Goal: Transaction & Acquisition: Book appointment/travel/reservation

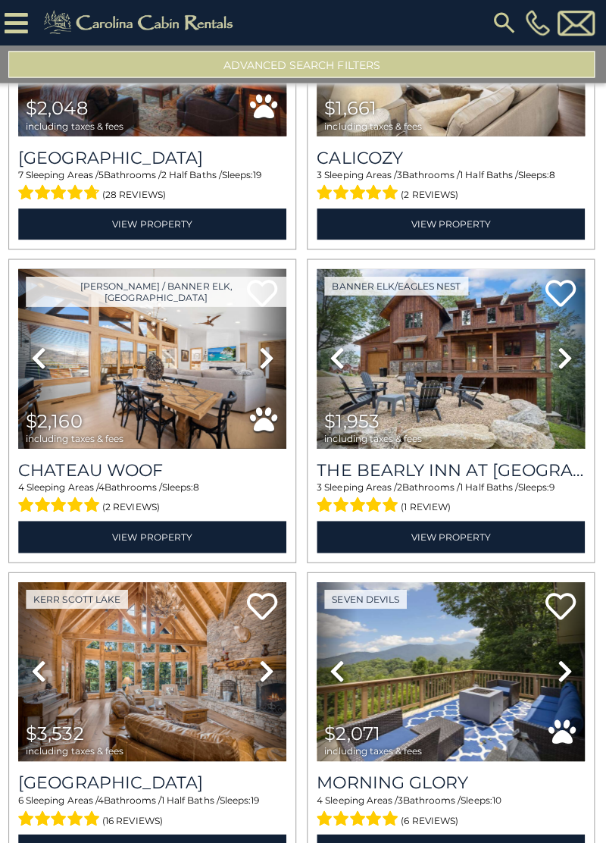
scroll to position [1118, 0]
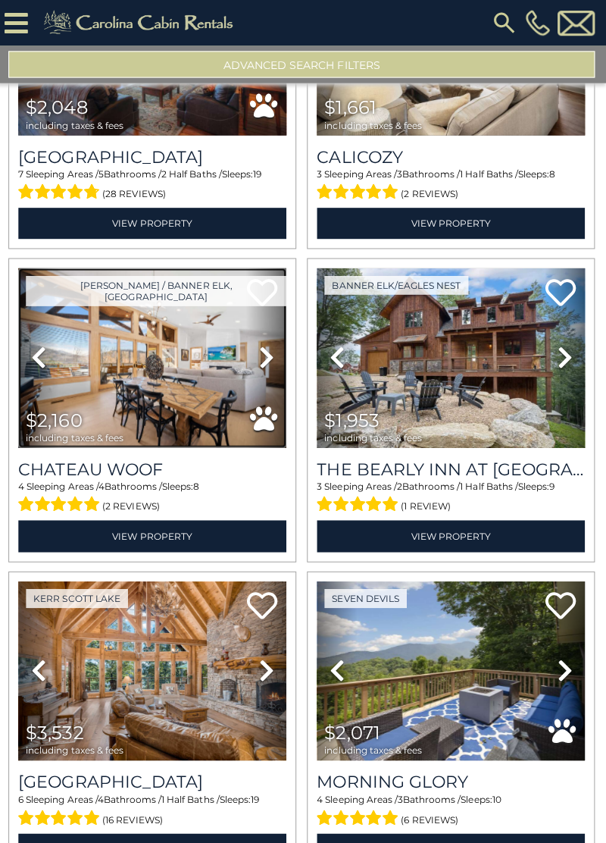
click at [183, 389] on img at bounding box center [154, 356] width 267 height 179
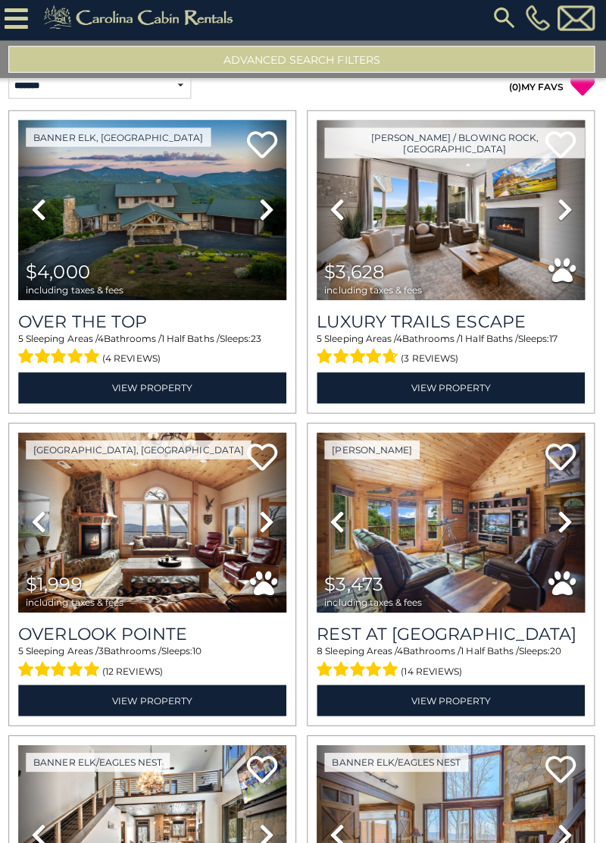
scroll to position [0, 0]
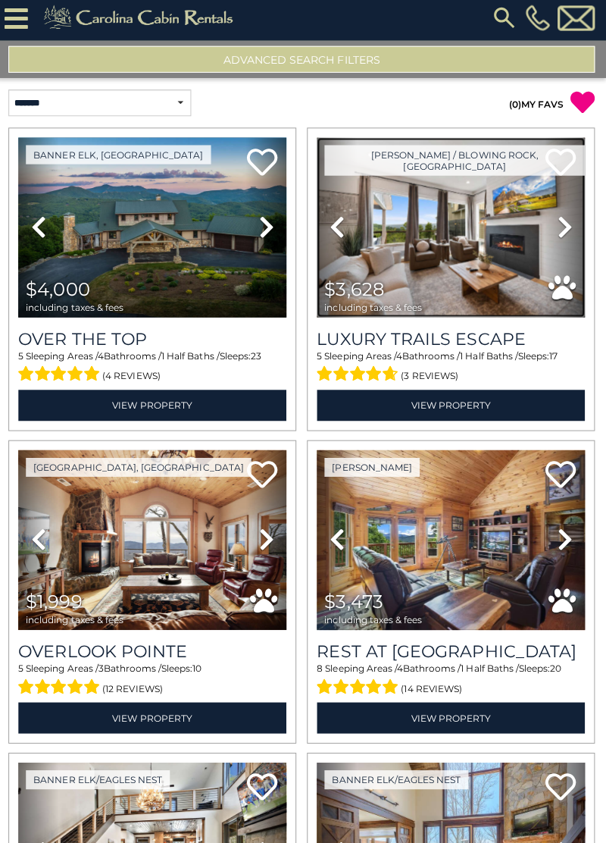
click at [458, 267] on img at bounding box center [451, 231] width 267 height 179
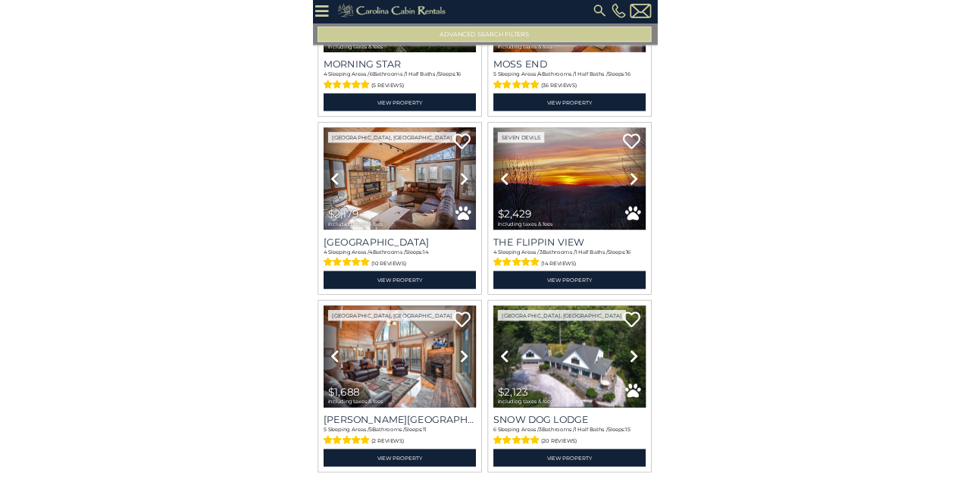
scroll to position [2, 0]
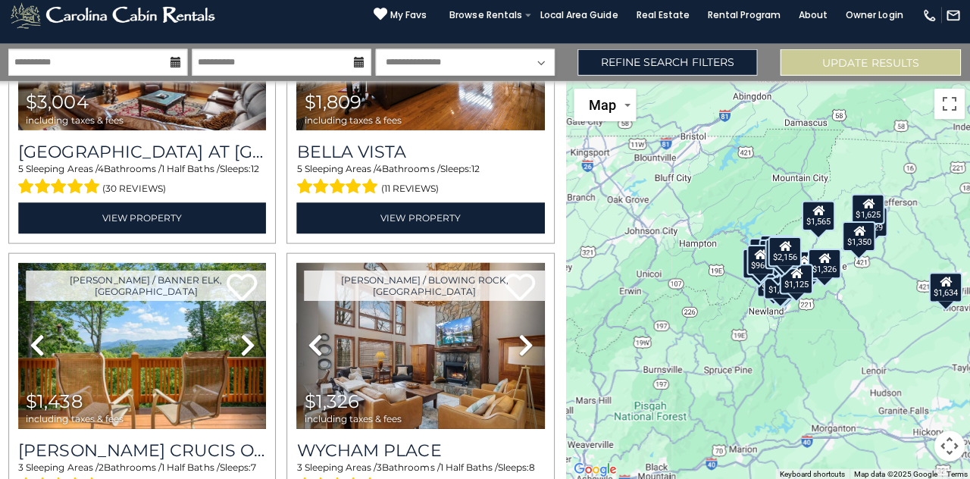
scroll to position [4936, 0]
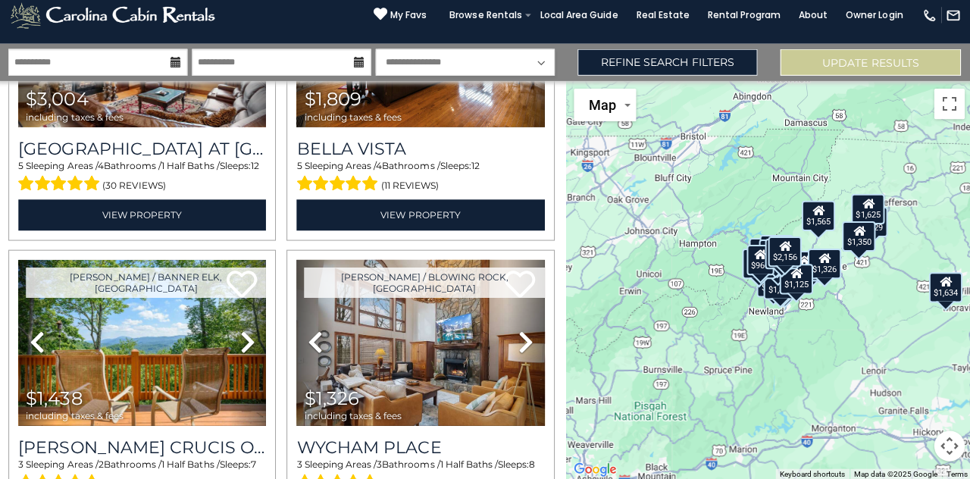
click at [414, 384] on span "$1,326 including taxes & fees" at bounding box center [358, 405] width 120 height 43
click at [427, 379] on img at bounding box center [421, 343] width 246 height 165
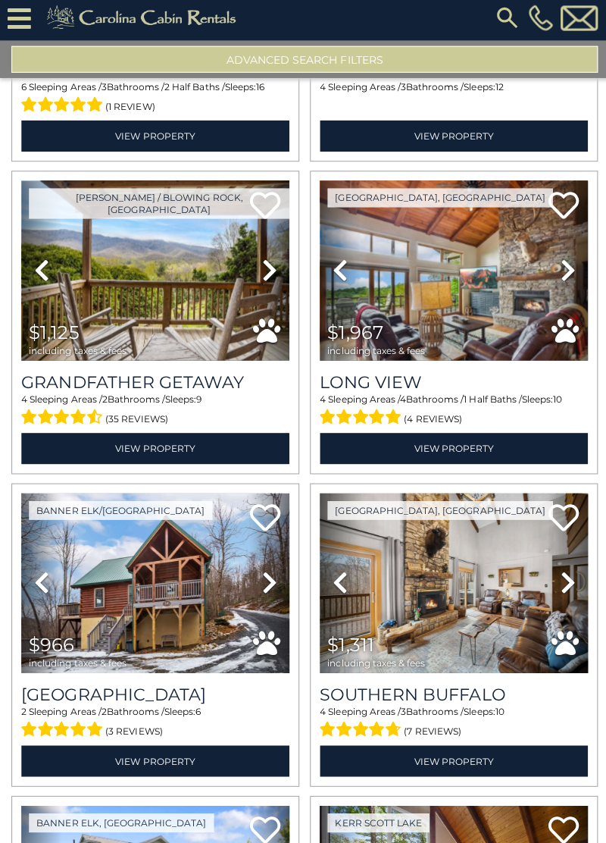
scroll to position [8357, 0]
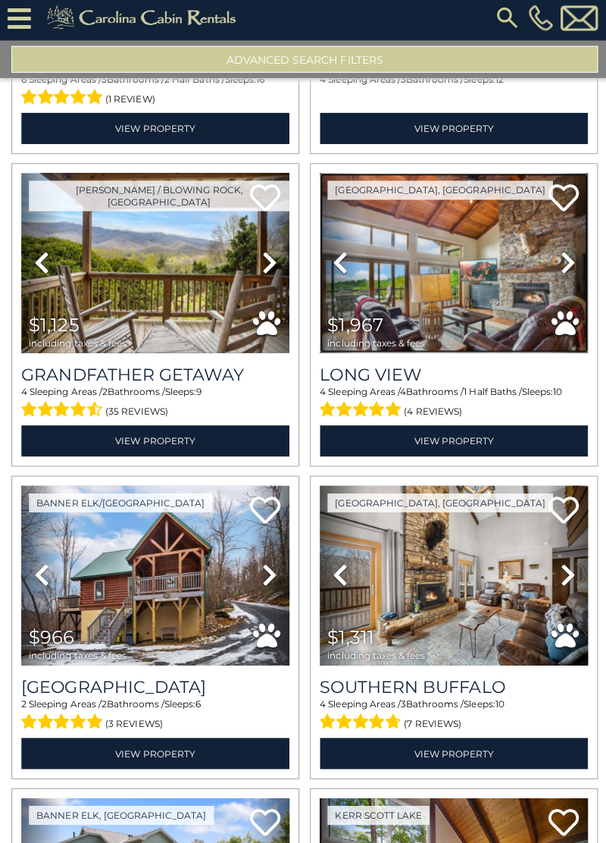
click at [473, 311] on img at bounding box center [451, 266] width 267 height 179
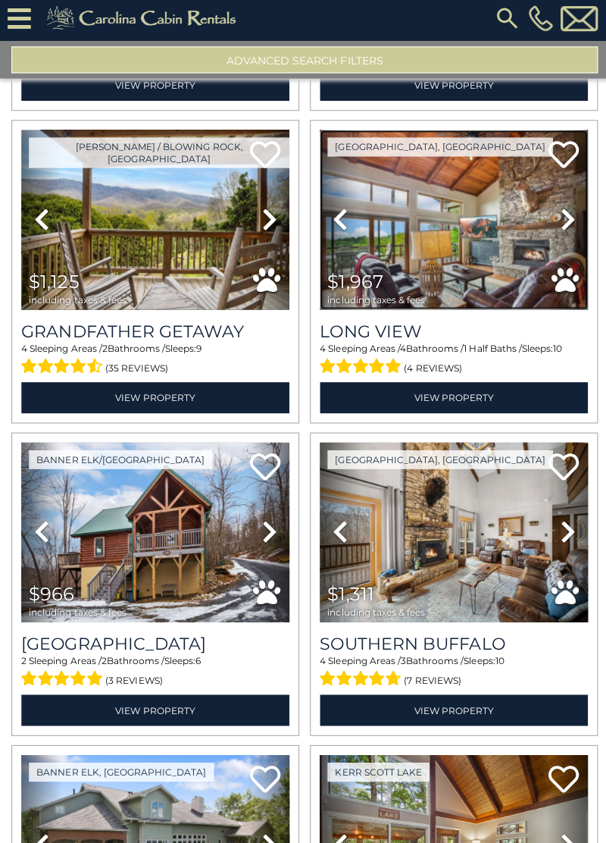
scroll to position [8612, 0]
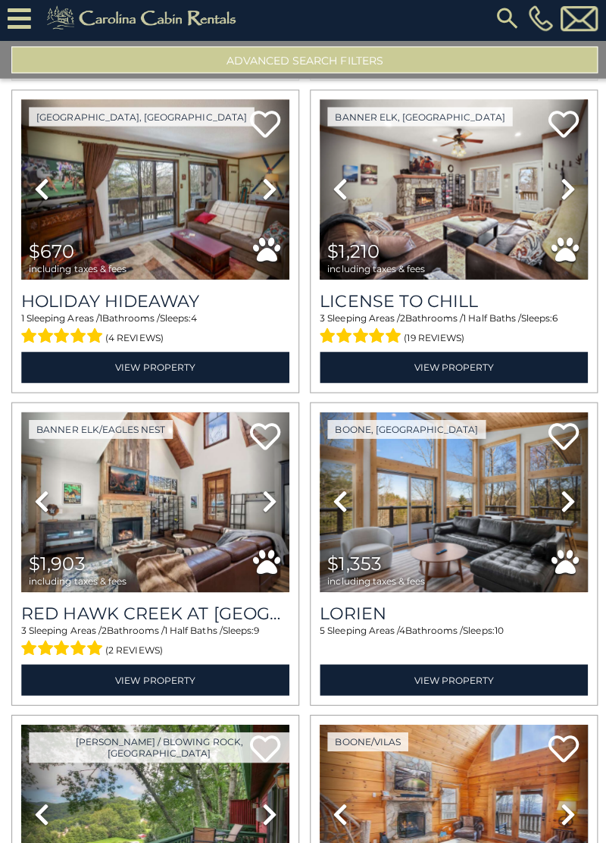
scroll to position [10618, 0]
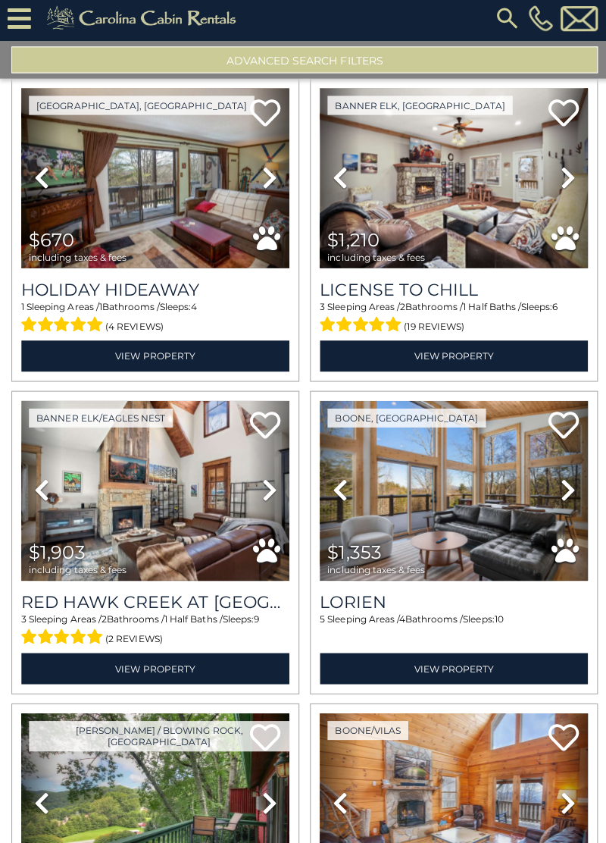
click at [559, 481] on icon at bounding box center [565, 493] width 15 height 24
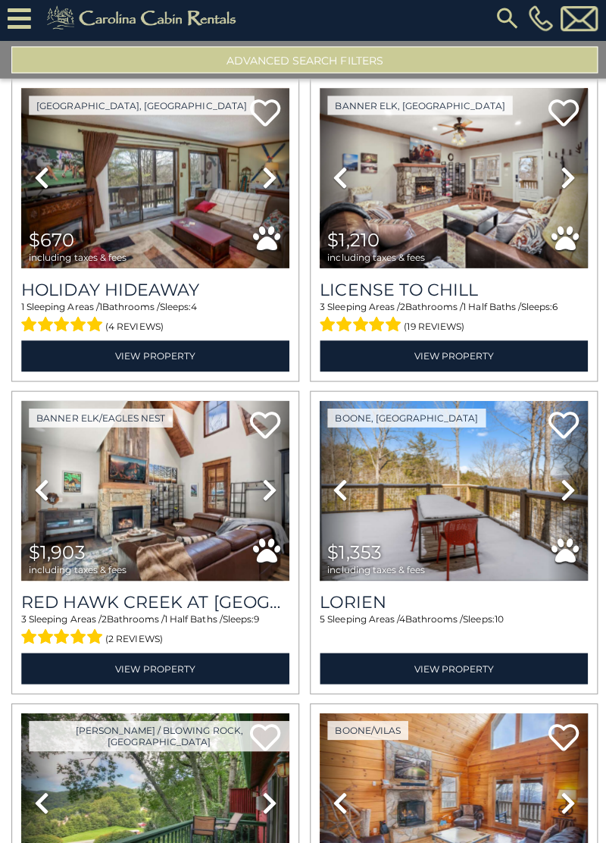
click at [562, 481] on icon at bounding box center [565, 493] width 15 height 24
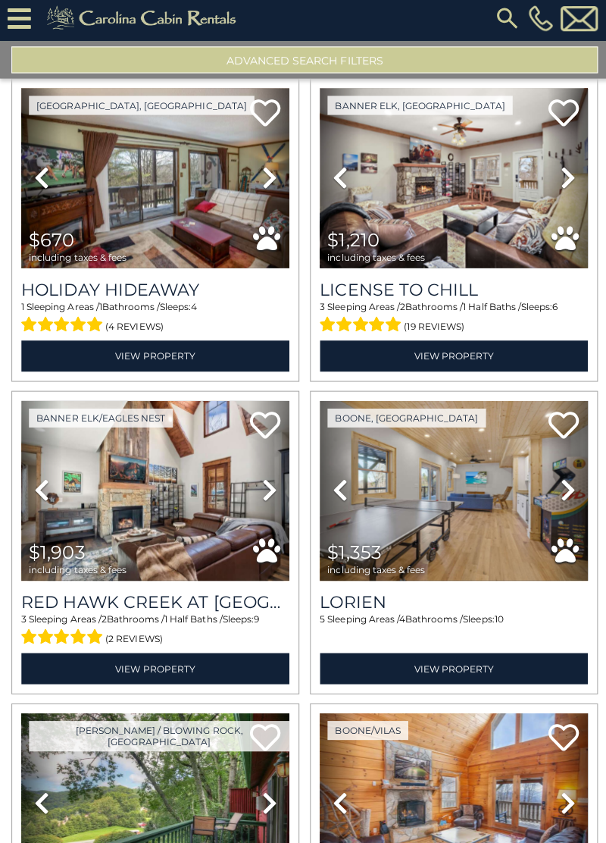
click at [559, 481] on icon at bounding box center [565, 493] width 15 height 24
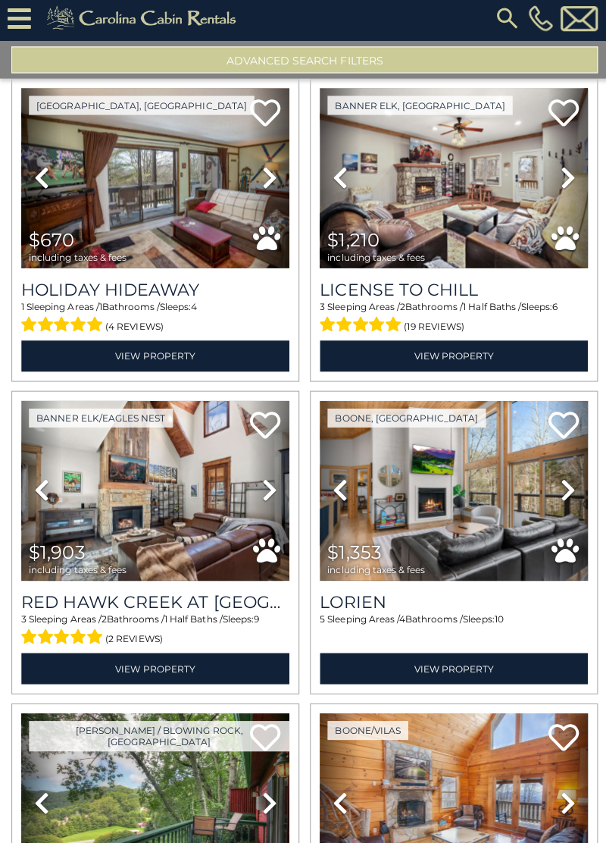
click at [562, 481] on icon at bounding box center [565, 493] width 15 height 24
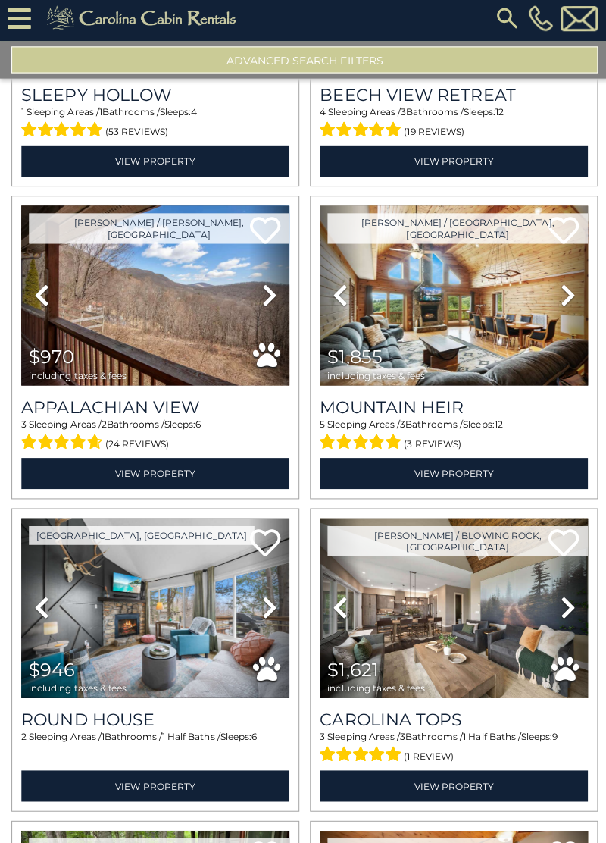
scroll to position [11443, 0]
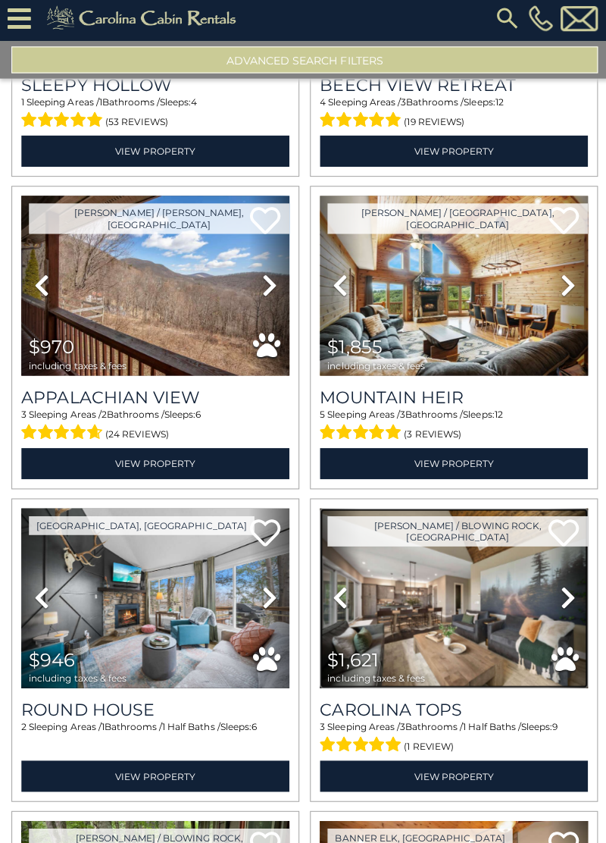
click at [488, 590] on img at bounding box center [451, 599] width 267 height 179
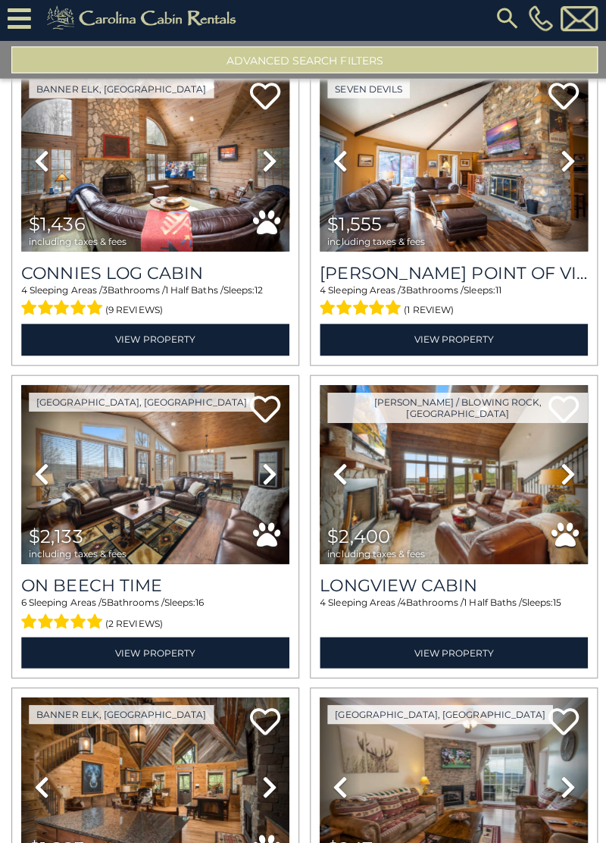
scroll to position [12808, 0]
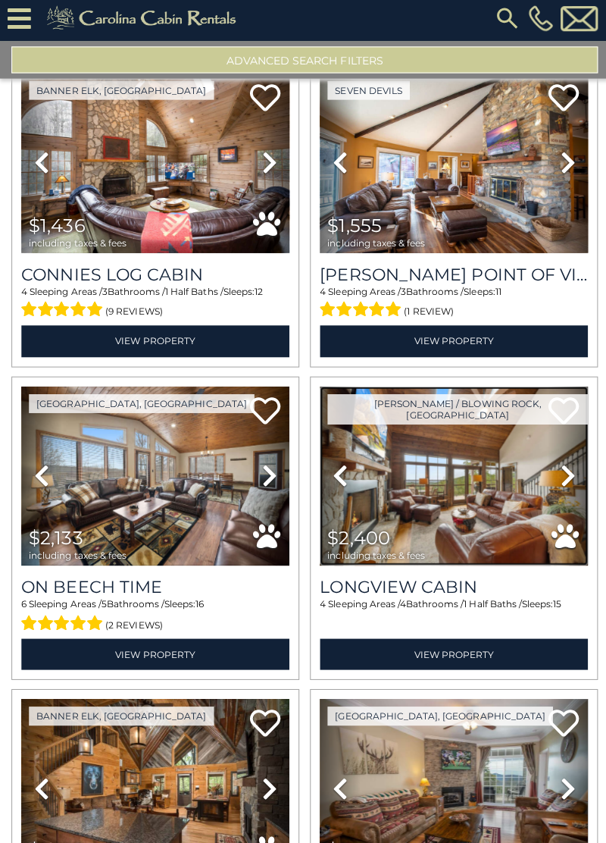
click at [487, 476] on img at bounding box center [451, 478] width 267 height 179
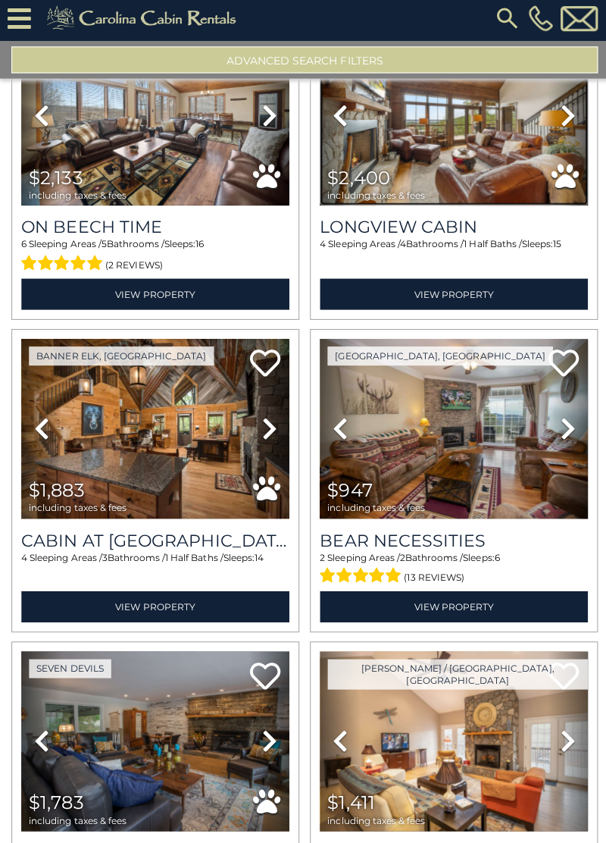
scroll to position [13268, 0]
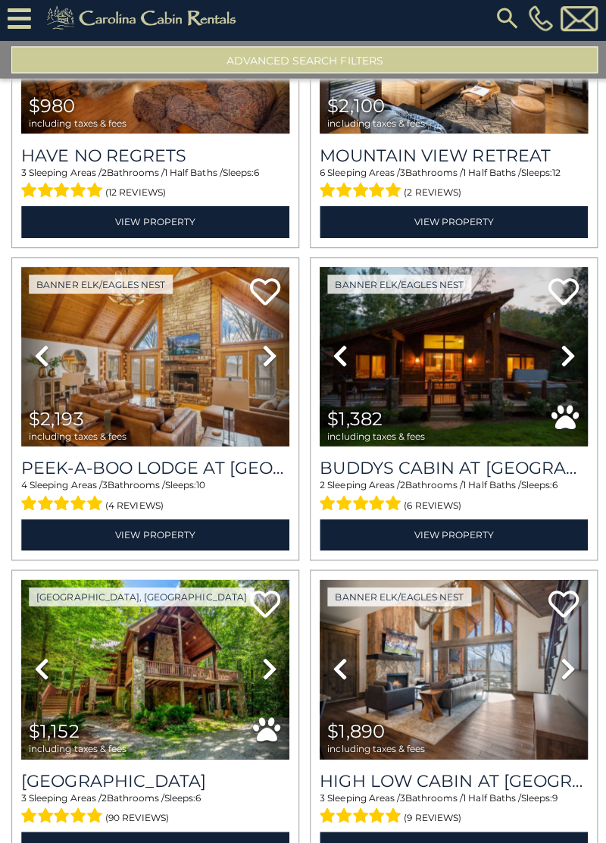
scroll to position [15726, 0]
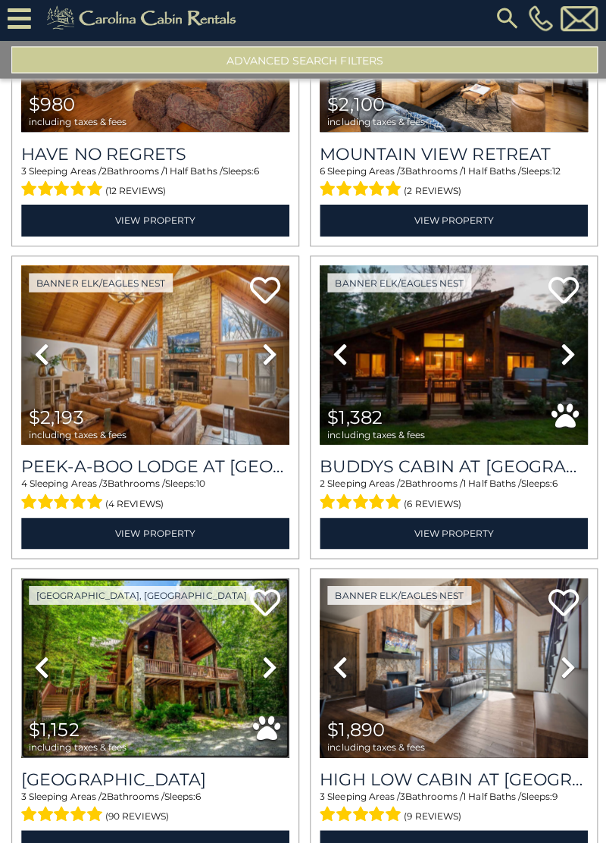
click at [189, 662] on img at bounding box center [154, 668] width 267 height 179
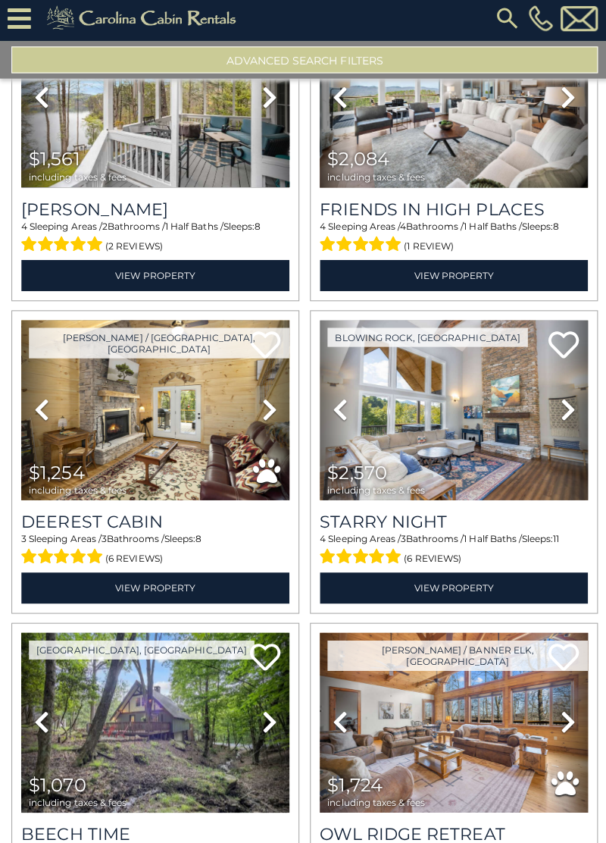
scroll to position [17923, 0]
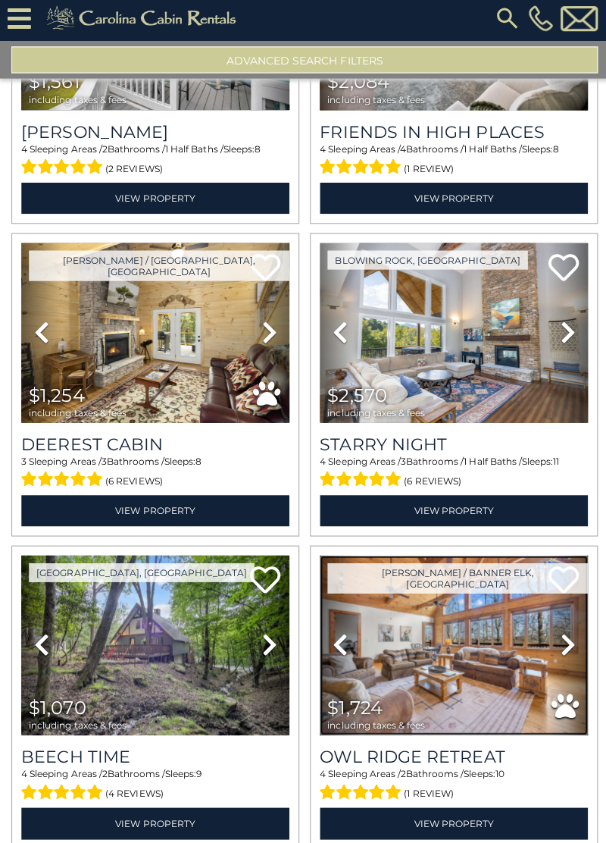
click at [501, 620] on img at bounding box center [451, 646] width 267 height 179
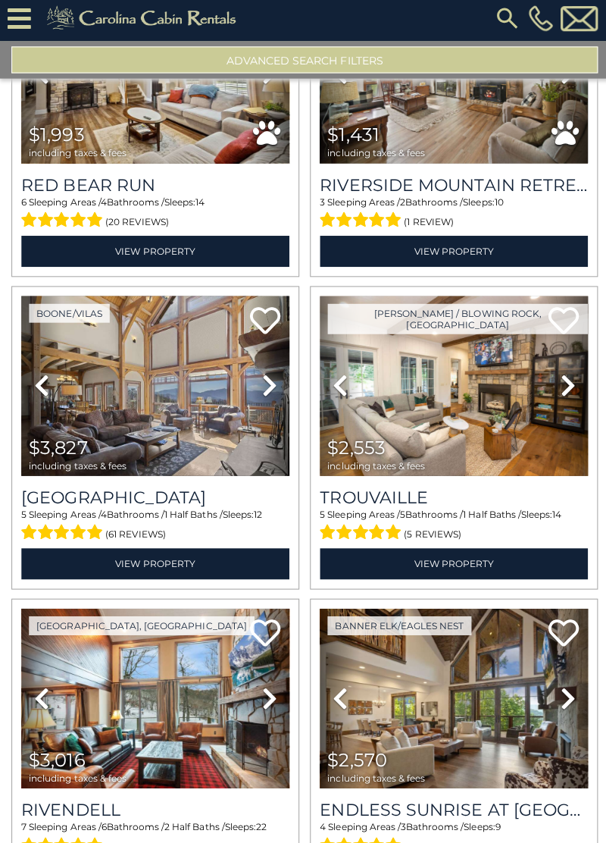
scroll to position [20052, 0]
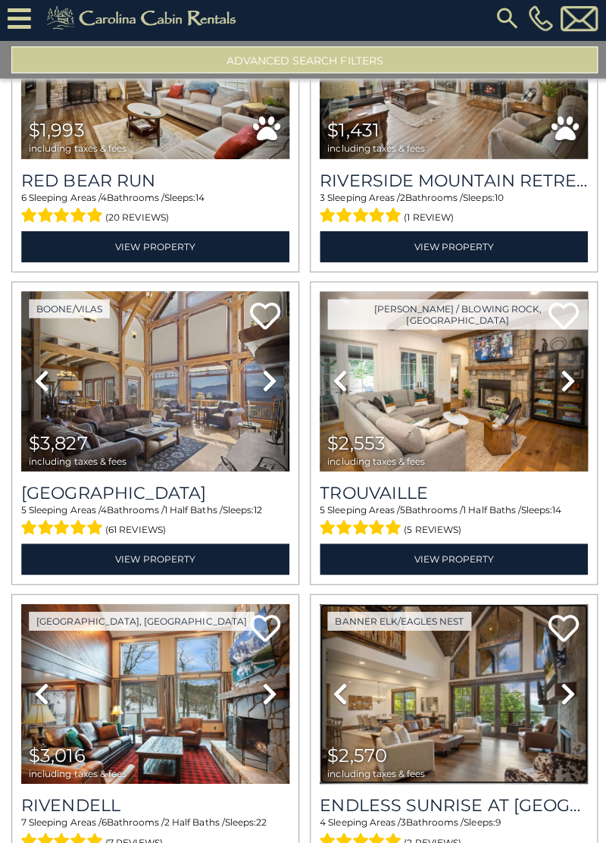
click at [459, 694] on img at bounding box center [451, 694] width 267 height 179
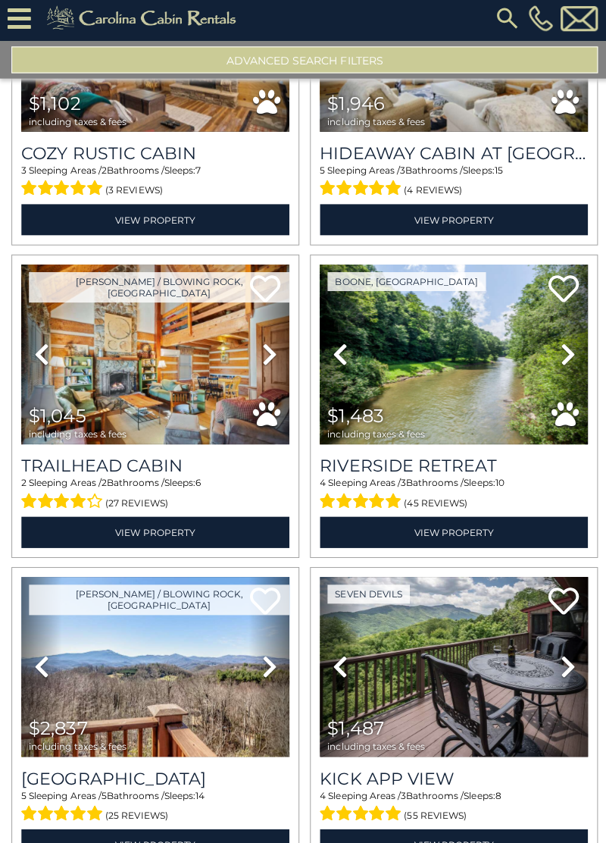
scroll to position [22580, 0]
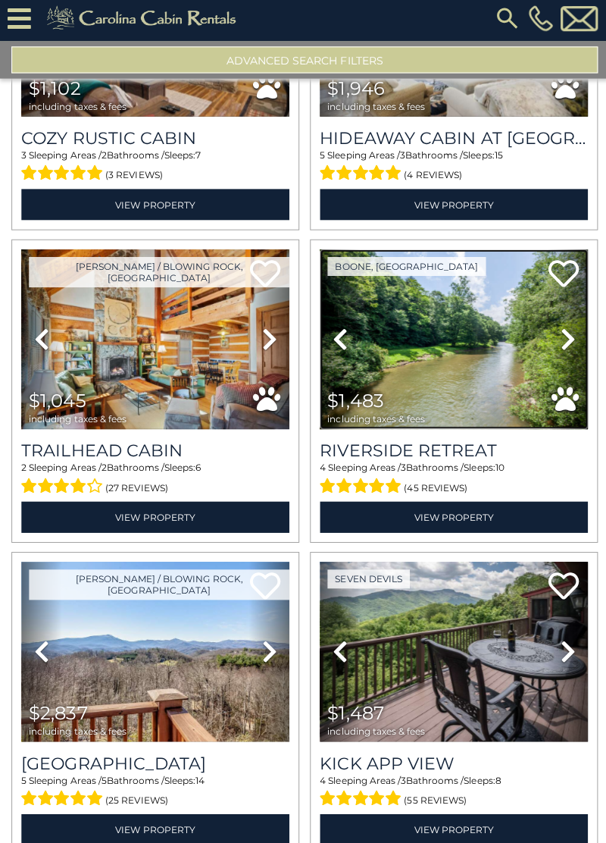
click at [468, 311] on img at bounding box center [451, 341] width 267 height 179
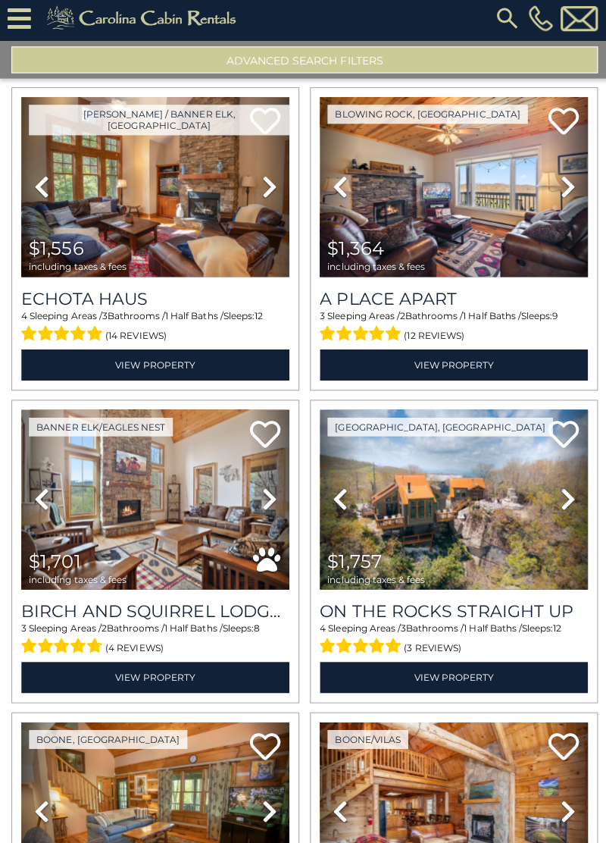
scroll to position [25224, 0]
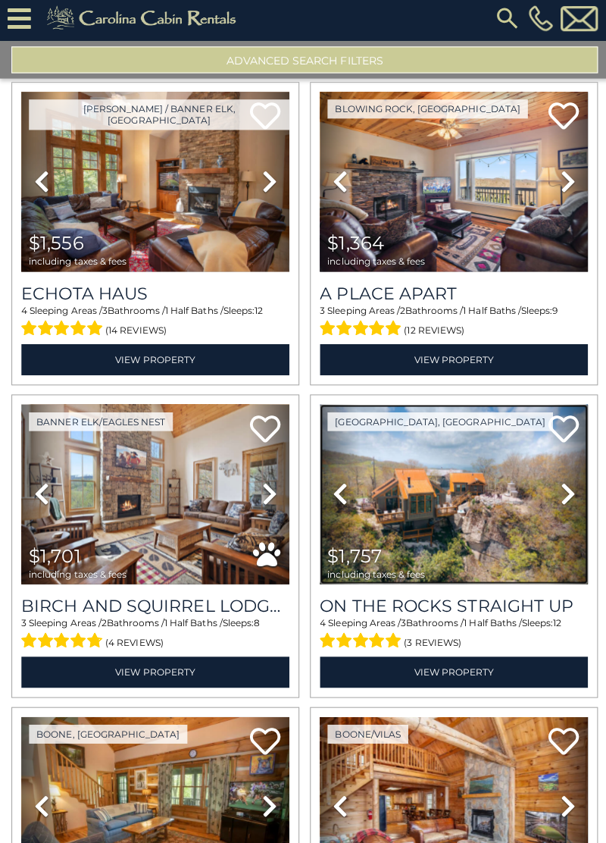
click at [482, 456] on img at bounding box center [451, 495] width 267 height 179
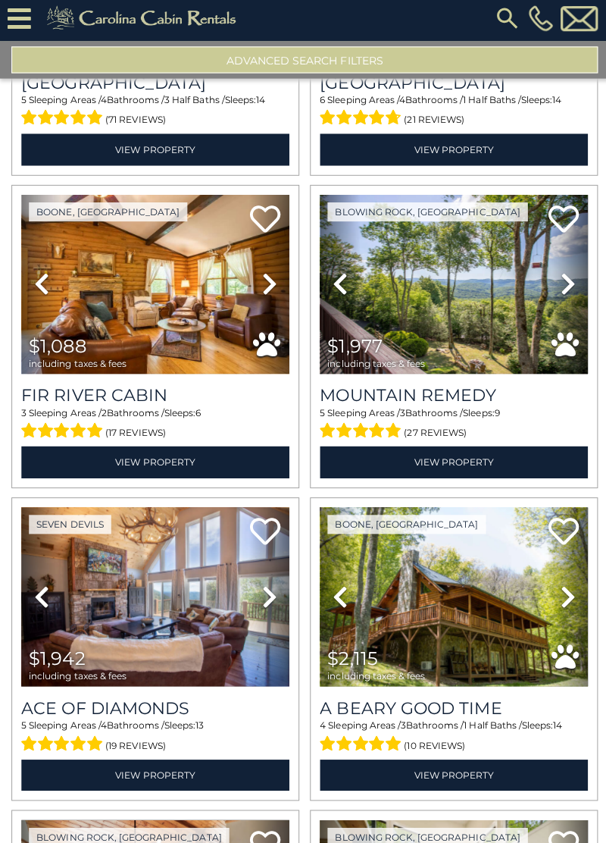
scroll to position [27236, 0]
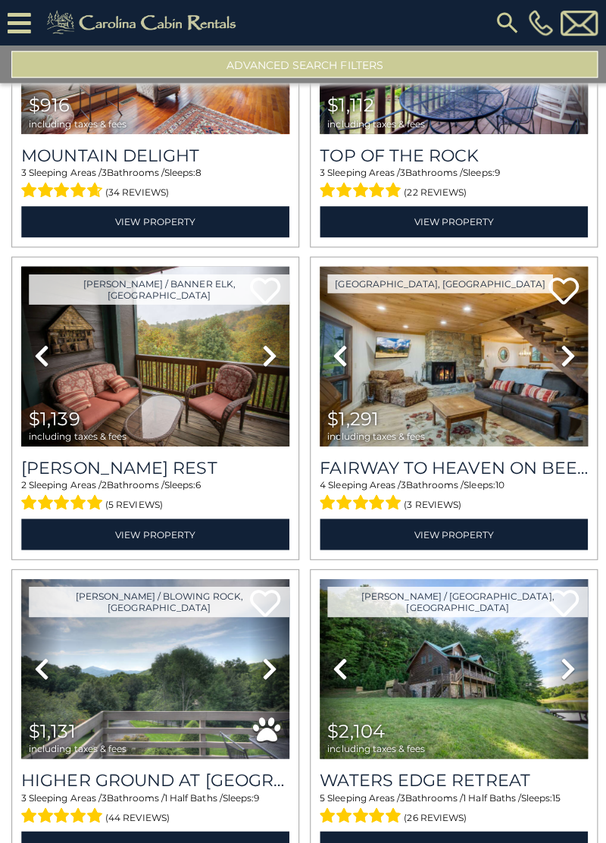
scroll to position [0, 0]
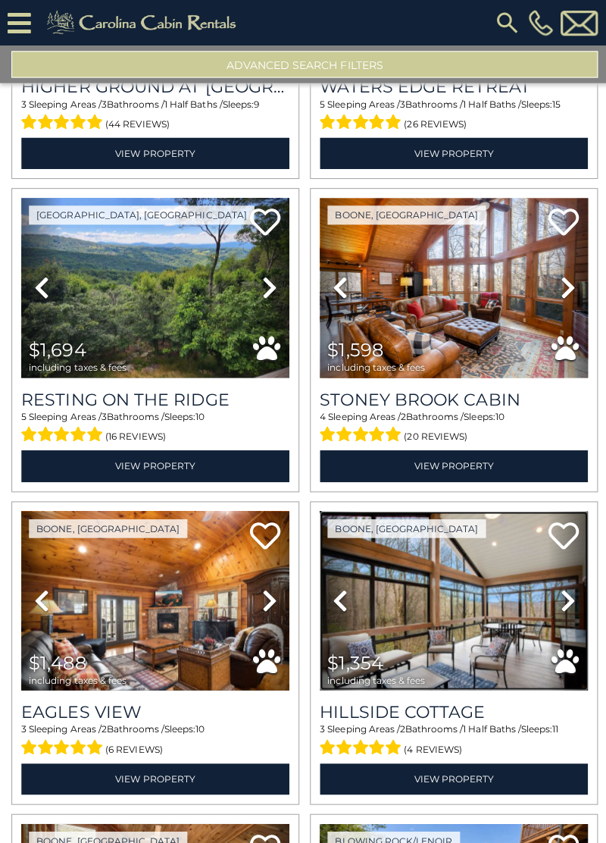
click at [461, 605] on img at bounding box center [451, 598] width 267 height 179
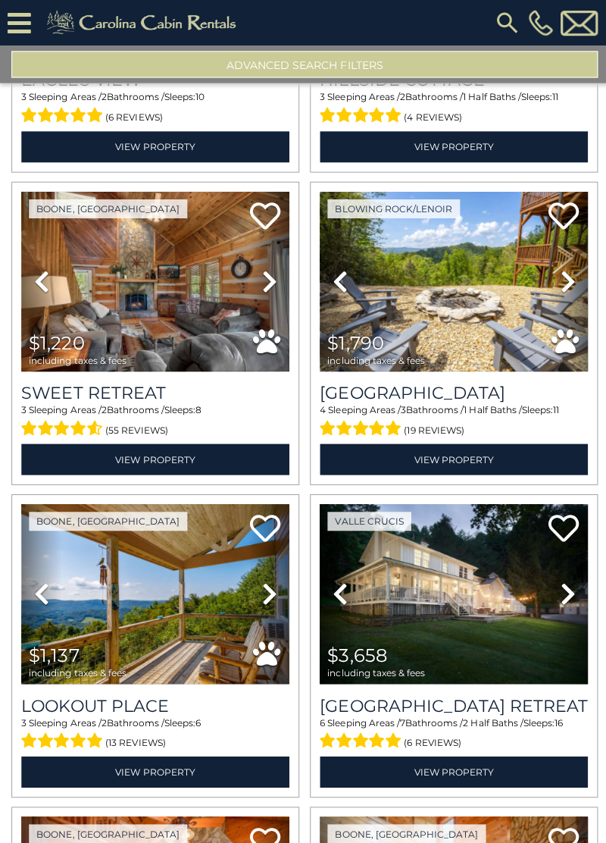
scroll to position [33214, 0]
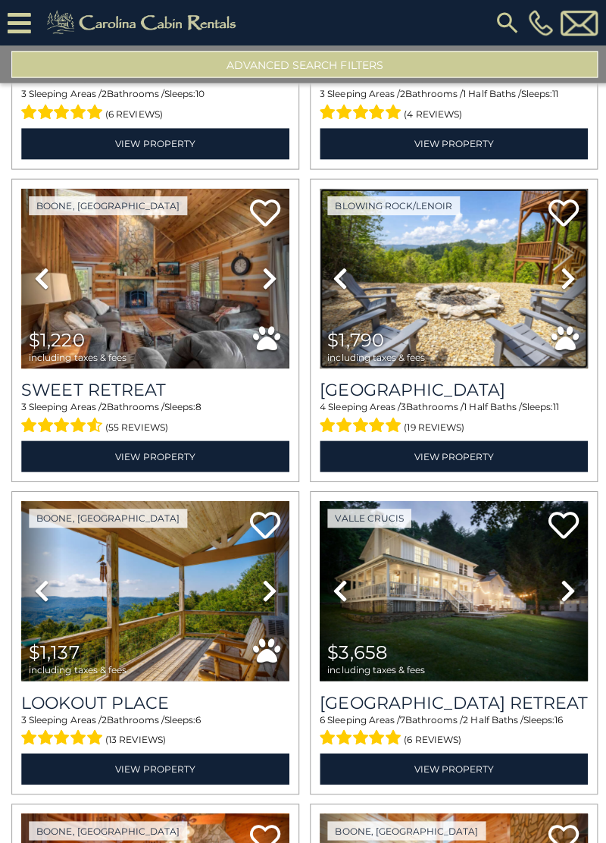
click at [468, 286] on img at bounding box center [451, 276] width 267 height 179
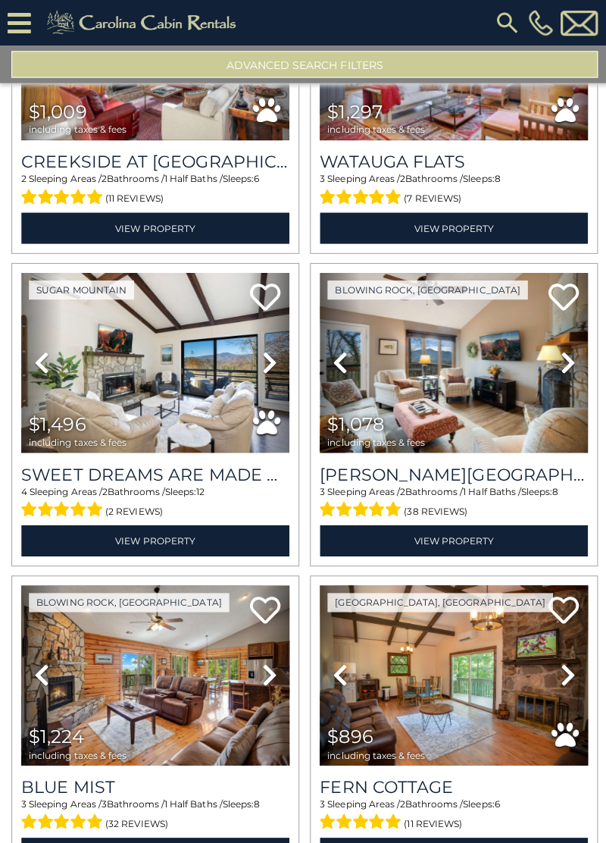
scroll to position [0, 0]
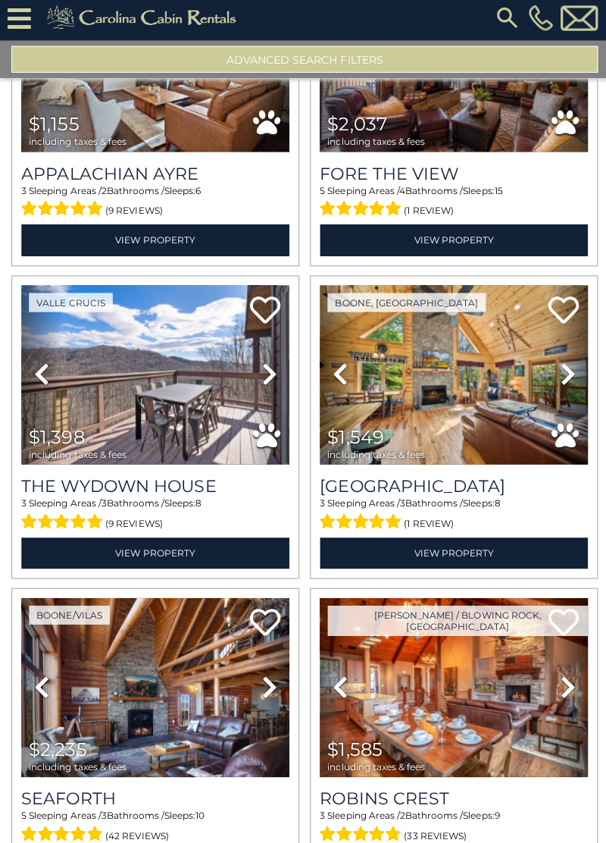
scroll to position [41205, 0]
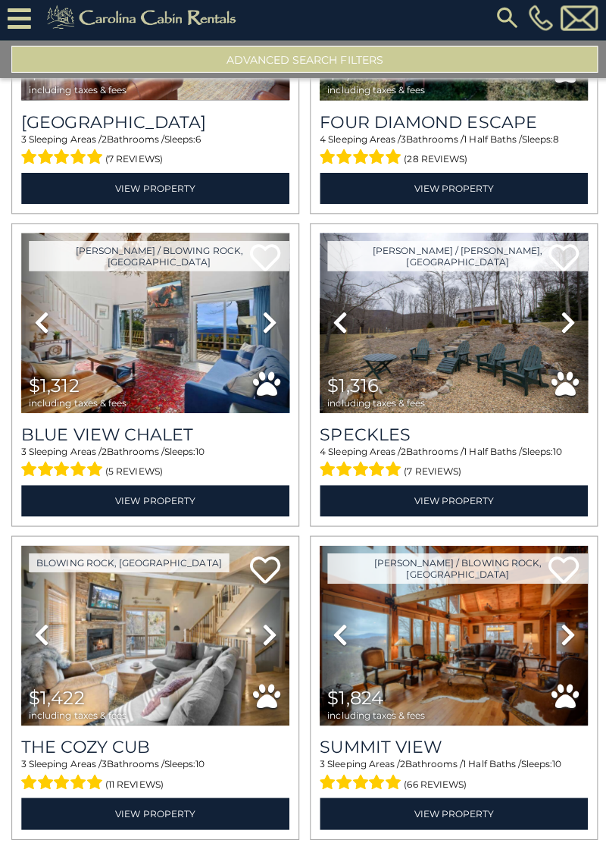
scroll to position [43429, 0]
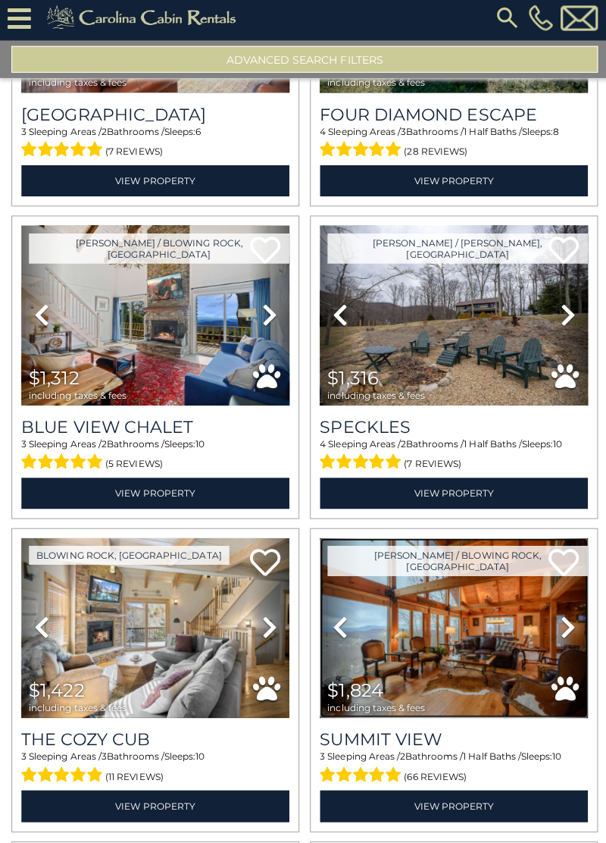
click at [481, 601] on img at bounding box center [451, 629] width 267 height 179
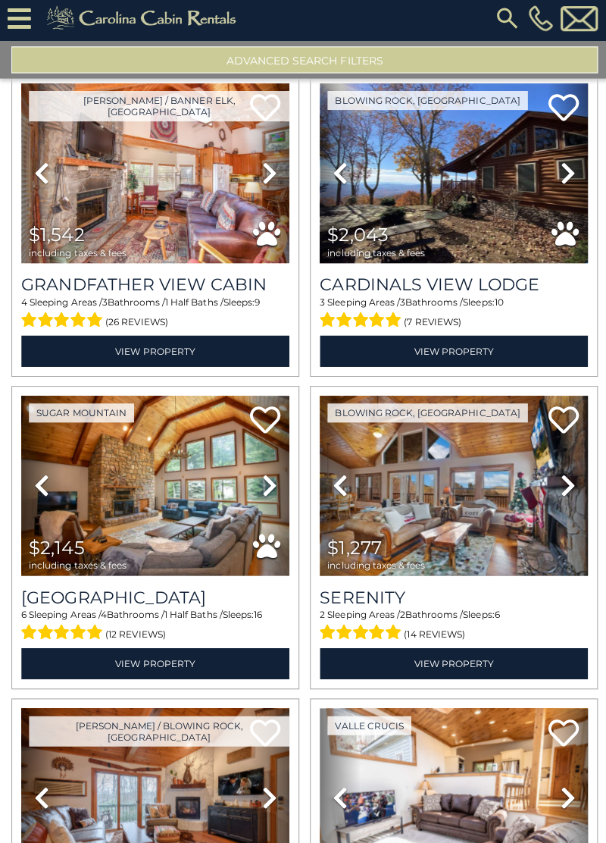
scroll to position [37661, 0]
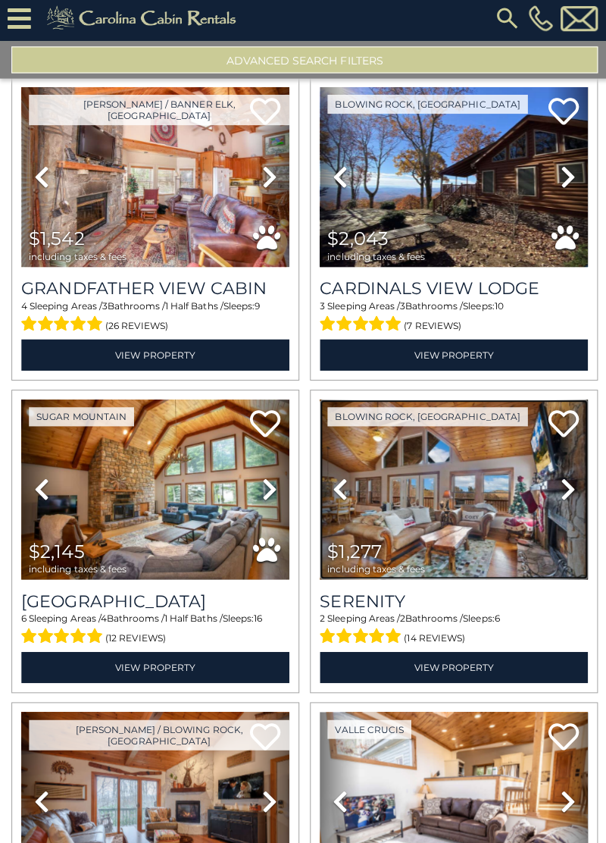
click at [484, 473] on img at bounding box center [451, 491] width 267 height 179
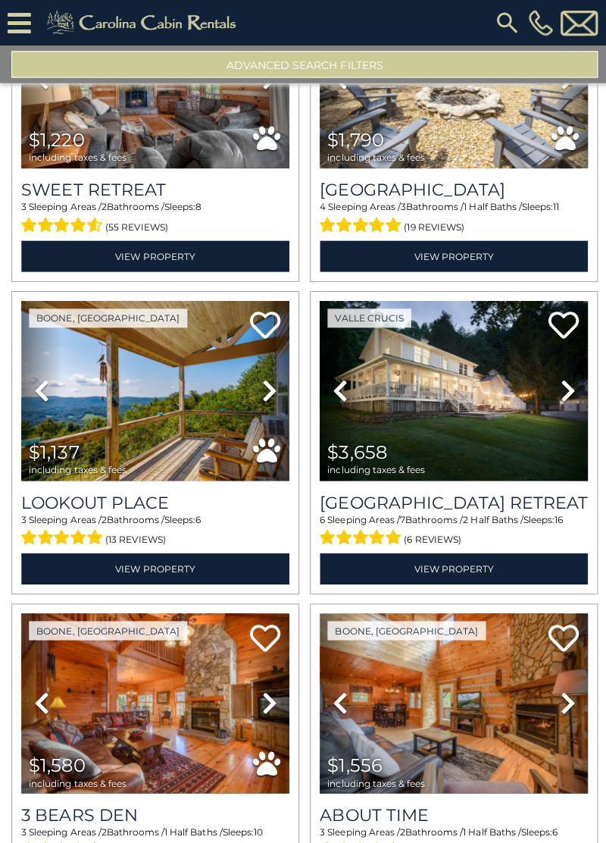
scroll to position [33411, 0]
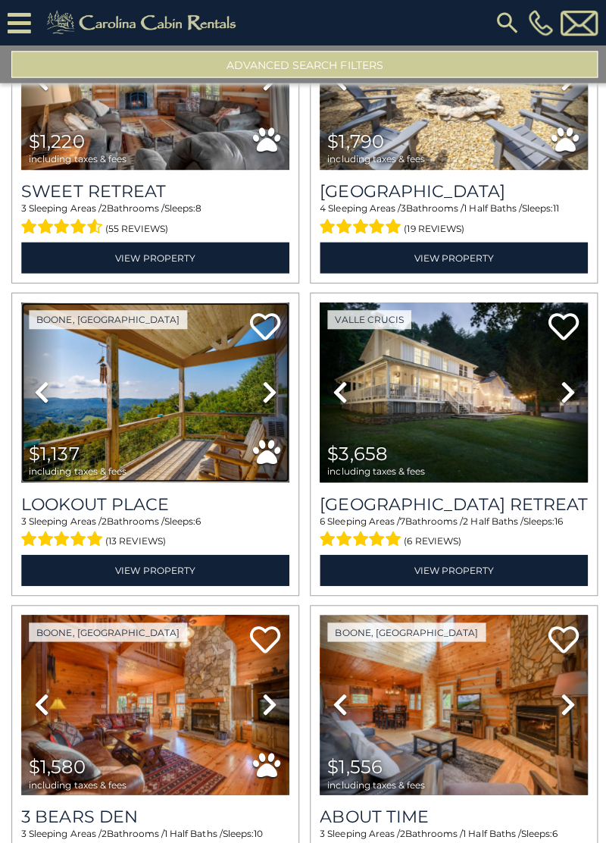
click at [168, 362] on img at bounding box center [154, 390] width 267 height 179
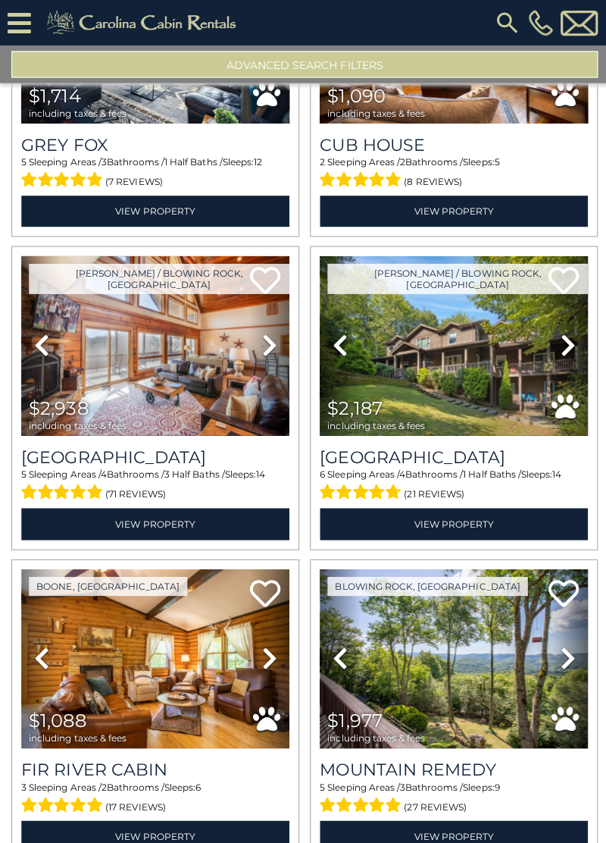
scroll to position [0, 0]
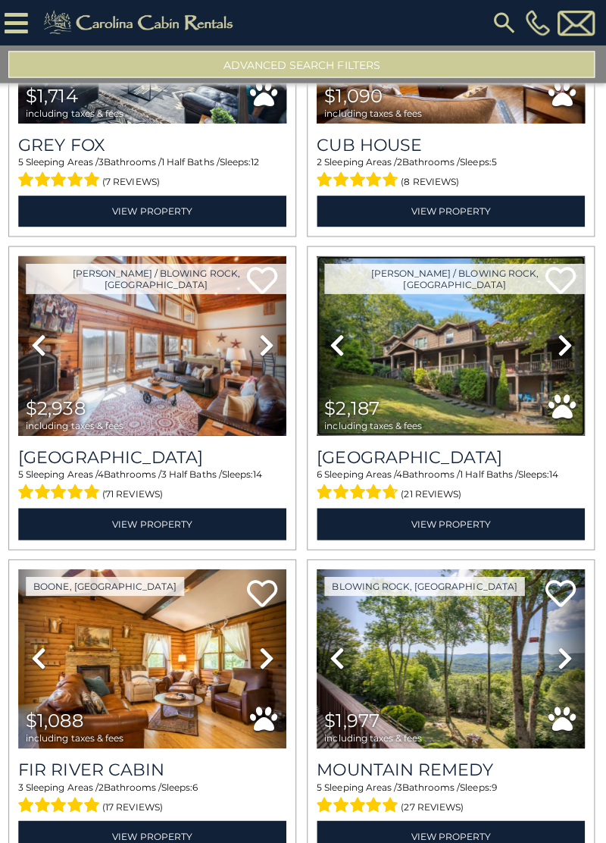
click at [486, 359] on img at bounding box center [451, 344] width 267 height 179
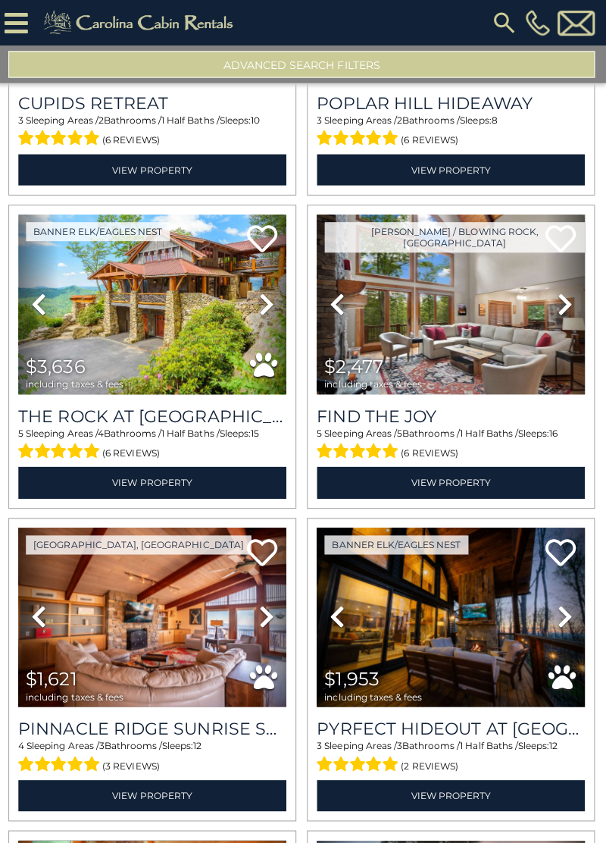
scroll to position [23860, 0]
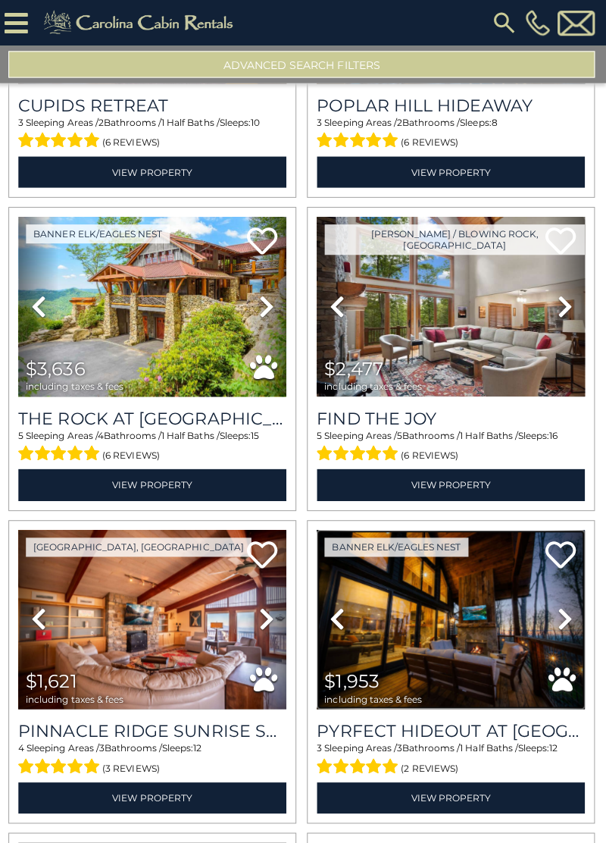
click at [488, 623] on img at bounding box center [451, 616] width 267 height 179
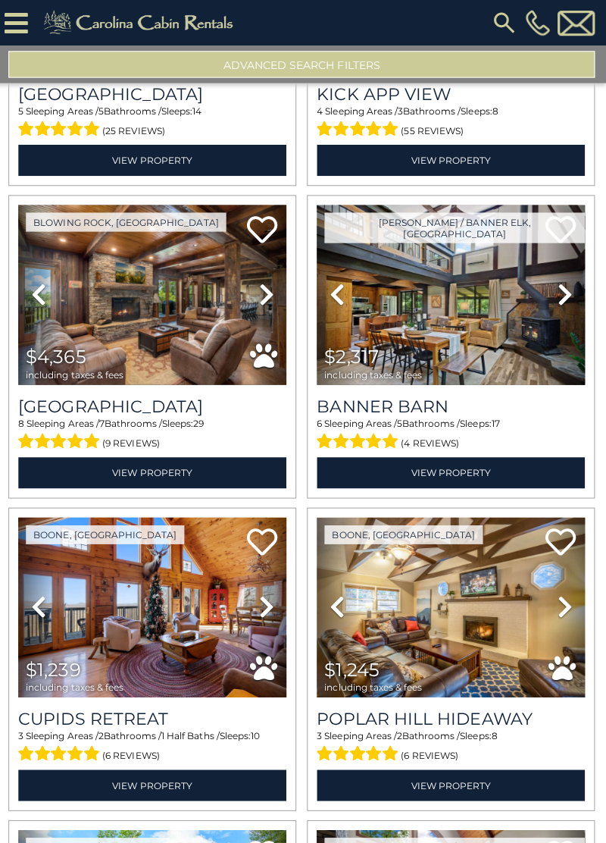
scroll to position [23227, 0]
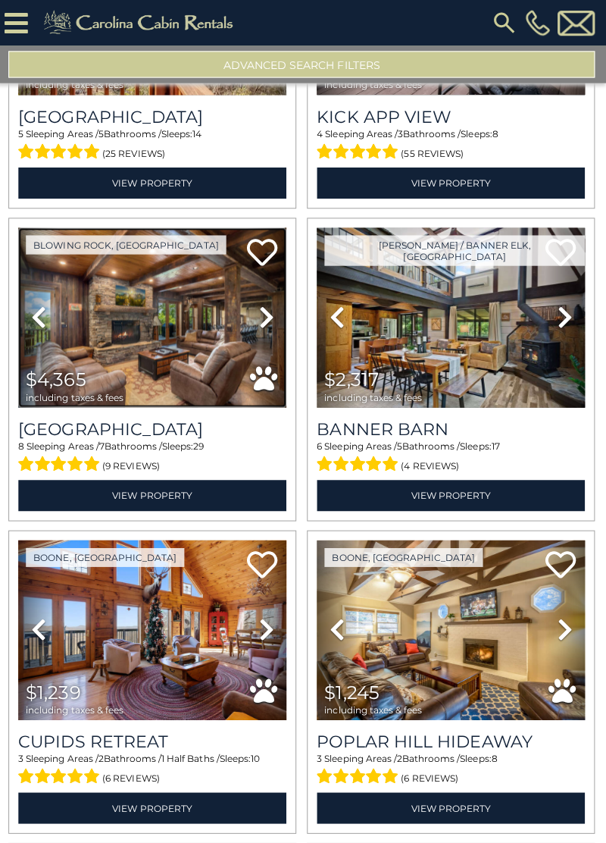
click at [180, 325] on img at bounding box center [154, 316] width 267 height 179
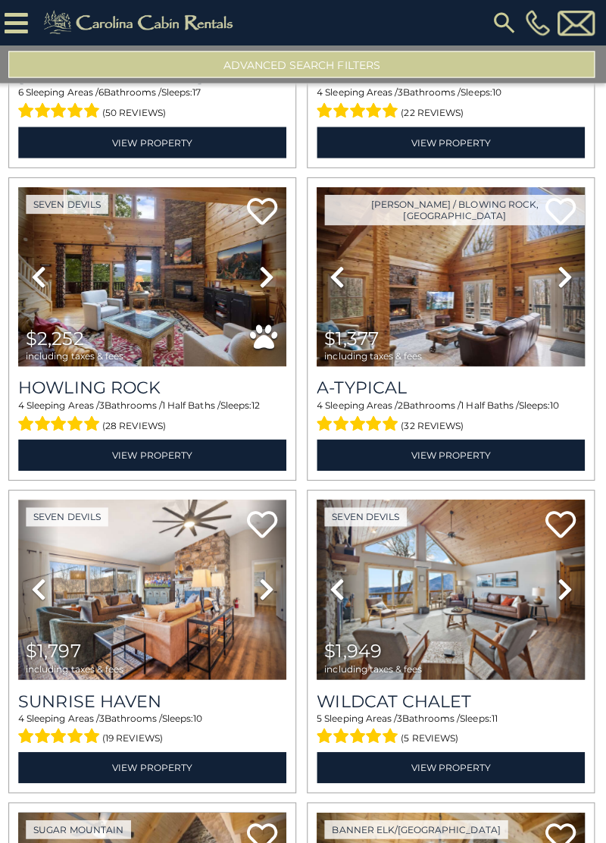
scroll to position [21709, 0]
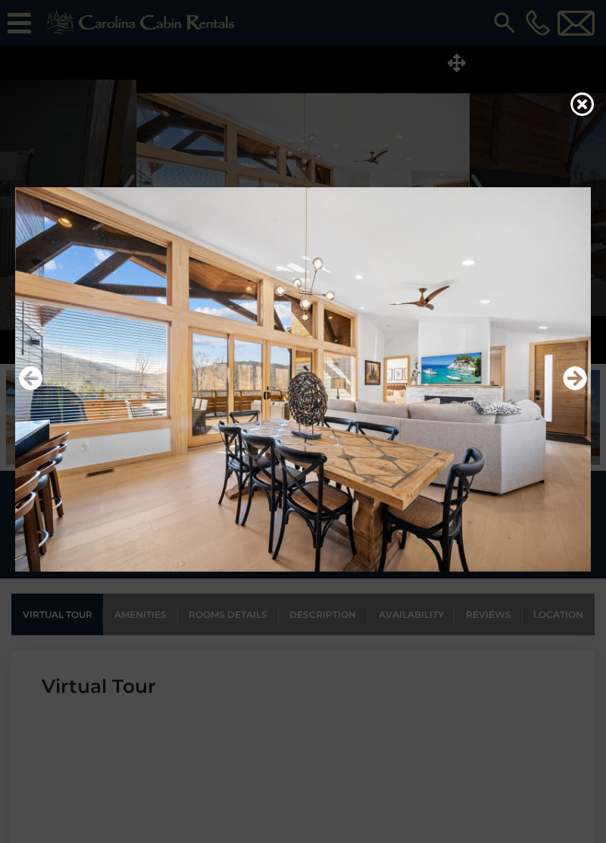
click at [578, 391] on icon "Next" at bounding box center [575, 379] width 24 height 24
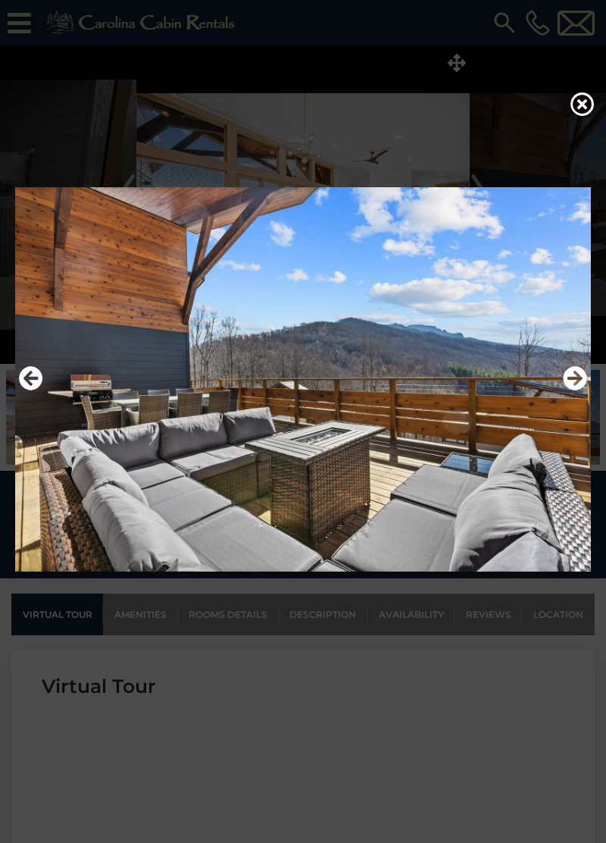
click at [559, 405] on img at bounding box center [303, 379] width 576 height 384
click at [567, 391] on icon "Next" at bounding box center [575, 379] width 24 height 24
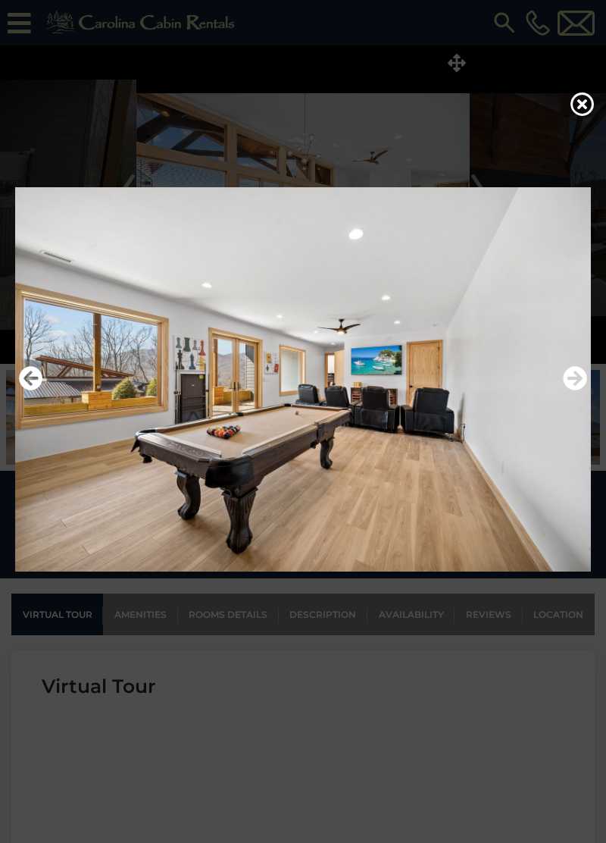
click at [571, 391] on icon "Next" at bounding box center [575, 379] width 24 height 24
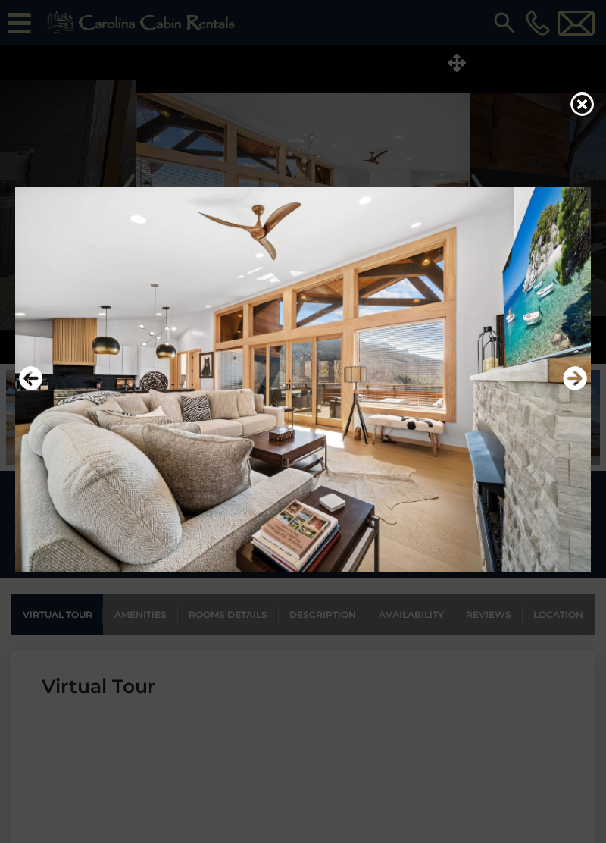
click at [566, 391] on icon "Next" at bounding box center [575, 379] width 24 height 24
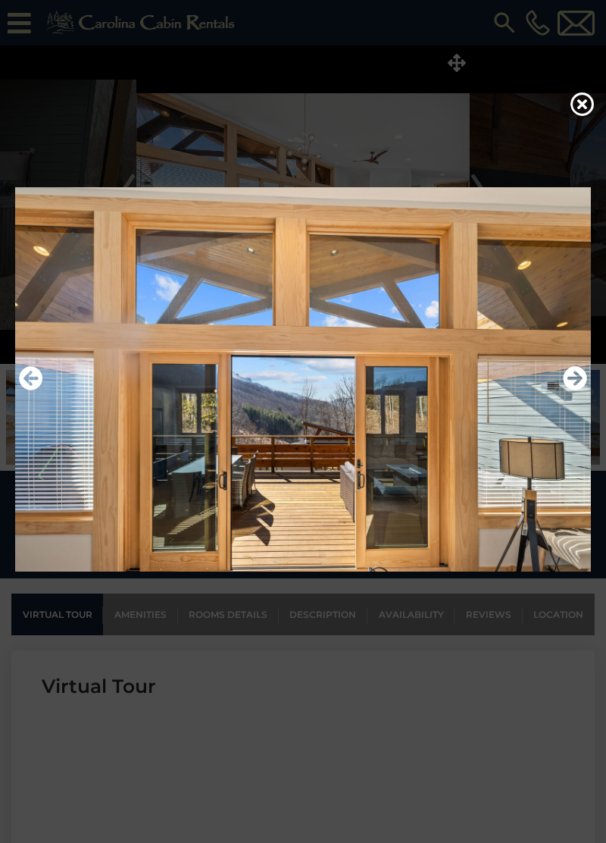
click at [561, 414] on img at bounding box center [303, 379] width 576 height 384
click at [565, 391] on icon "Next" at bounding box center [575, 379] width 24 height 24
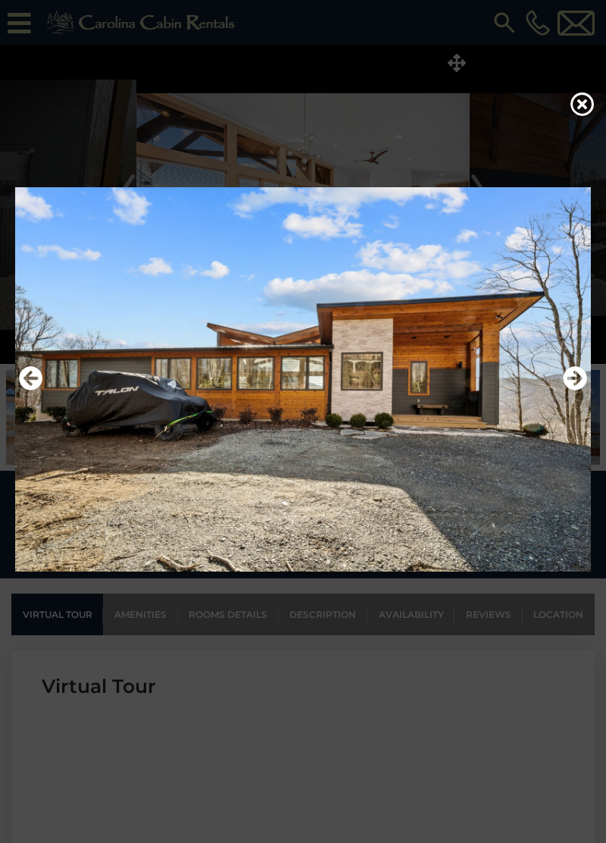
click at [584, 116] on icon at bounding box center [583, 104] width 24 height 24
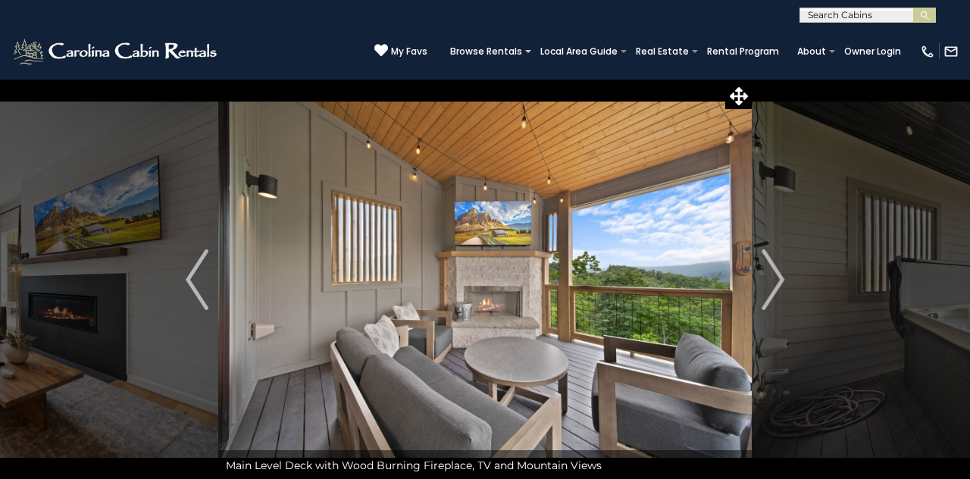
click at [765, 279] on img "Next" at bounding box center [773, 279] width 23 height 61
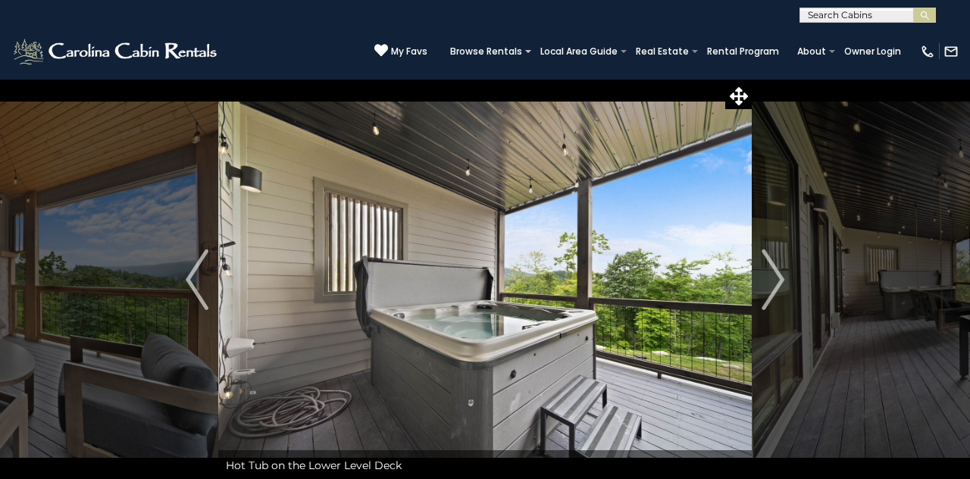
click at [750, 287] on img at bounding box center [485, 280] width 534 height 402
click at [773, 276] on img "Next" at bounding box center [773, 279] width 23 height 61
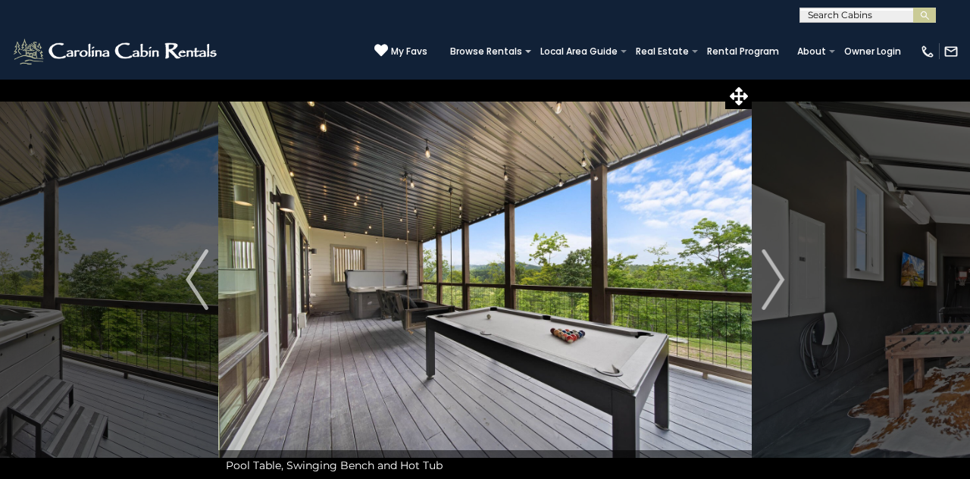
click at [767, 285] on img "Next" at bounding box center [773, 279] width 23 height 61
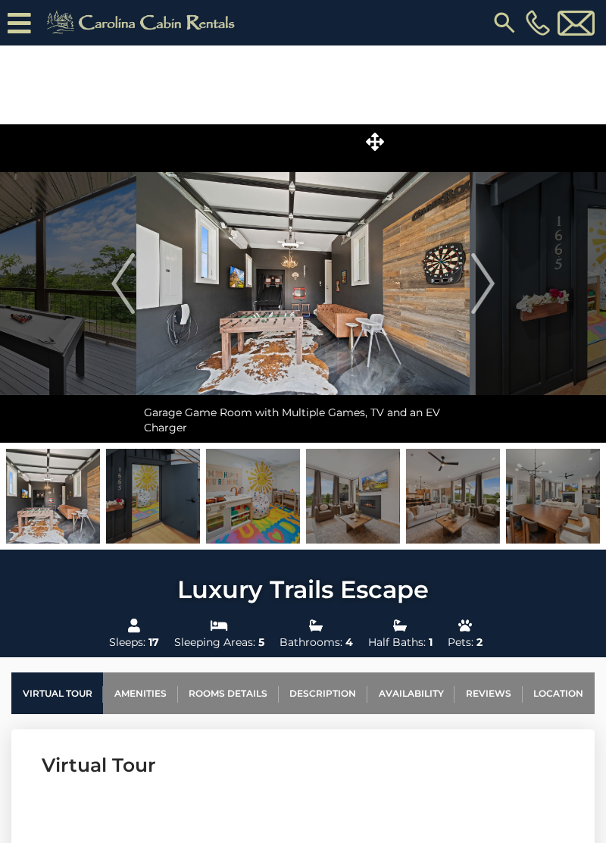
click at [481, 283] on img "Next" at bounding box center [482, 283] width 23 height 61
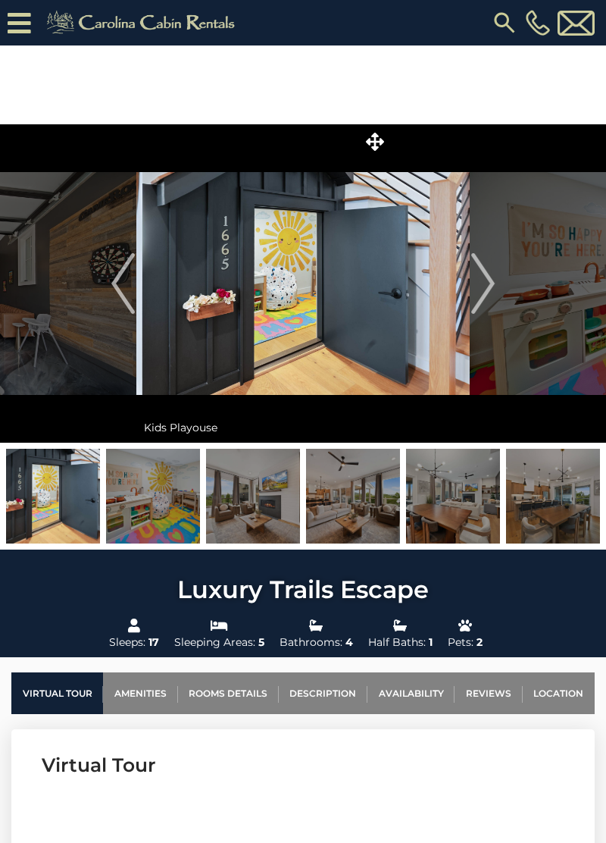
click at [470, 288] on button "Next" at bounding box center [483, 283] width 27 height 318
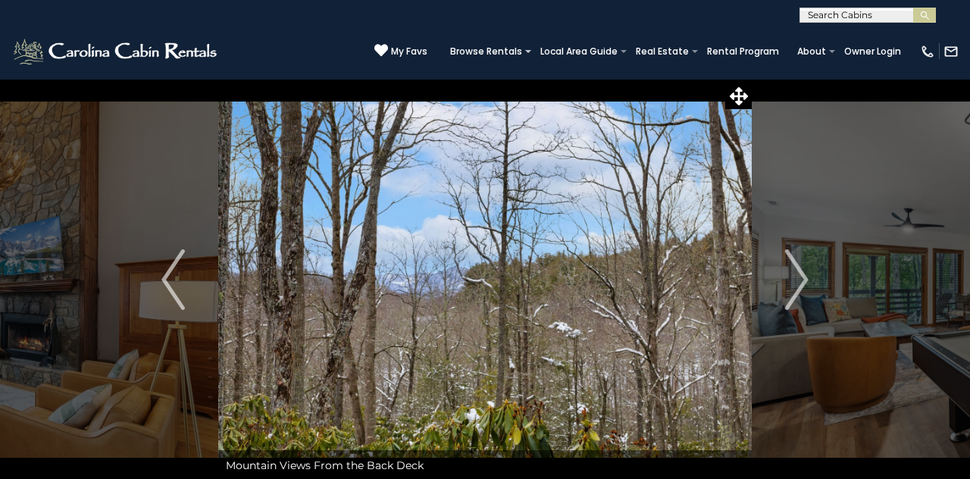
click at [793, 277] on img "Next" at bounding box center [796, 279] width 23 height 61
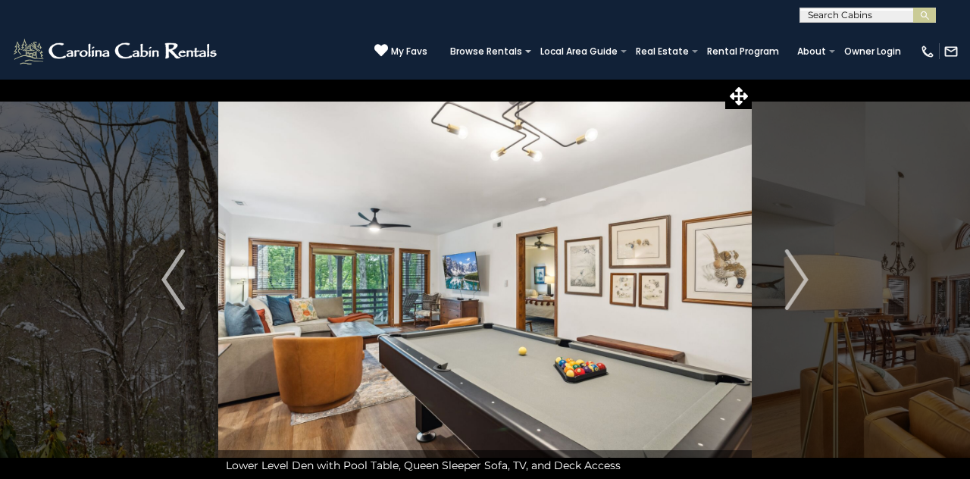
click at [785, 297] on img "Next" at bounding box center [796, 279] width 23 height 61
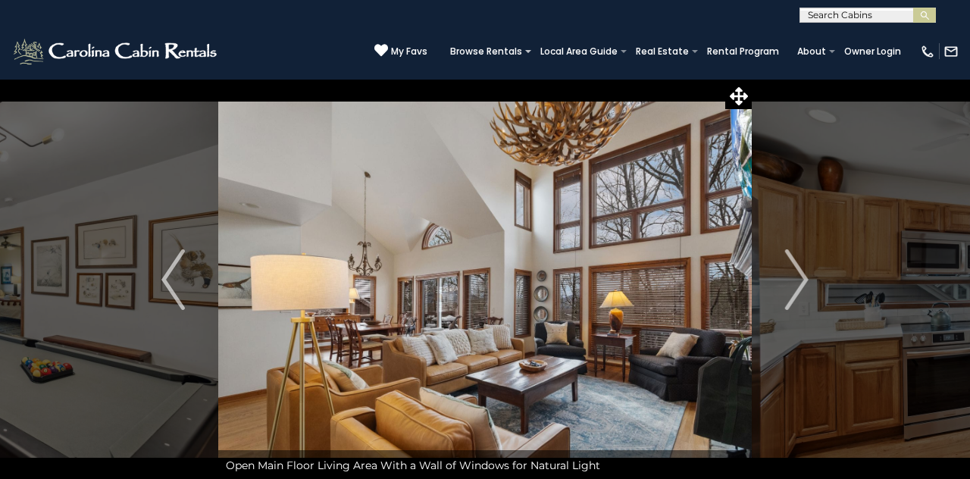
click at [803, 280] on img "Next" at bounding box center [796, 279] width 23 height 61
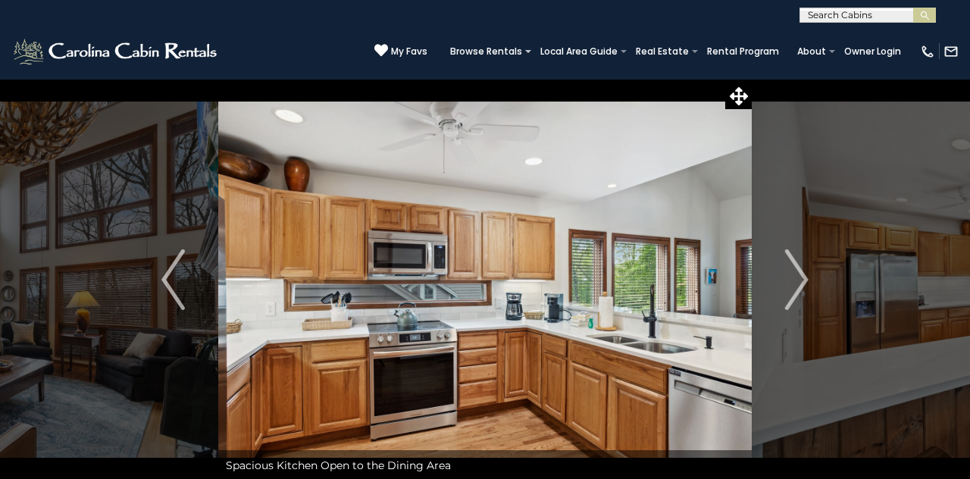
click at [784, 276] on button "Next" at bounding box center [797, 280] width 90 height 402
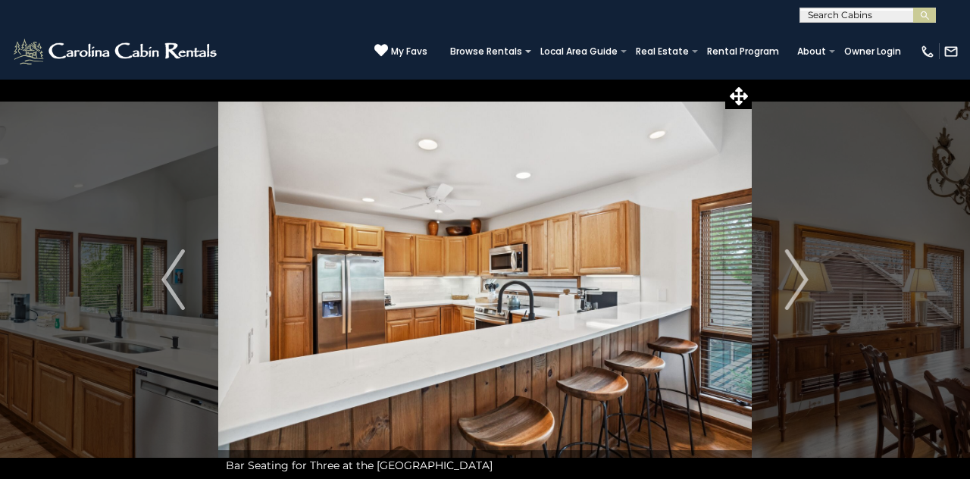
click at [785, 284] on img "Next" at bounding box center [796, 279] width 23 height 61
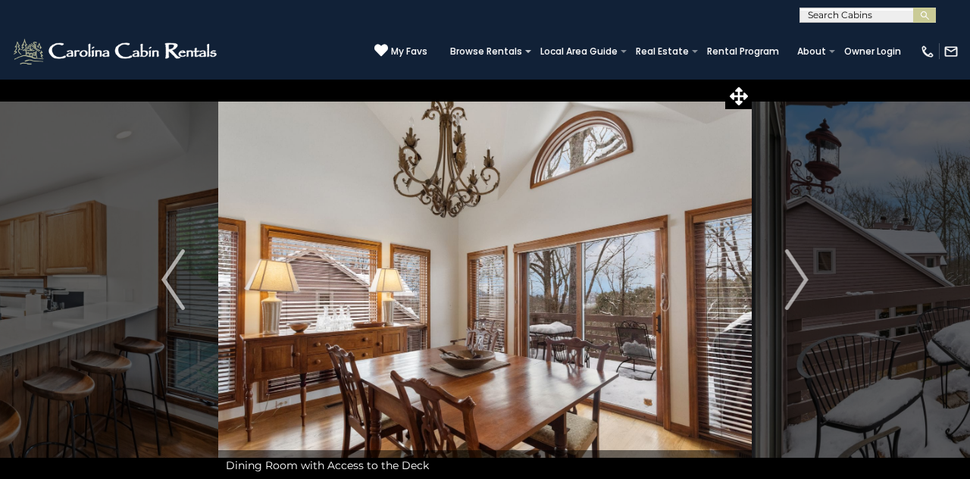
click at [791, 274] on img "Next" at bounding box center [796, 279] width 23 height 61
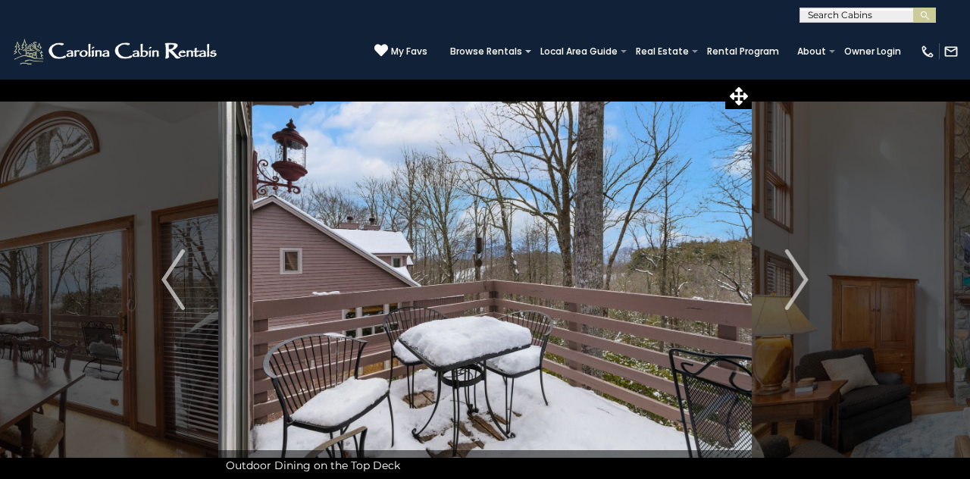
click at [792, 282] on img "Next" at bounding box center [796, 279] width 23 height 61
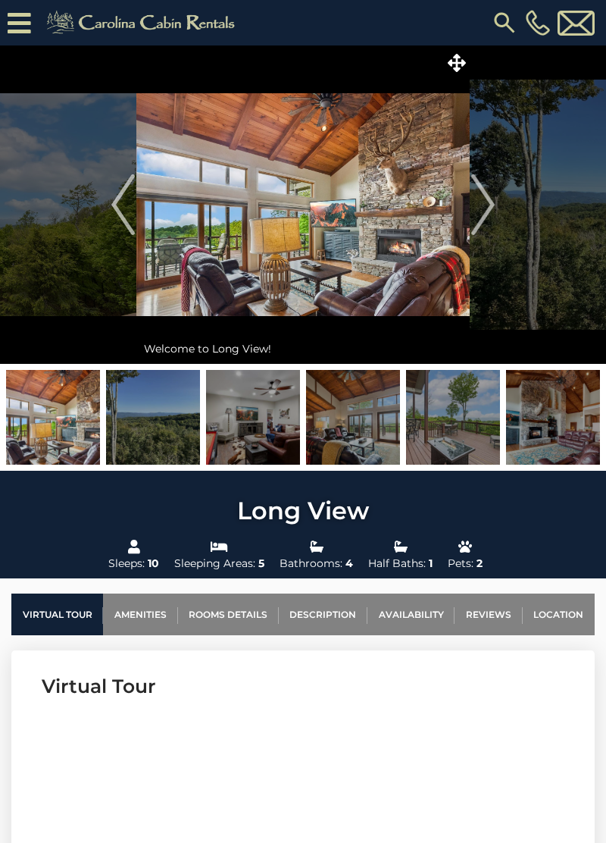
click at [478, 211] on img "Next" at bounding box center [482, 204] width 23 height 61
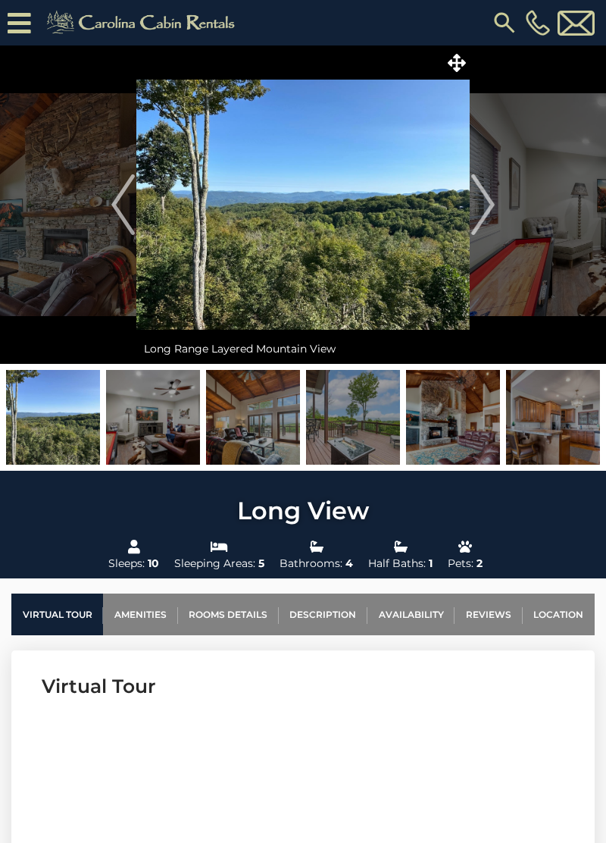
click at [479, 222] on img "Next" at bounding box center [482, 204] width 23 height 61
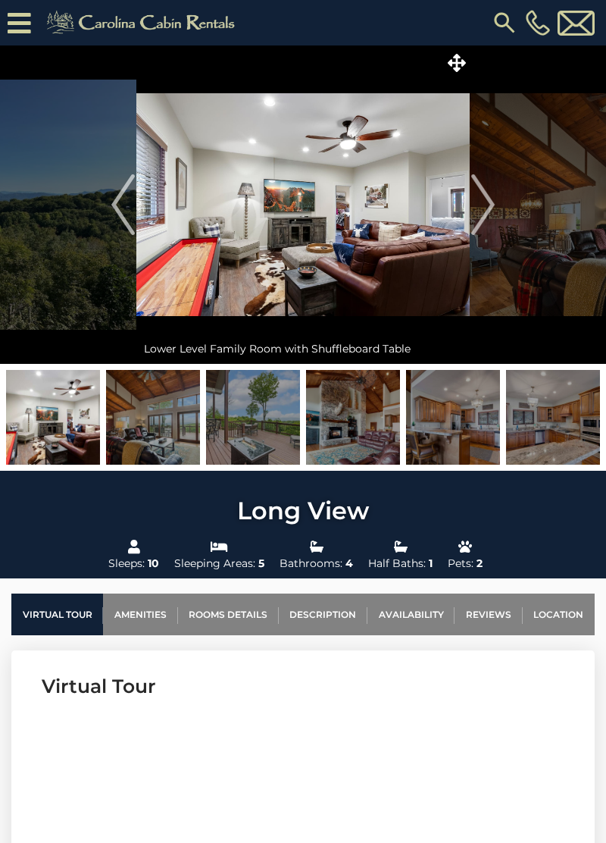
click at [474, 209] on img "Next" at bounding box center [482, 204] width 23 height 61
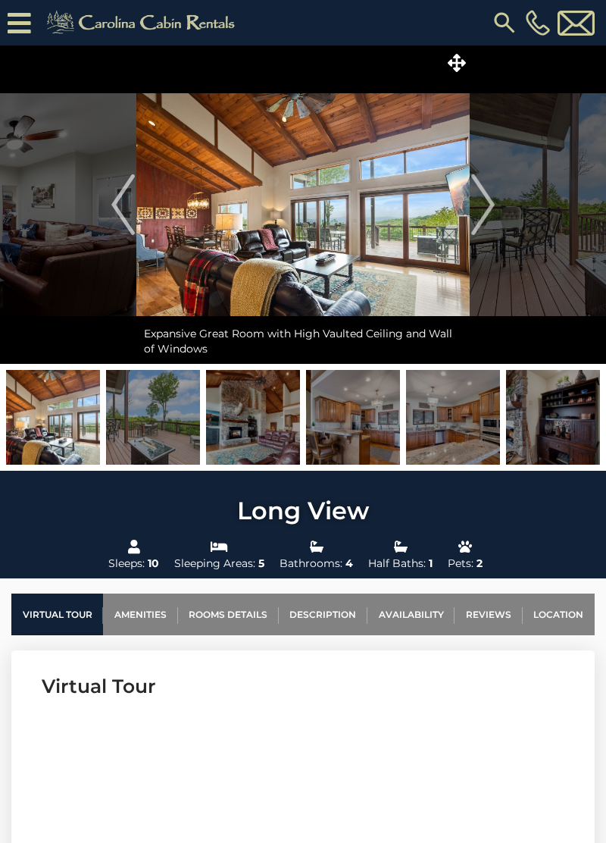
click at [479, 217] on img "Next" at bounding box center [482, 204] width 23 height 61
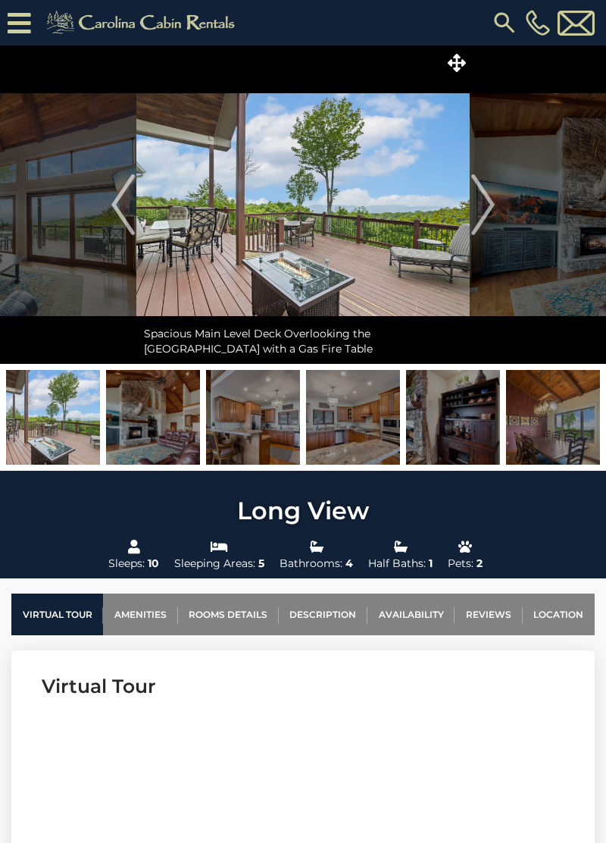
click at [470, 211] on button "Next" at bounding box center [483, 204] width 27 height 318
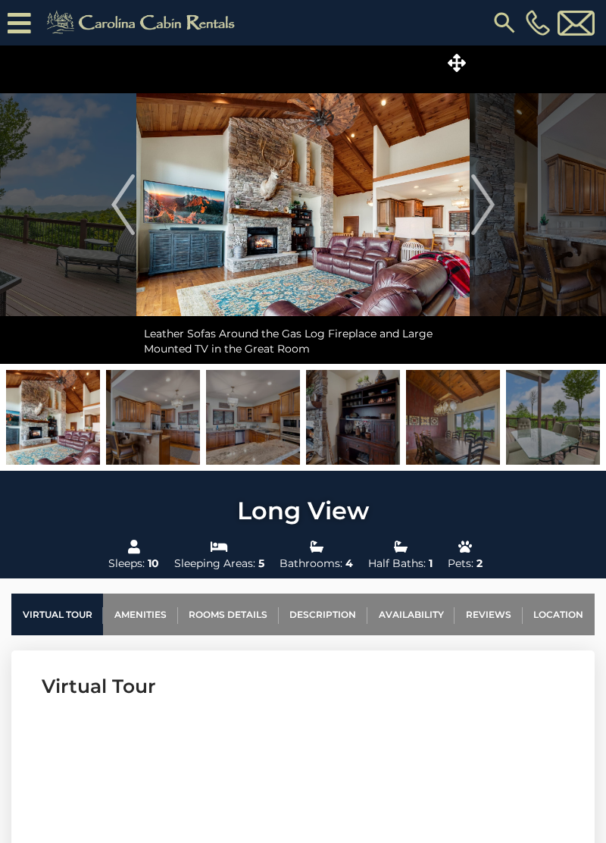
click at [472, 200] on img "Next" at bounding box center [482, 204] width 23 height 61
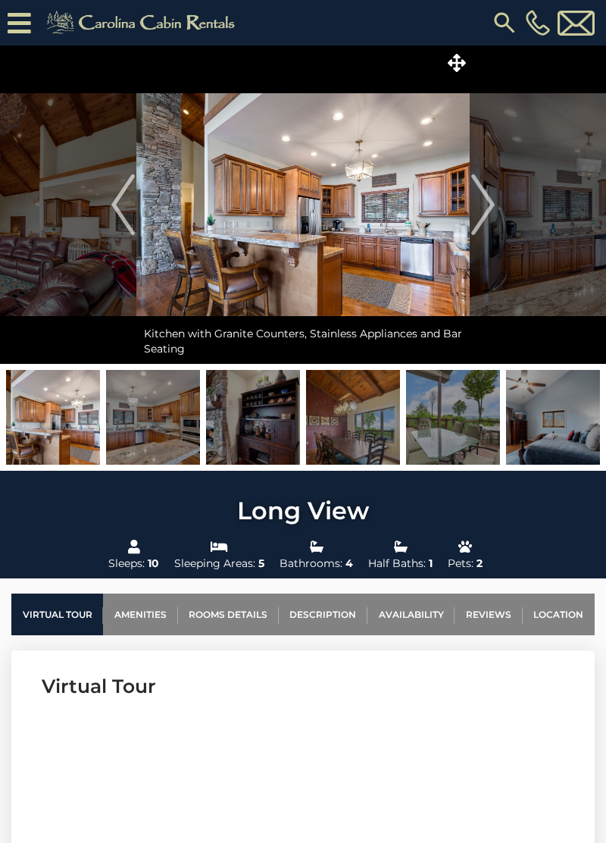
click at [486, 197] on img "Next" at bounding box center [482, 204] width 23 height 61
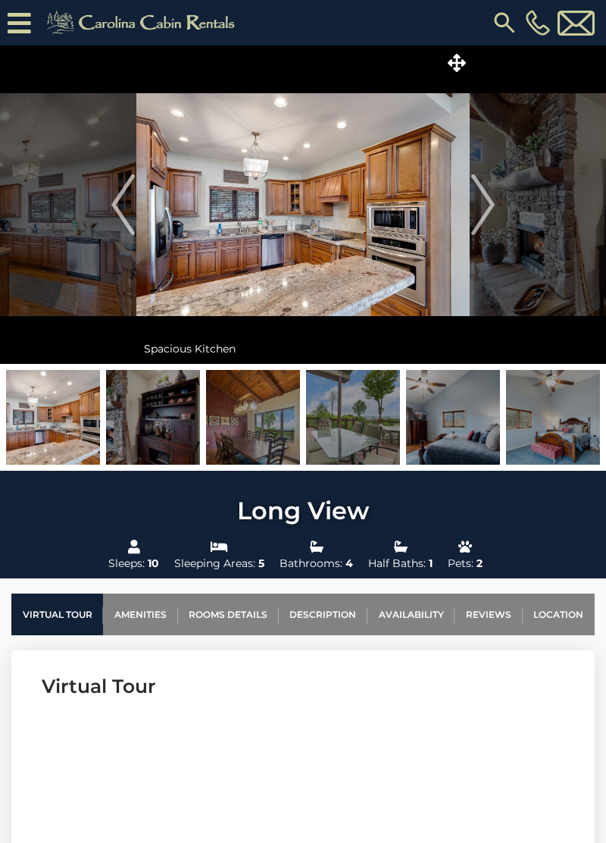
click at [473, 207] on img "Next" at bounding box center [482, 204] width 23 height 61
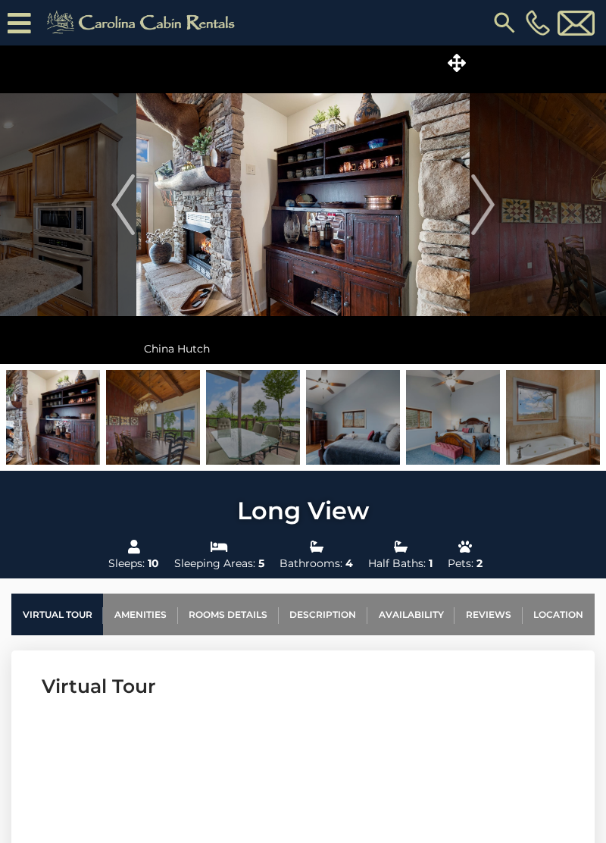
click at [468, 212] on img at bounding box center [302, 204] width 333 height 318
click at [466, 214] on img at bounding box center [302, 204] width 333 height 318
click at [457, 224] on img at bounding box center [302, 204] width 333 height 318
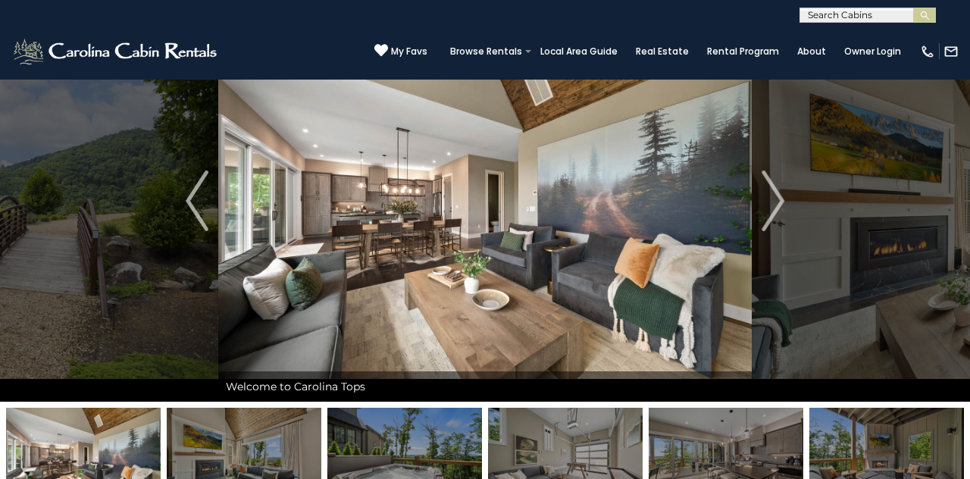
click at [606, 289] on img at bounding box center [485, 201] width 534 height 402
click at [606, 209] on img "Next" at bounding box center [773, 201] width 23 height 61
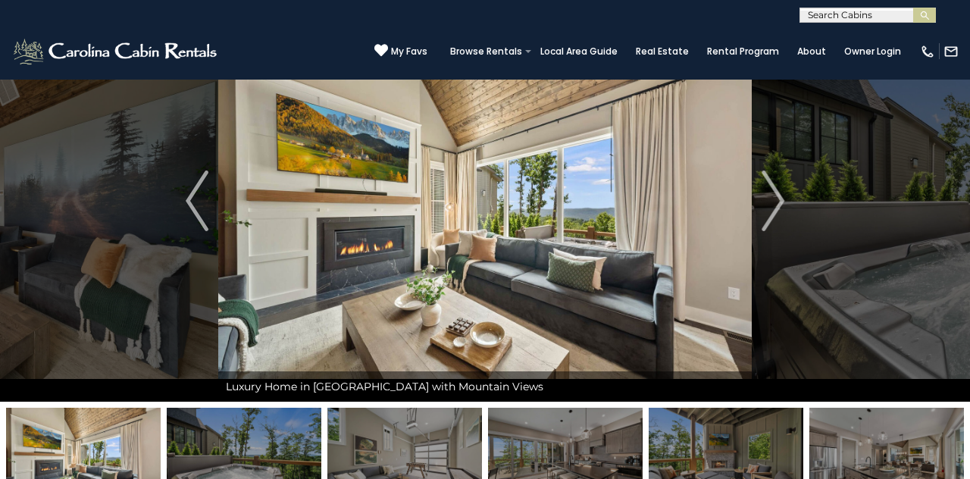
click at [606, 202] on img "Next" at bounding box center [773, 201] width 23 height 61
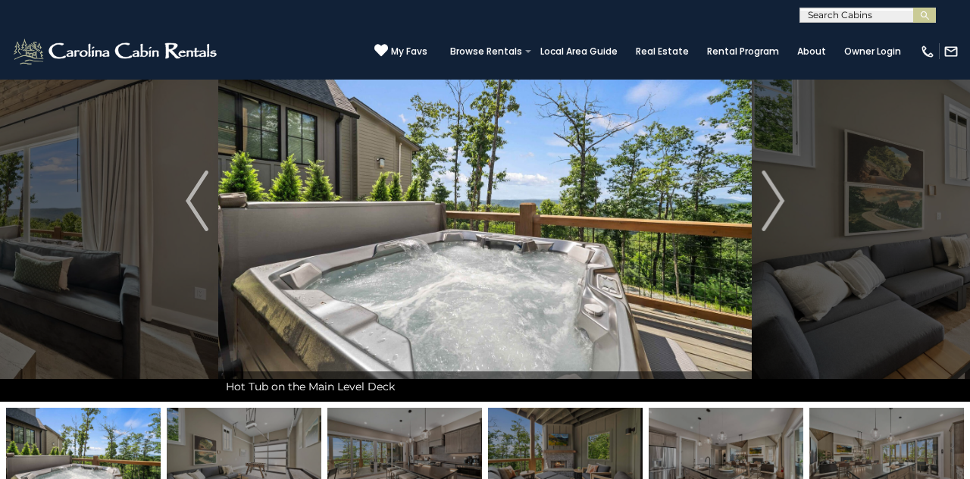
click at [606, 208] on button "Next" at bounding box center [773, 201] width 42 height 402
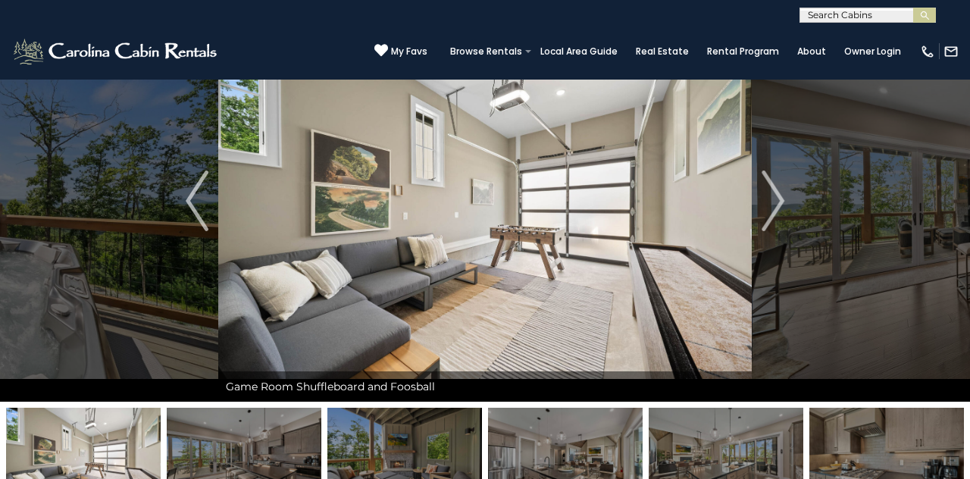
click at [606, 199] on img "Next" at bounding box center [773, 201] width 23 height 61
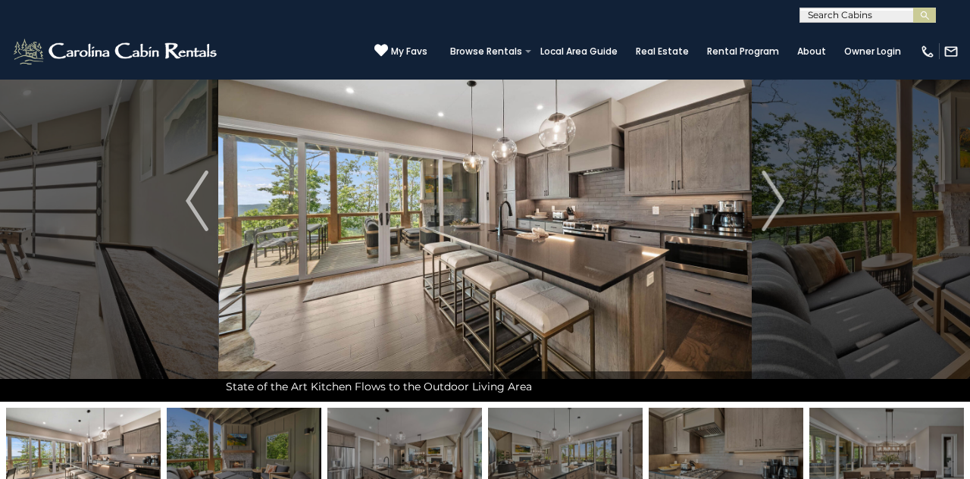
click at [606, 196] on img "Next" at bounding box center [773, 201] width 23 height 61
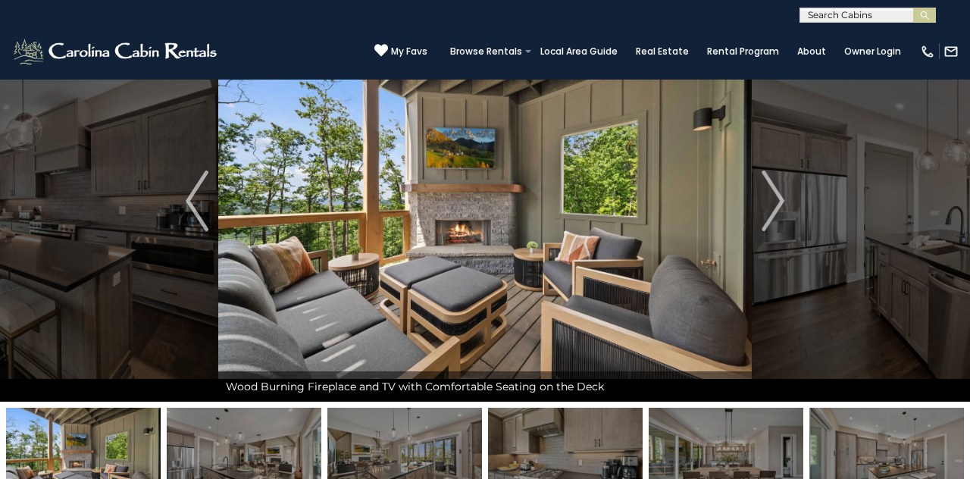
click at [606, 205] on img "Next" at bounding box center [773, 201] width 23 height 61
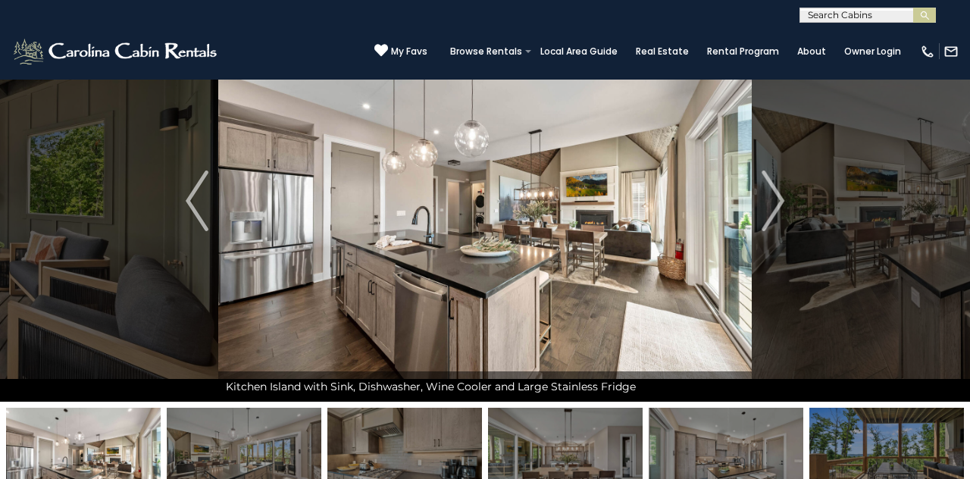
click at [606, 204] on img "Next" at bounding box center [773, 201] width 23 height 61
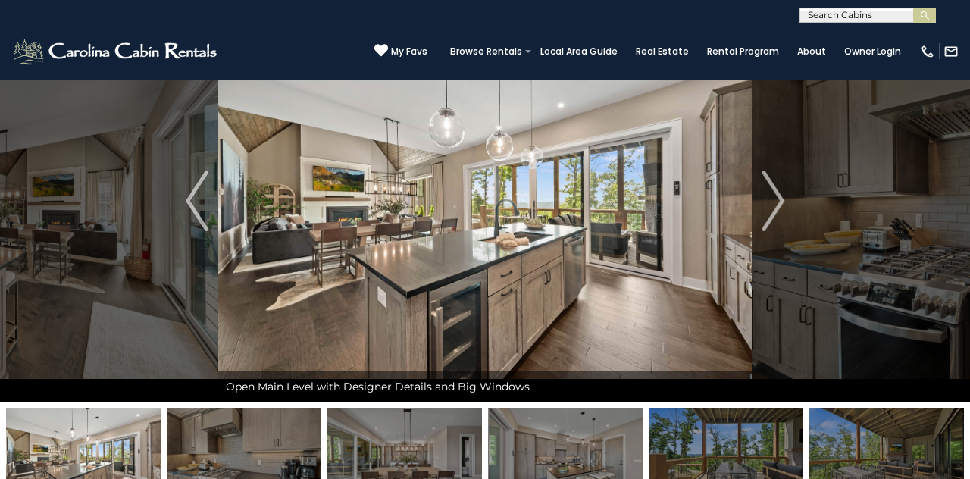
click at [606, 208] on img "Next" at bounding box center [773, 201] width 23 height 61
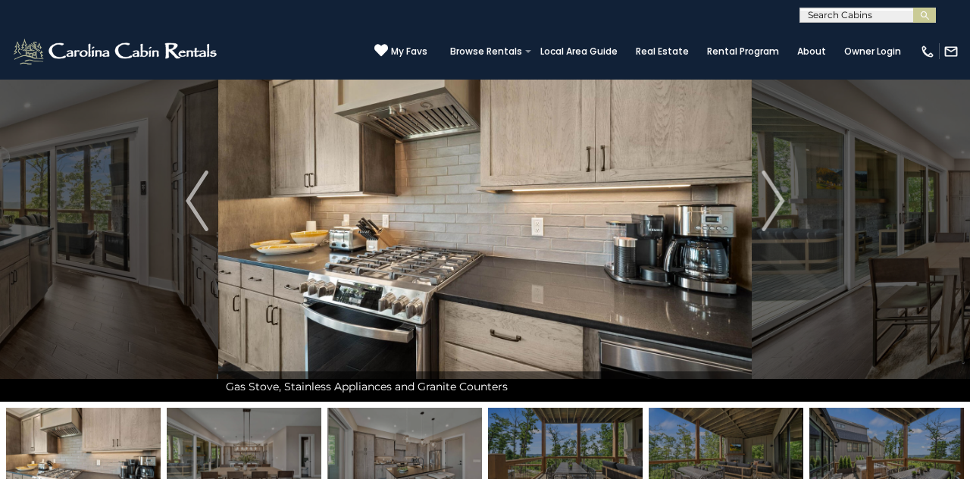
click at [606, 199] on button "Next" at bounding box center [773, 201] width 42 height 402
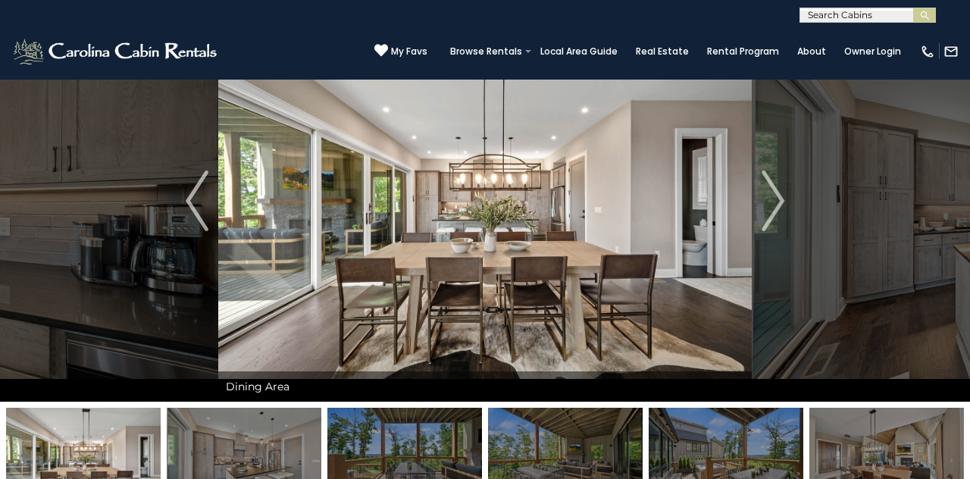
click at [606, 203] on img "Next" at bounding box center [773, 201] width 23 height 61
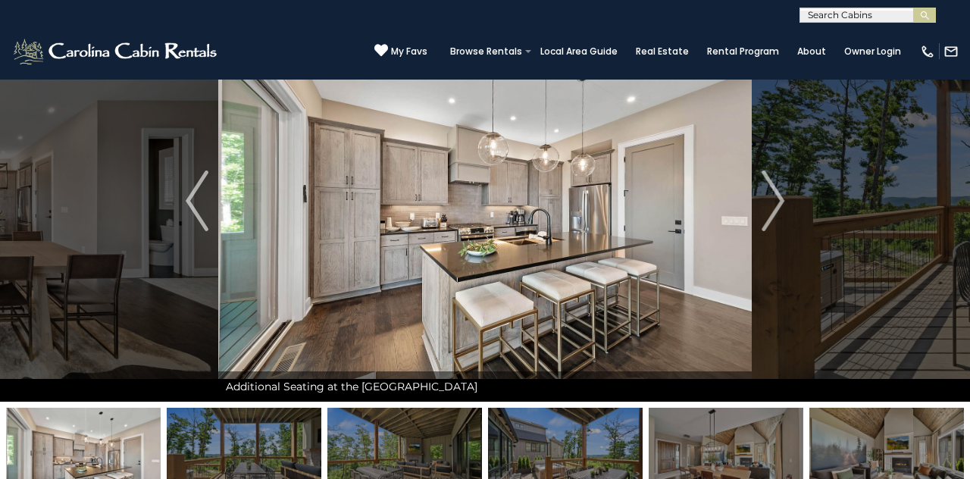
click at [606, 199] on img "Next" at bounding box center [773, 201] width 23 height 61
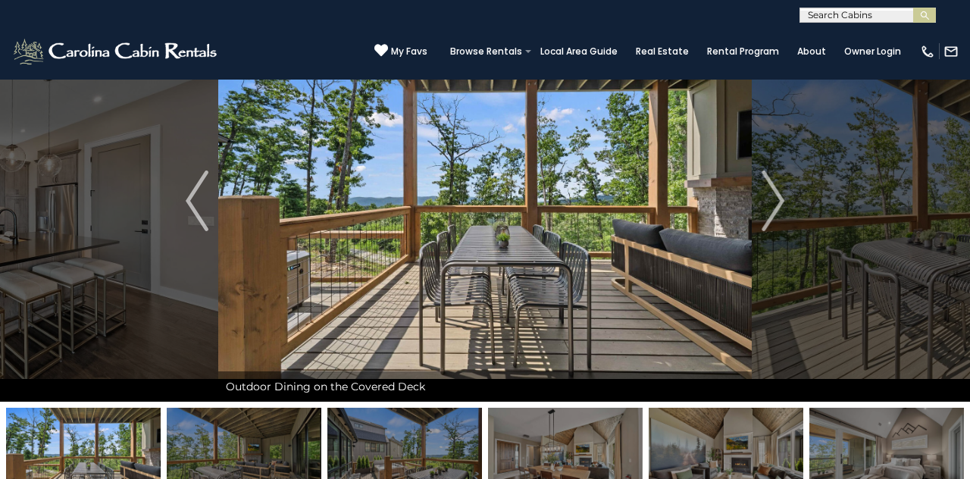
click at [606, 208] on button "Next" at bounding box center [773, 201] width 42 height 402
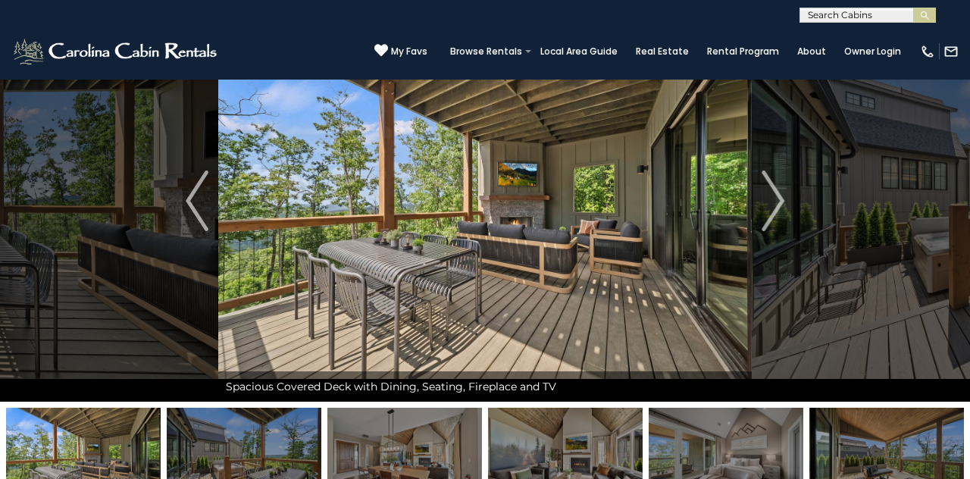
click at [606, 191] on img "Next" at bounding box center [773, 201] width 23 height 61
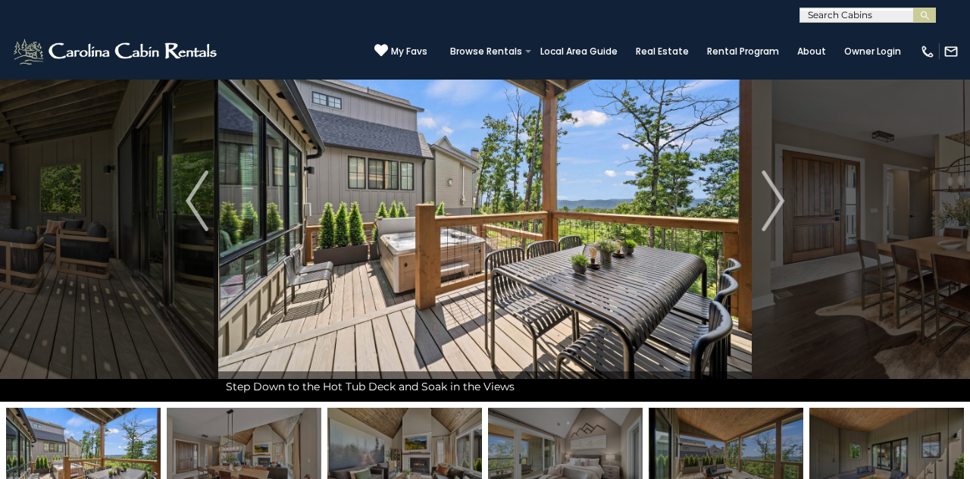
click at [606, 196] on img "Next" at bounding box center [773, 201] width 23 height 61
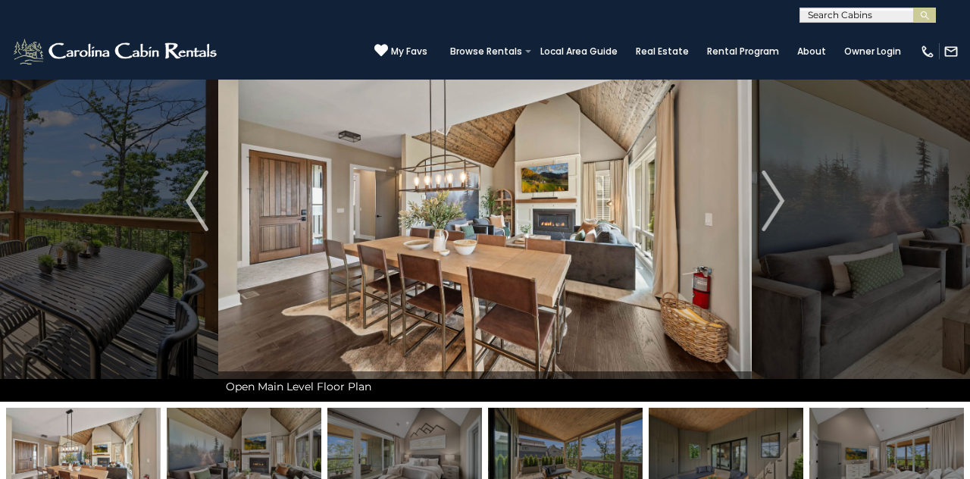
click at [606, 202] on img "Next" at bounding box center [773, 201] width 23 height 61
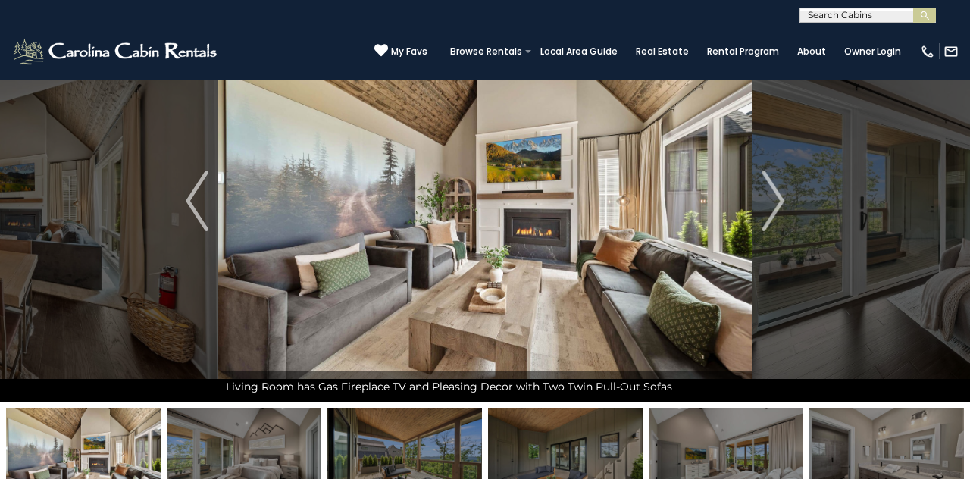
click at [606, 205] on img "Next" at bounding box center [773, 201] width 23 height 61
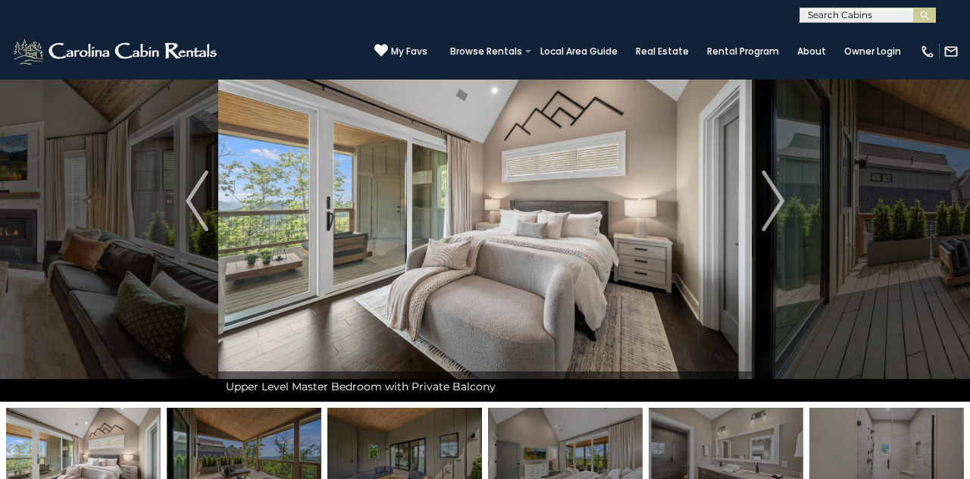
click at [606, 200] on img "Next" at bounding box center [773, 201] width 23 height 61
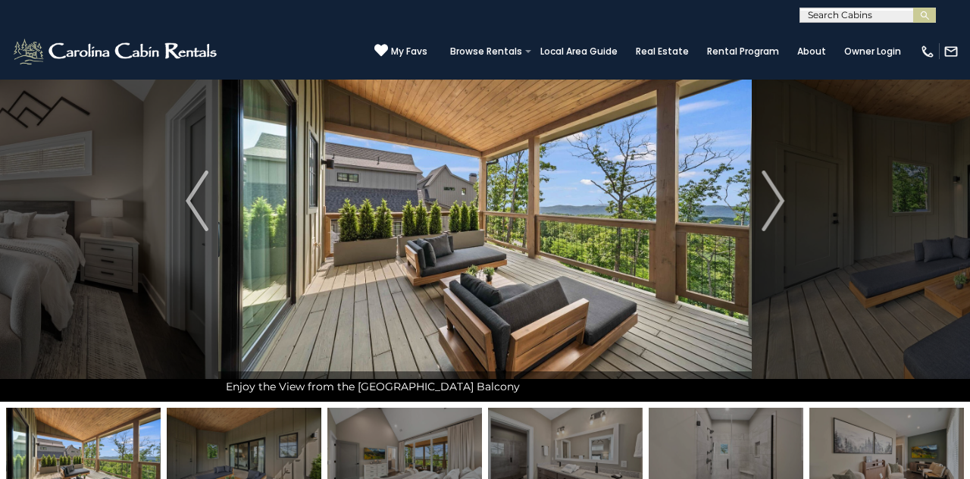
click at [606, 197] on img "Next" at bounding box center [773, 201] width 23 height 61
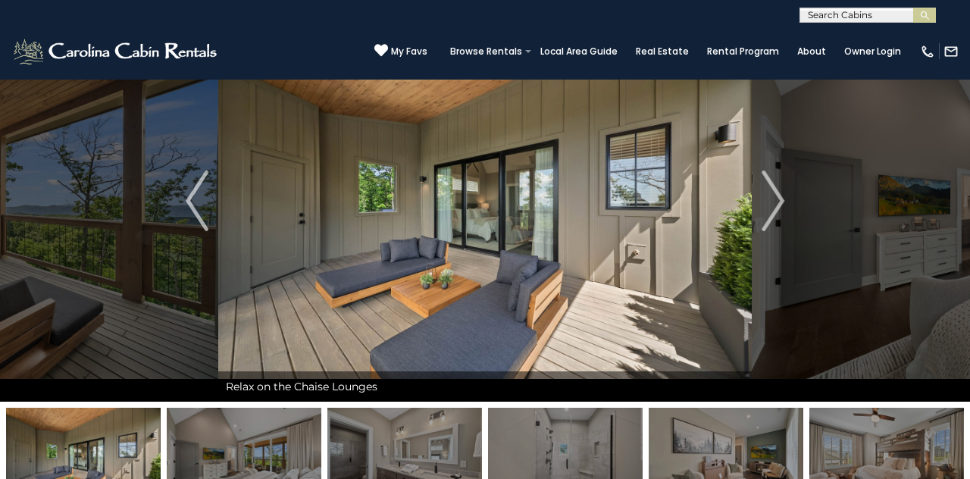
click at [606, 199] on img "Next" at bounding box center [773, 201] width 23 height 61
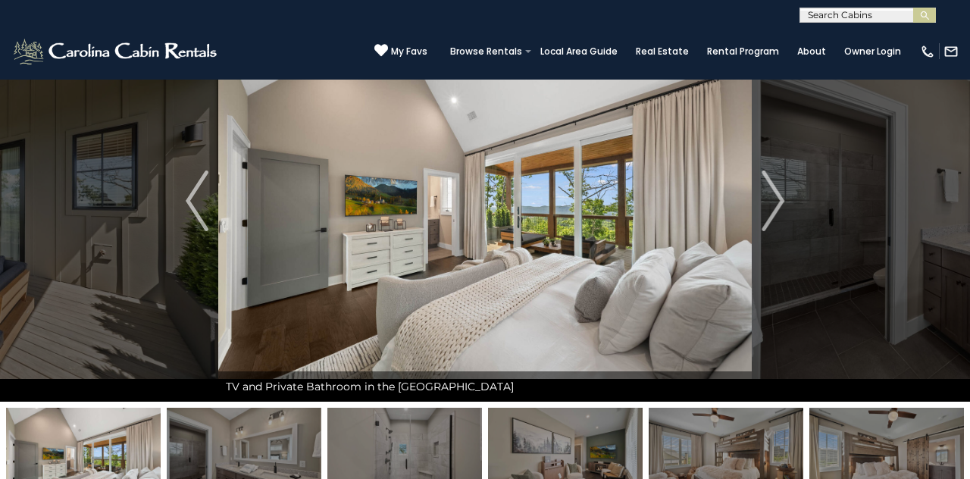
click at [606, 212] on button "Next" at bounding box center [773, 201] width 42 height 402
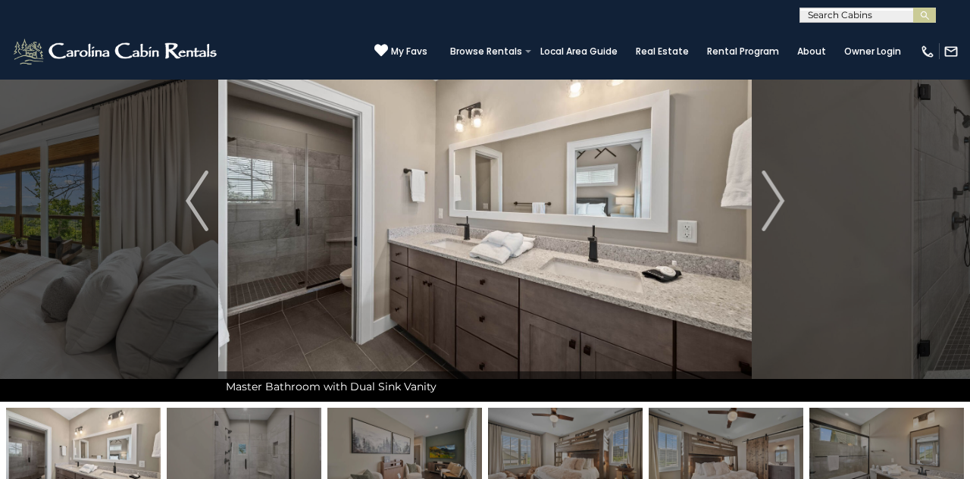
click at [606, 203] on img "Next" at bounding box center [773, 201] width 23 height 61
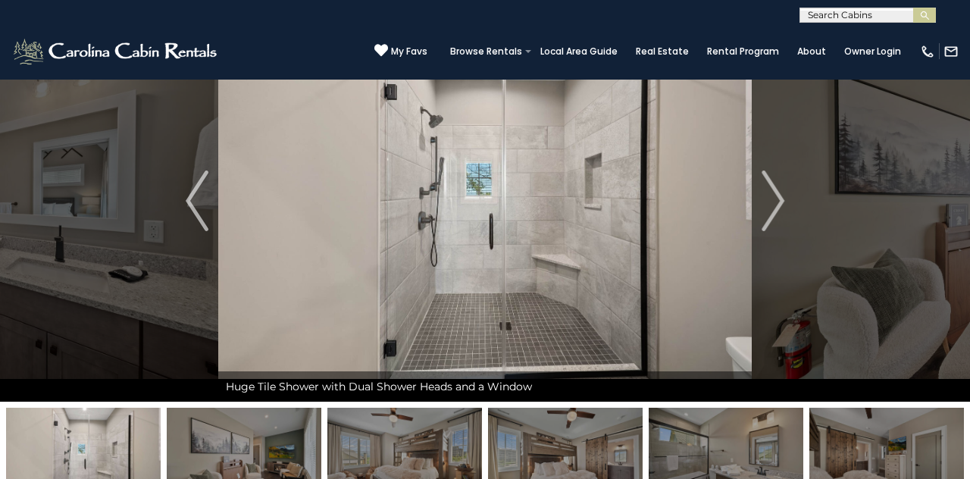
click at [606, 204] on button "Next" at bounding box center [773, 201] width 42 height 402
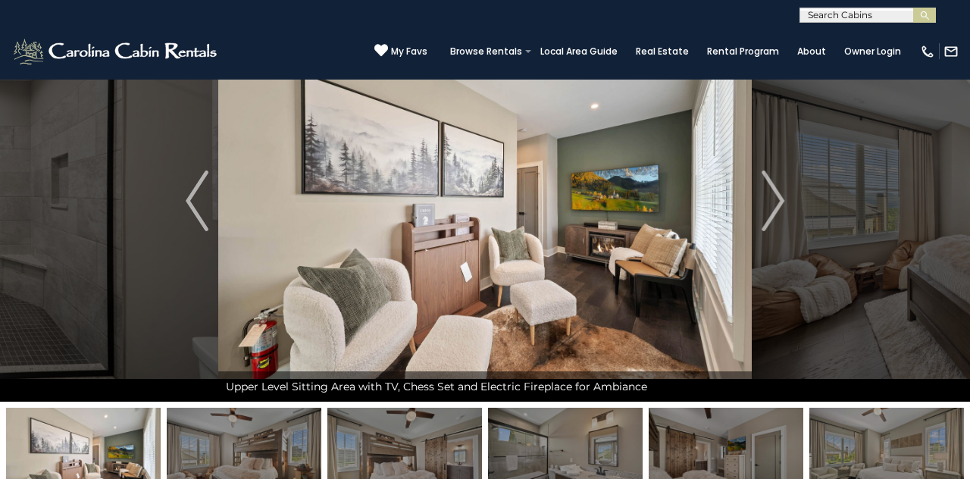
click at [606, 202] on img "Next" at bounding box center [773, 201] width 23 height 61
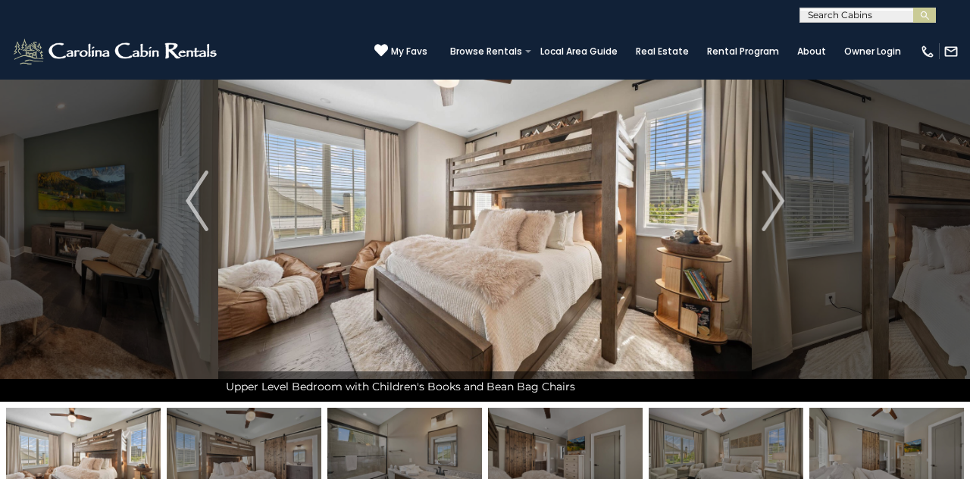
click at [606, 209] on img "Next" at bounding box center [773, 201] width 23 height 61
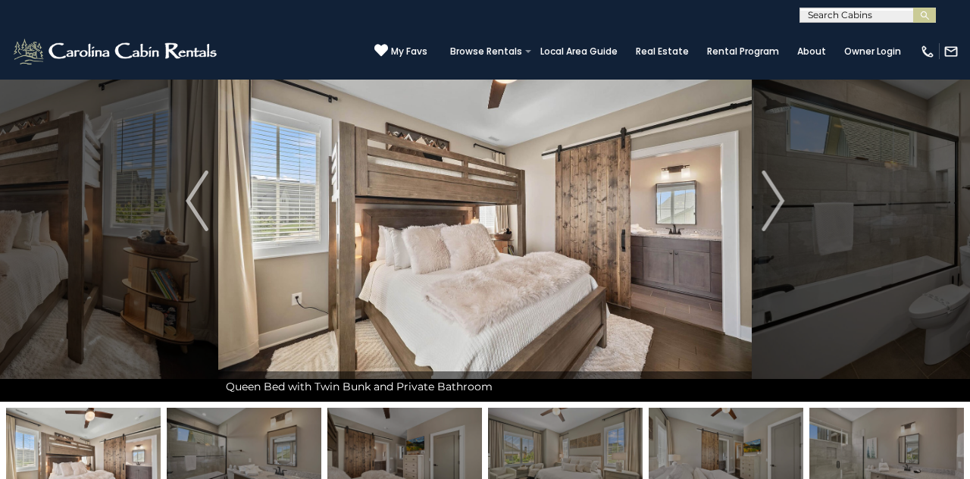
click at [606, 218] on img at bounding box center [485, 201] width 534 height 402
click at [606, 204] on button "Next" at bounding box center [773, 201] width 42 height 402
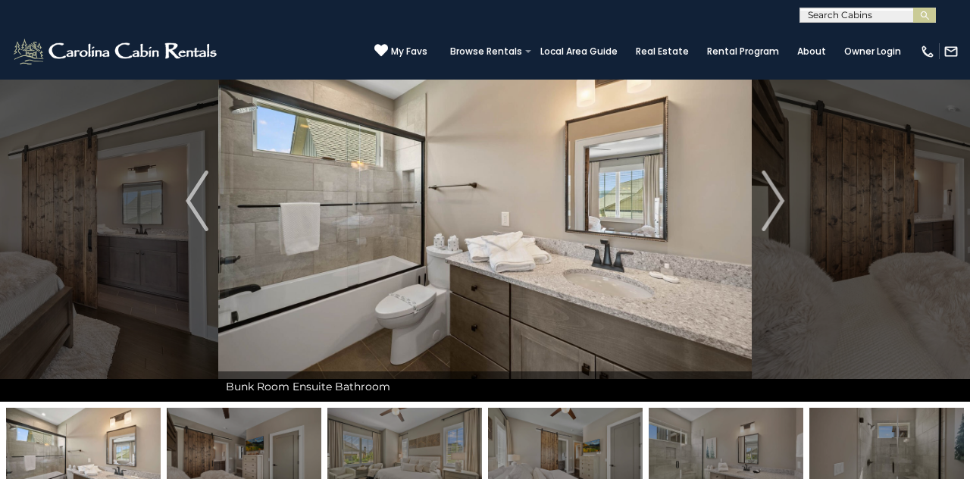
click at [606, 196] on img "Next" at bounding box center [773, 201] width 23 height 61
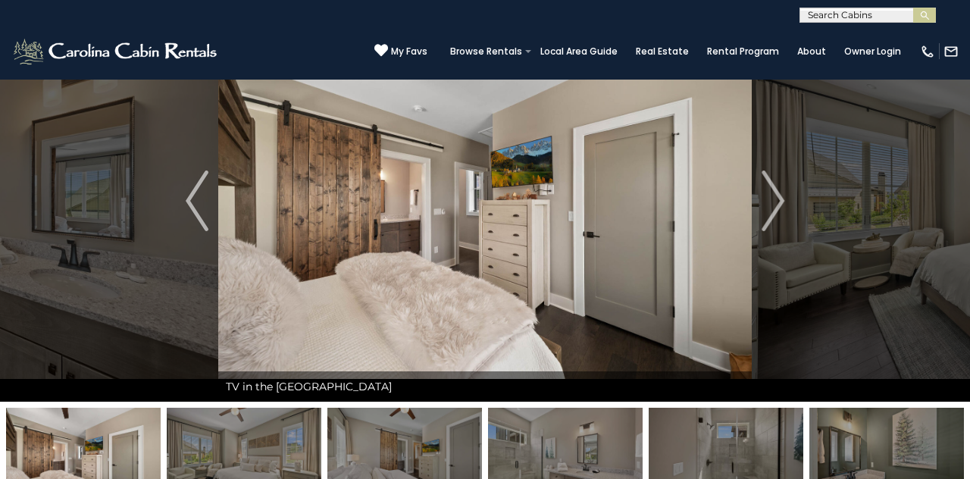
click at [606, 208] on button "Next" at bounding box center [773, 201] width 42 height 402
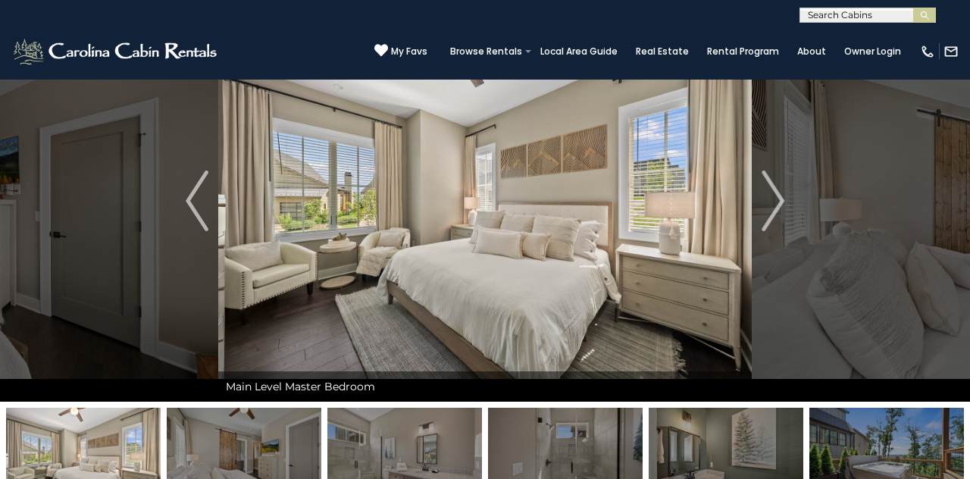
click at [606, 194] on button "Next" at bounding box center [773, 201] width 42 height 402
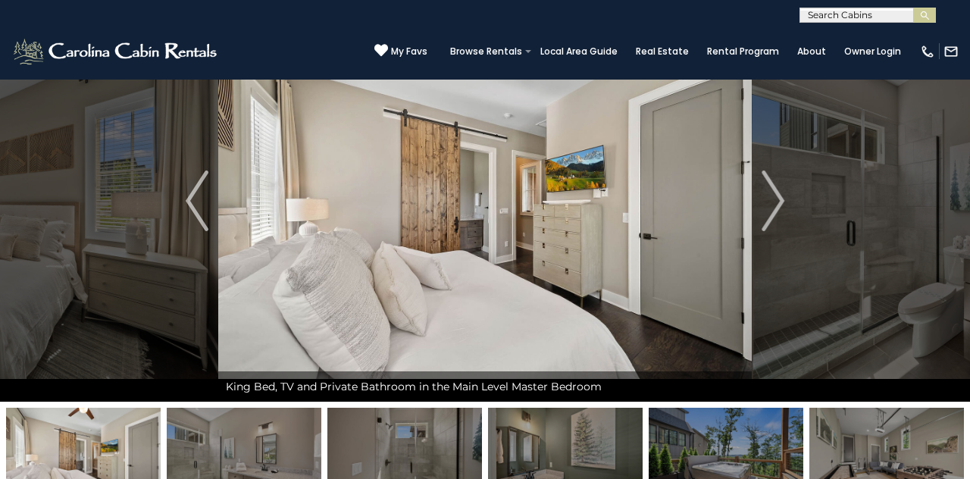
click at [606, 203] on img "Next" at bounding box center [773, 201] width 23 height 61
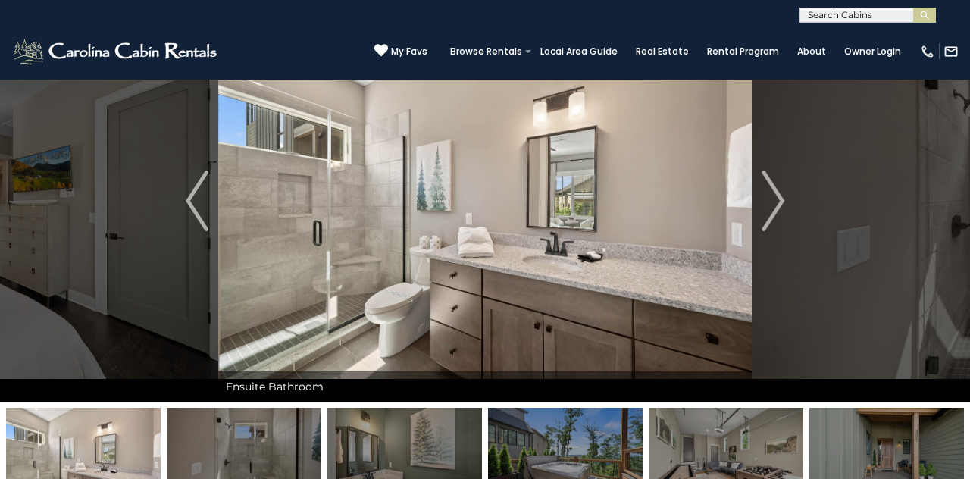
click at [606, 212] on button "Next" at bounding box center [773, 201] width 42 height 402
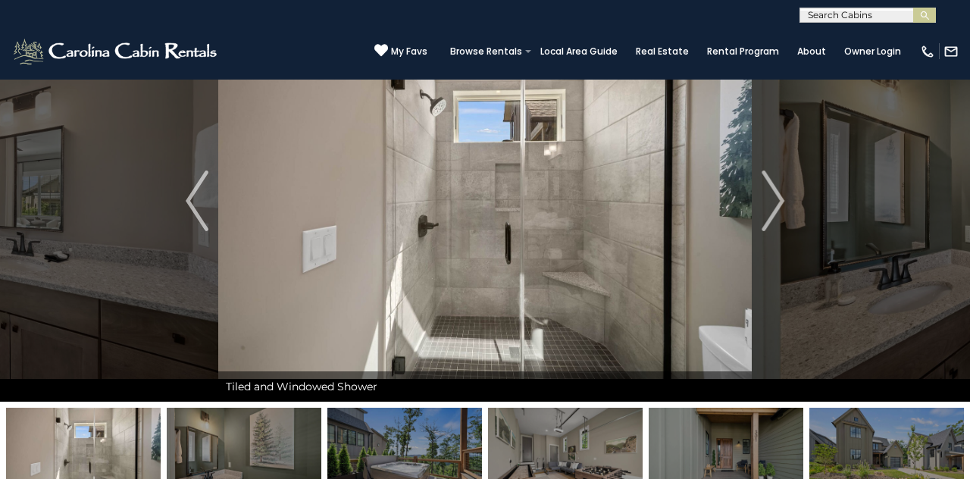
click at [606, 202] on img "Next" at bounding box center [773, 201] width 23 height 61
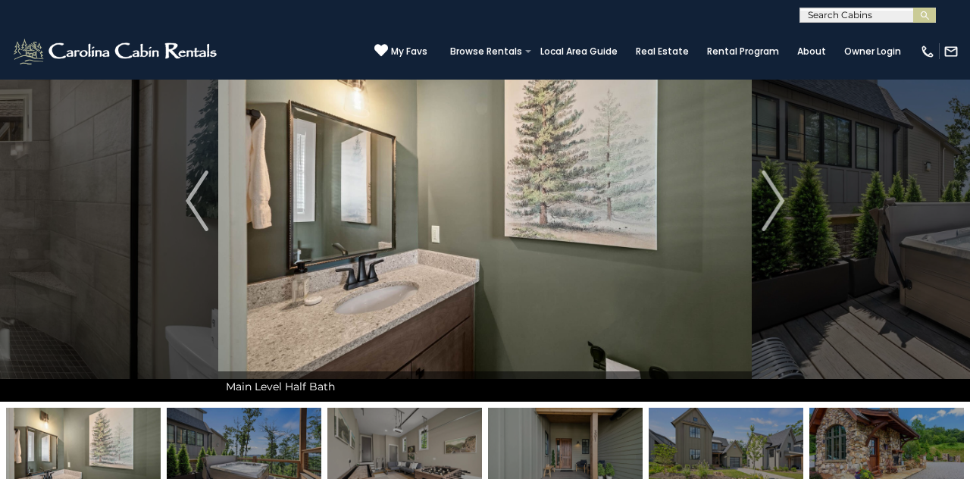
click at [606, 191] on img "Next" at bounding box center [773, 201] width 23 height 61
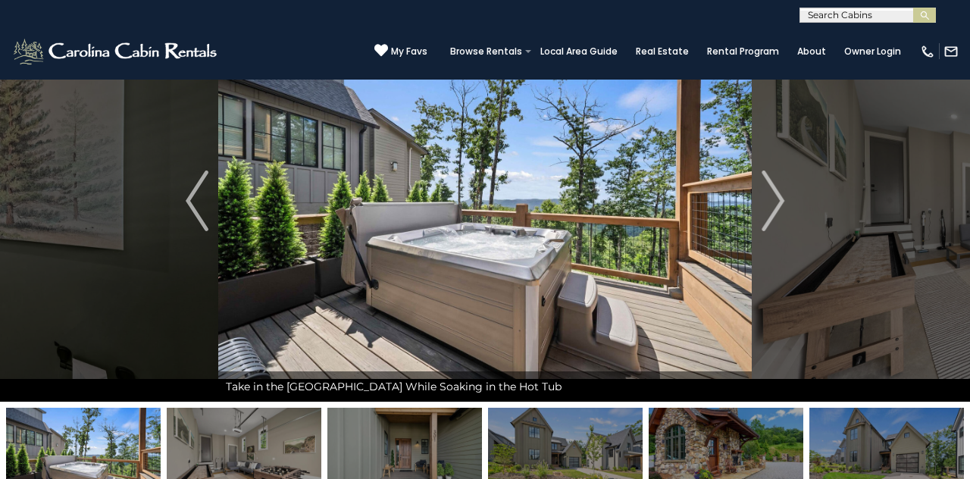
click at [606, 211] on img "Next" at bounding box center [773, 201] width 23 height 61
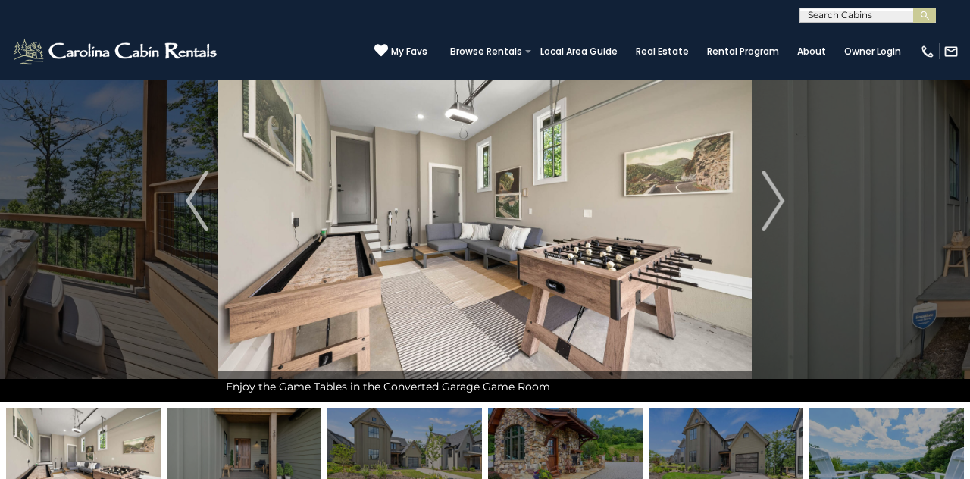
click at [606, 202] on button "Next" at bounding box center [773, 201] width 42 height 402
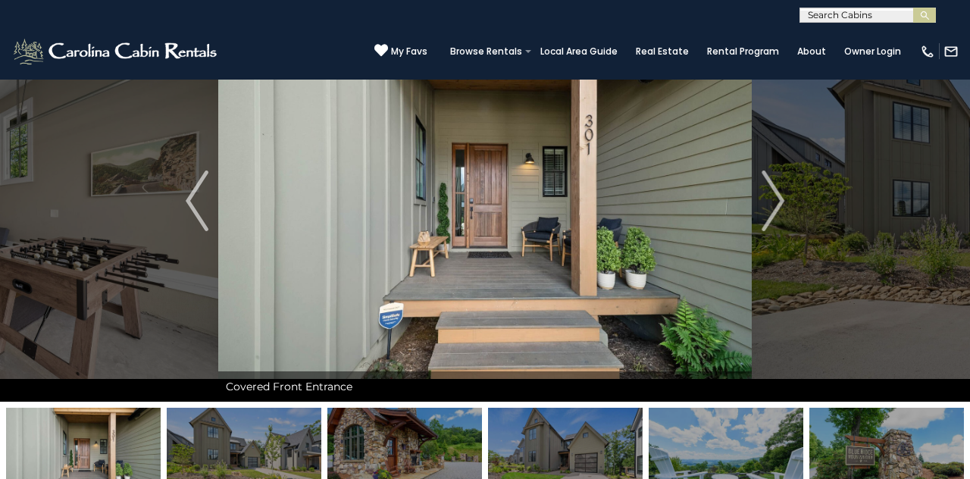
click at [606, 204] on img at bounding box center [485, 201] width 534 height 402
click at [606, 198] on img "Next" at bounding box center [773, 201] width 23 height 61
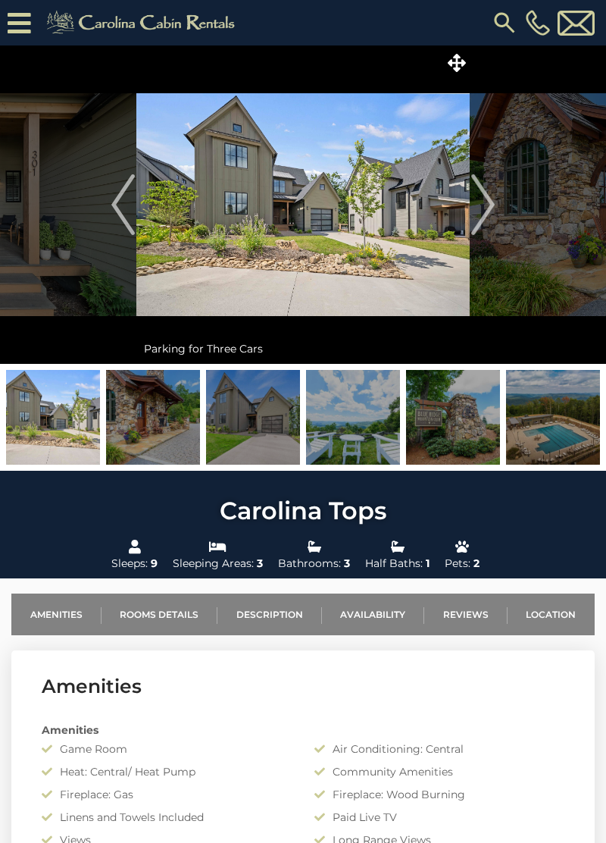
click at [552, 437] on img at bounding box center [553, 417] width 94 height 95
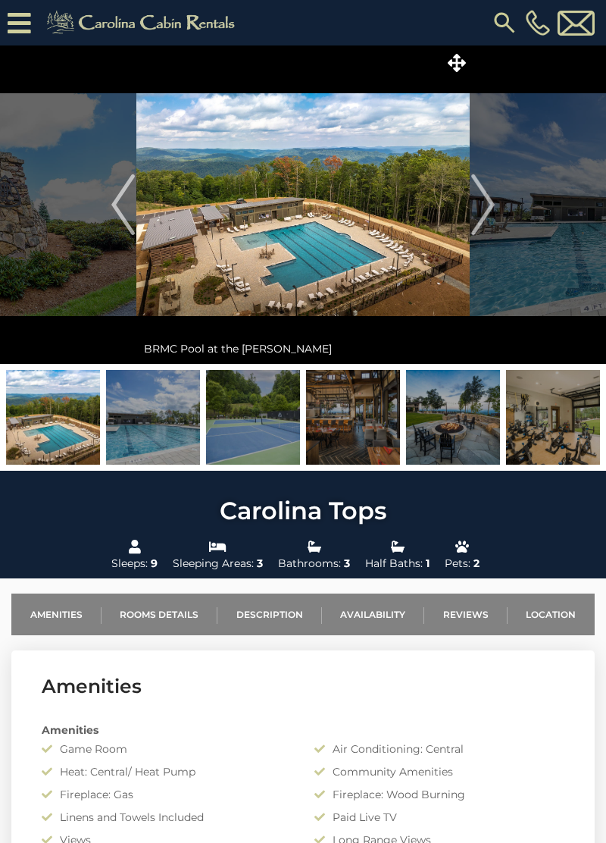
click at [479, 192] on img "Next" at bounding box center [482, 204] width 23 height 61
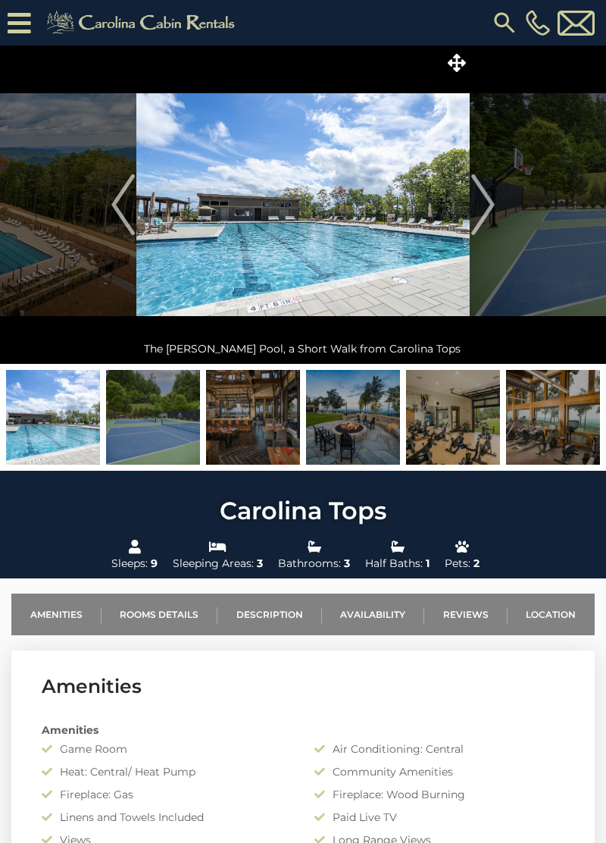
click at [470, 222] on button "Next" at bounding box center [483, 204] width 27 height 318
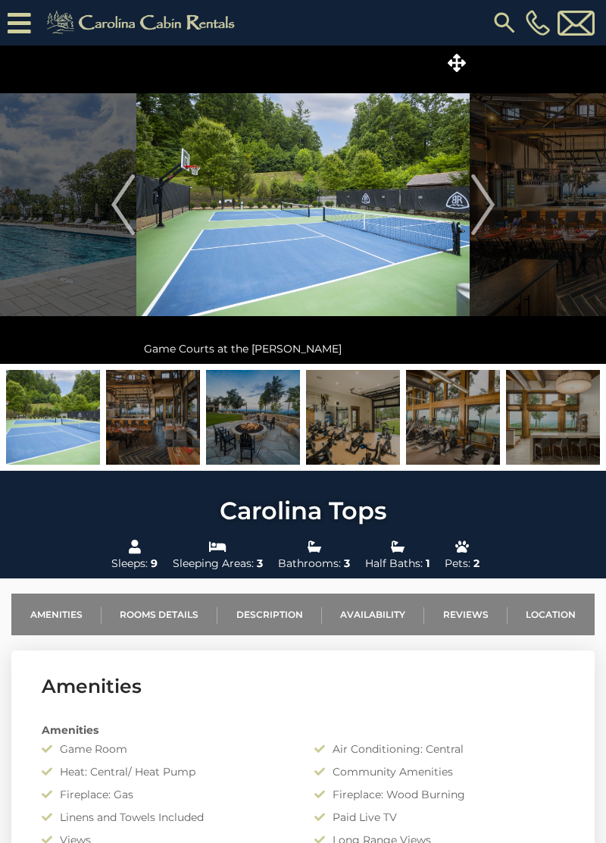
click at [467, 210] on img at bounding box center [302, 204] width 333 height 318
click at [470, 196] on button "Next" at bounding box center [483, 204] width 27 height 318
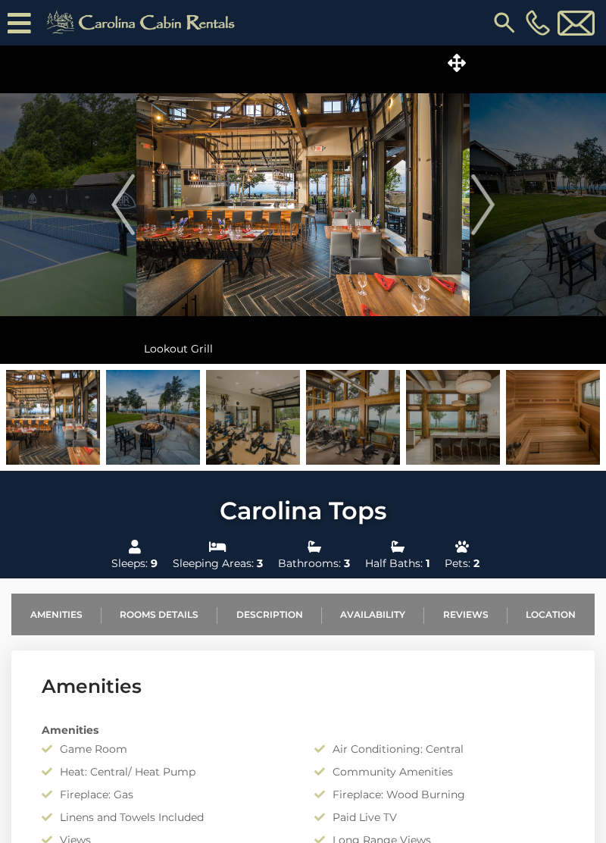
click at [487, 209] on img "Next" at bounding box center [482, 204] width 23 height 61
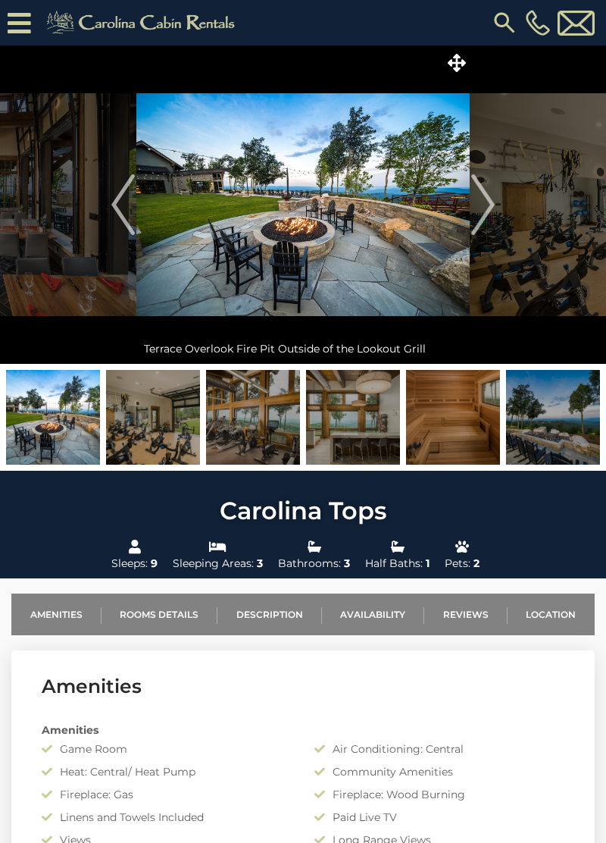
click at [142, 209] on img at bounding box center [302, 204] width 333 height 318
click at [111, 214] on img "Previous" at bounding box center [122, 204] width 23 height 61
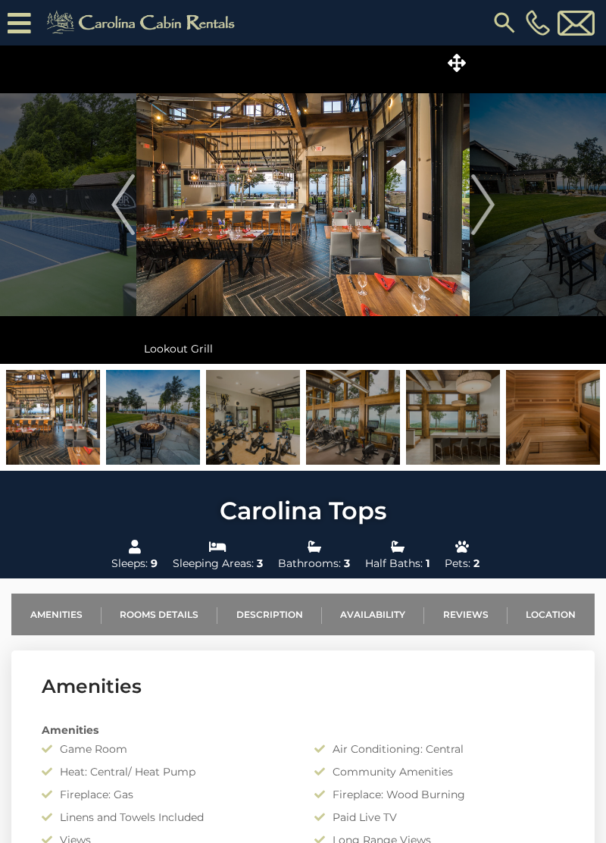
click at [466, 221] on img at bounding box center [302, 204] width 333 height 318
click at [473, 205] on img "Next" at bounding box center [482, 204] width 23 height 61
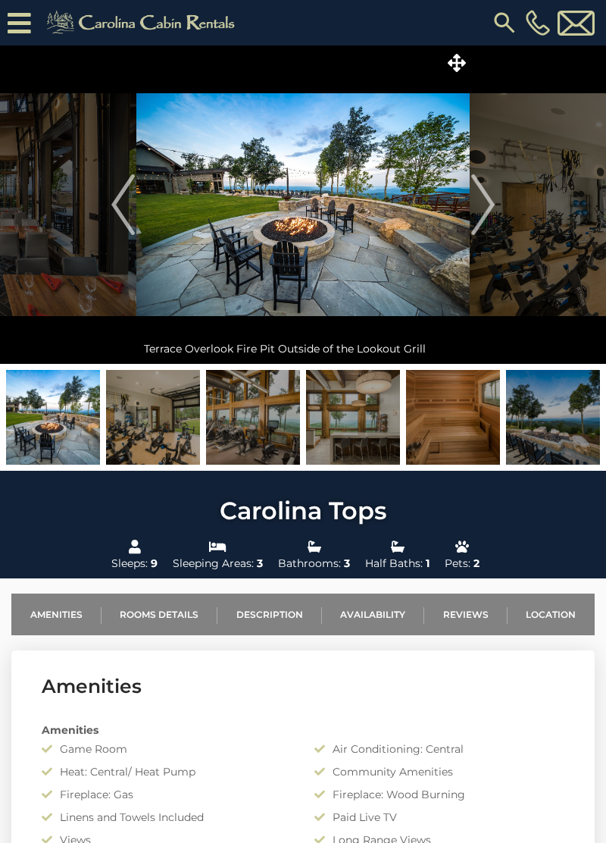
click at [469, 209] on img at bounding box center [302, 204] width 333 height 318
click at [468, 230] on img at bounding box center [302, 204] width 333 height 318
click at [473, 197] on img "Next" at bounding box center [482, 204] width 23 height 61
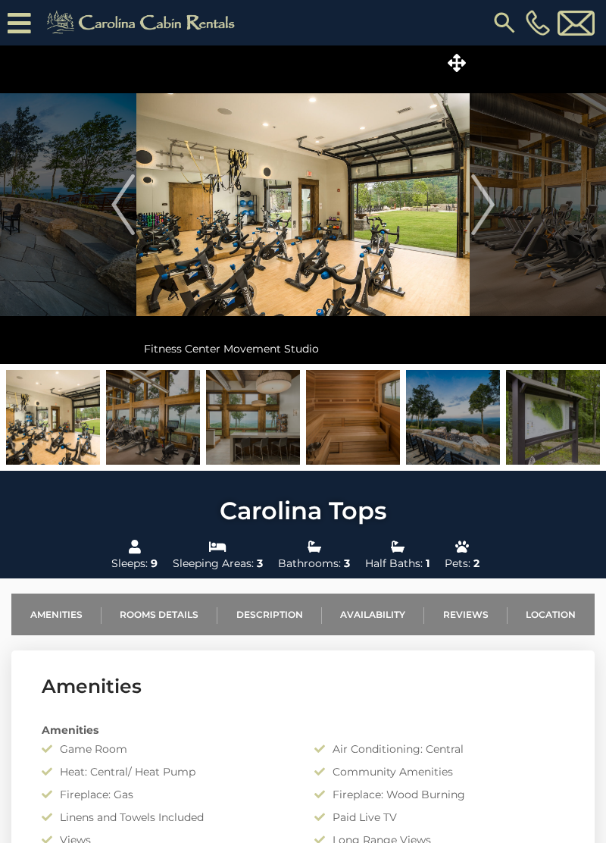
click at [114, 231] on img "Previous" at bounding box center [122, 204] width 23 height 61
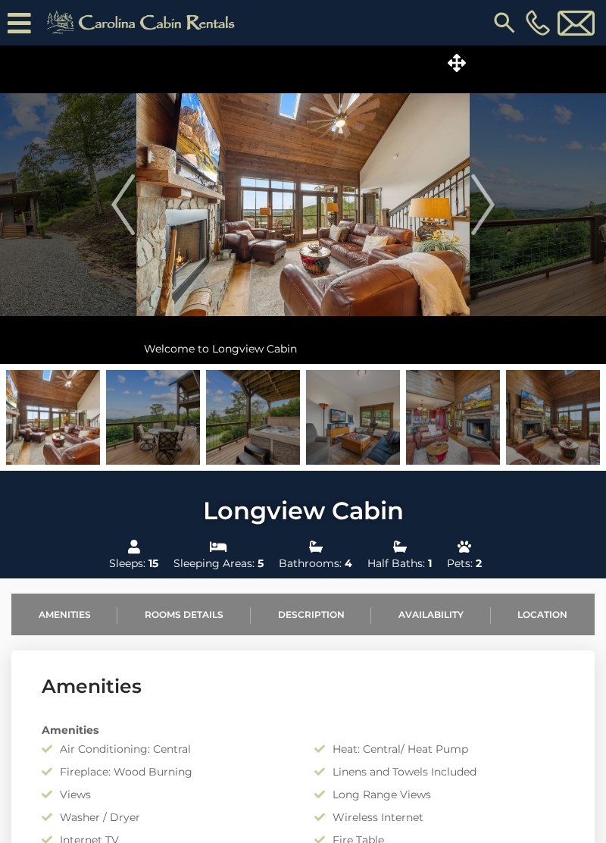
click at [465, 60] on span at bounding box center [456, 62] width 27 height 27
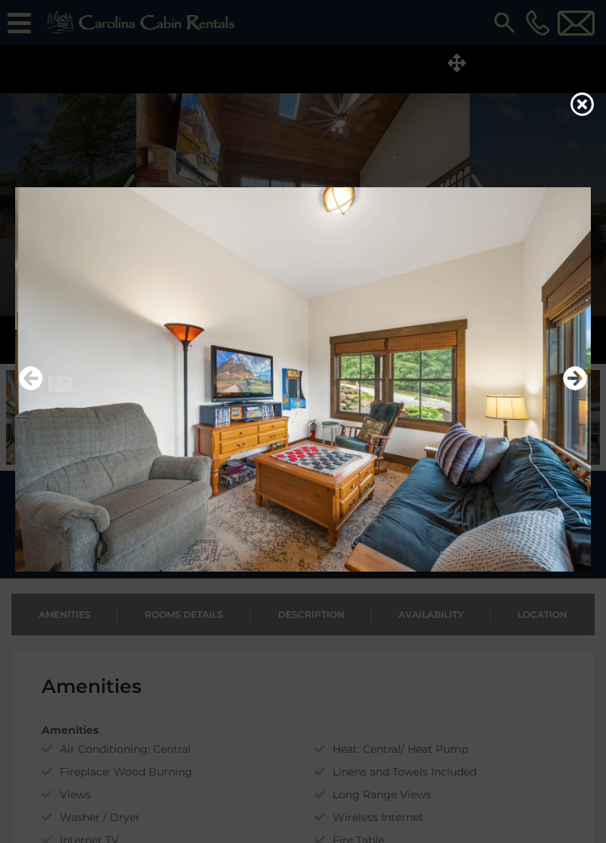
click at [590, 112] on icon at bounding box center [583, 104] width 24 height 24
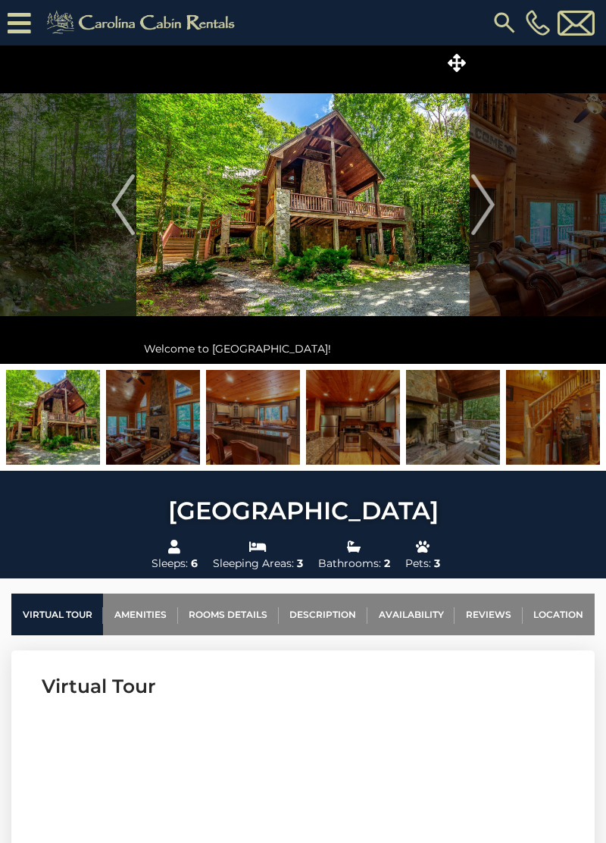
click at [462, 64] on icon at bounding box center [457, 63] width 18 height 18
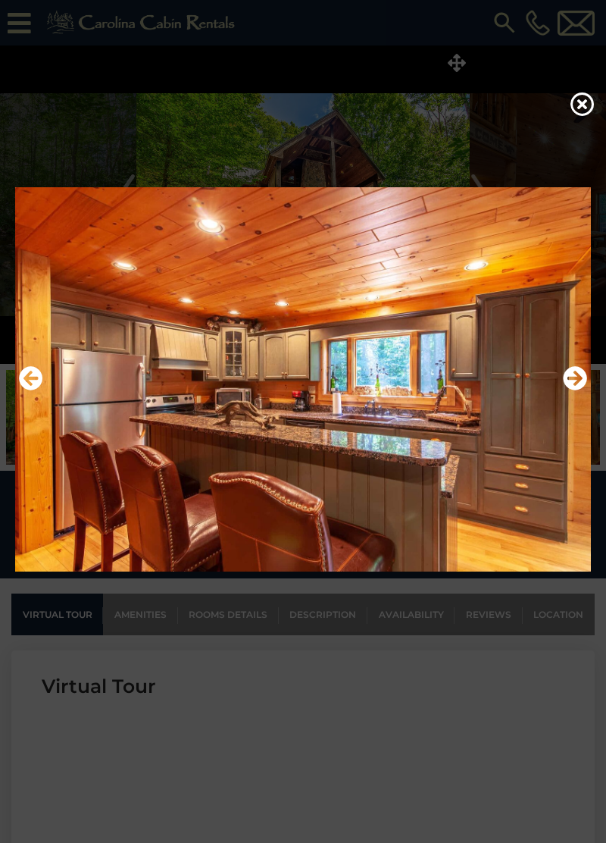
click at [582, 115] on icon at bounding box center [583, 104] width 24 height 24
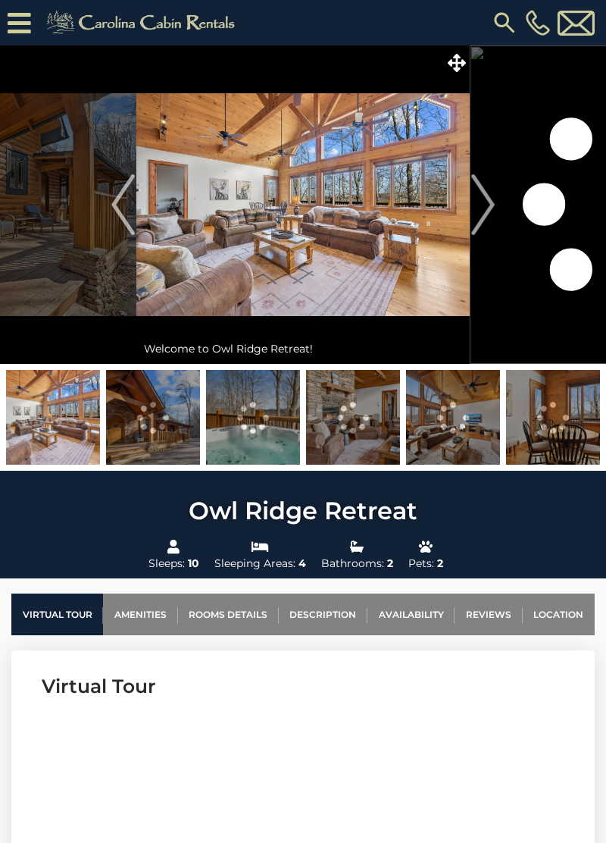
click at [456, 70] on icon at bounding box center [457, 63] width 18 height 18
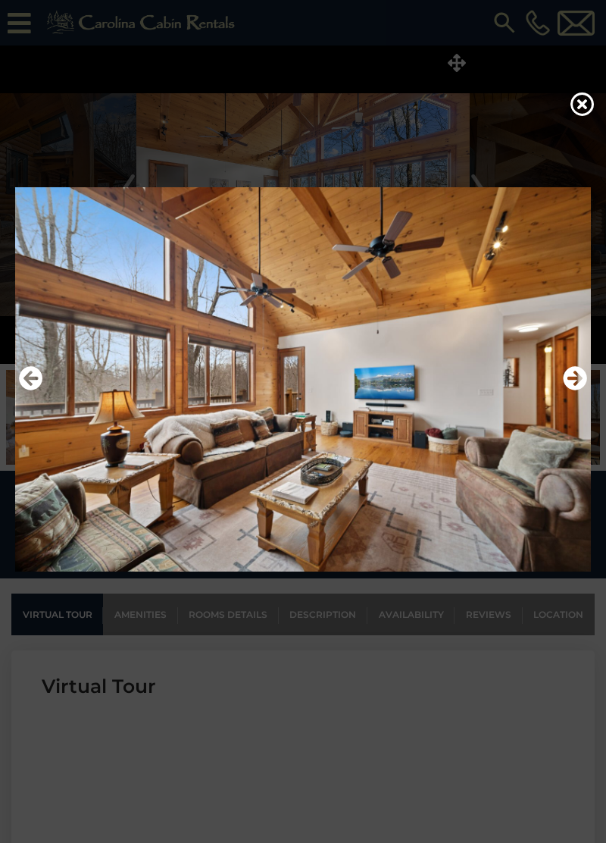
click at [583, 116] on icon at bounding box center [583, 104] width 24 height 24
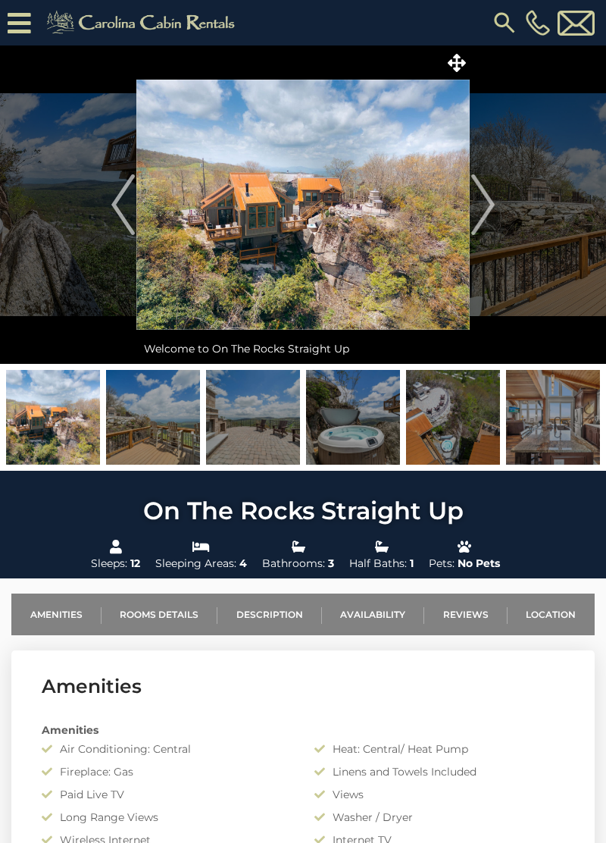
click at [459, 64] on icon at bounding box center [457, 63] width 18 height 18
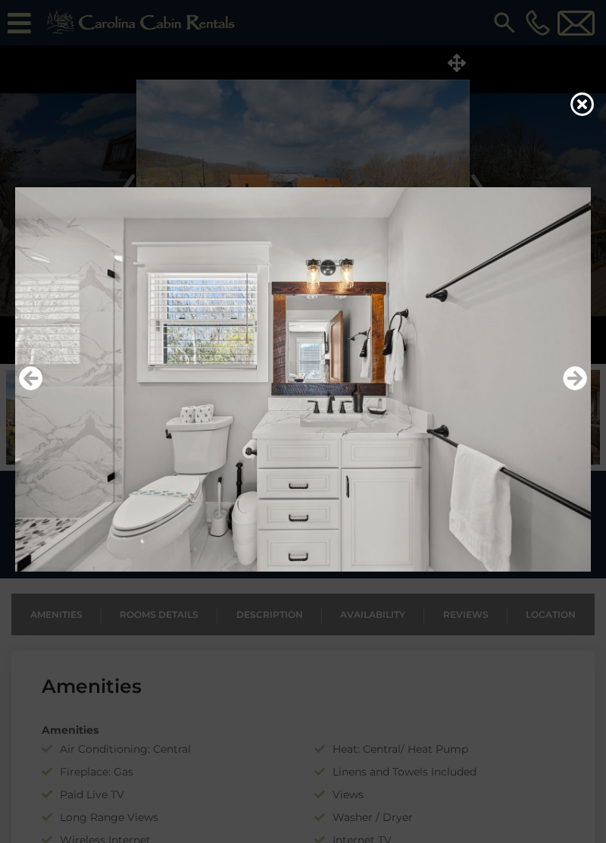
click at [575, 116] on icon at bounding box center [583, 104] width 24 height 24
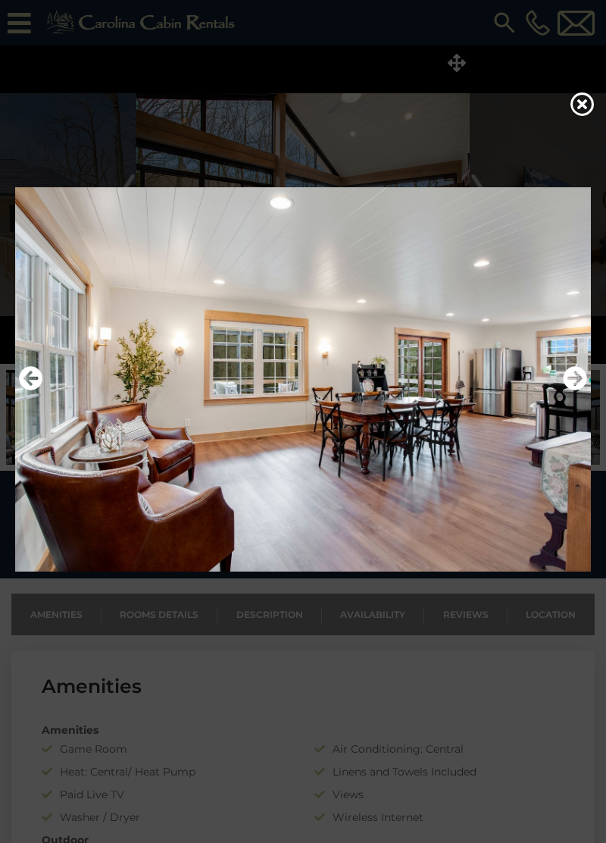
click at [582, 116] on icon at bounding box center [583, 104] width 24 height 24
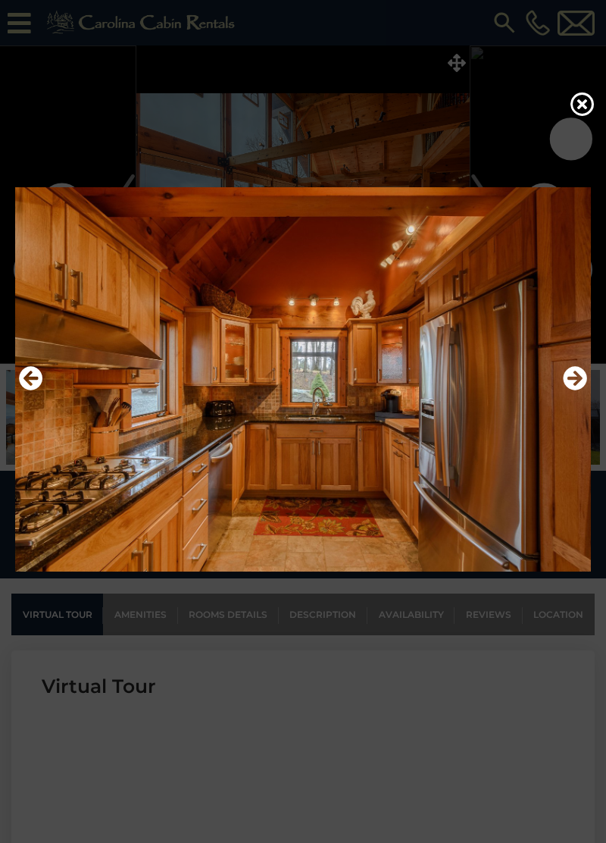
click at [554, 426] on img at bounding box center [303, 379] width 576 height 384
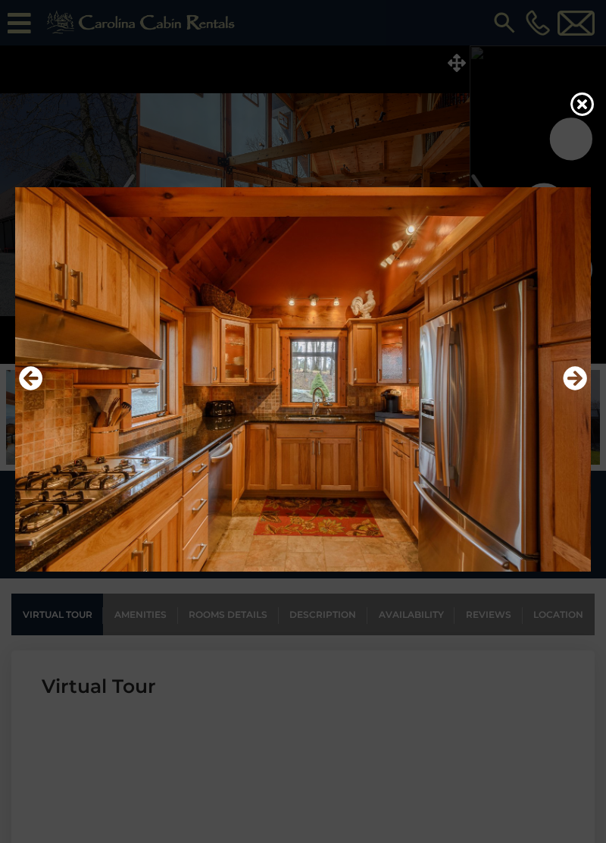
click at [568, 391] on icon "Next" at bounding box center [575, 379] width 24 height 24
click at [570, 391] on icon "Next" at bounding box center [575, 379] width 24 height 24
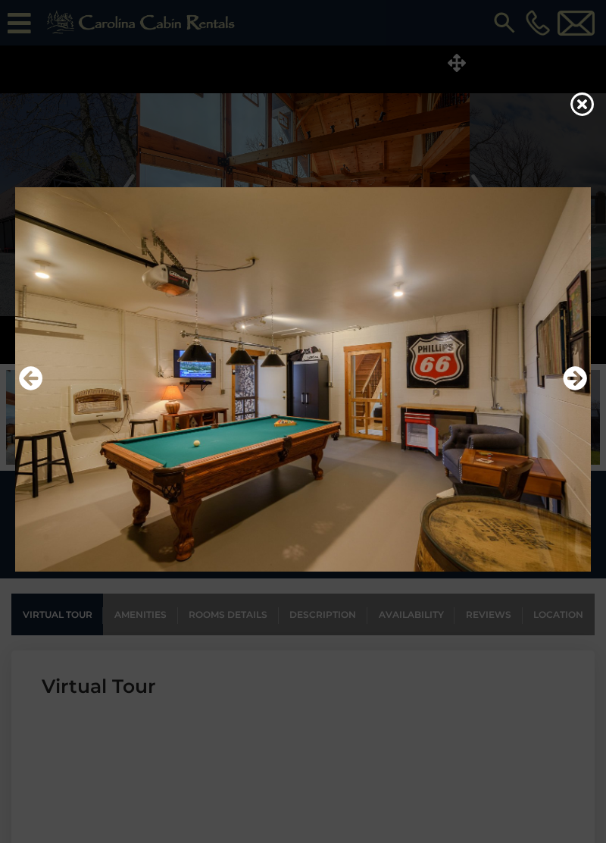
click at [562, 419] on img at bounding box center [303, 379] width 576 height 384
click at [575, 114] on icon at bounding box center [583, 104] width 24 height 24
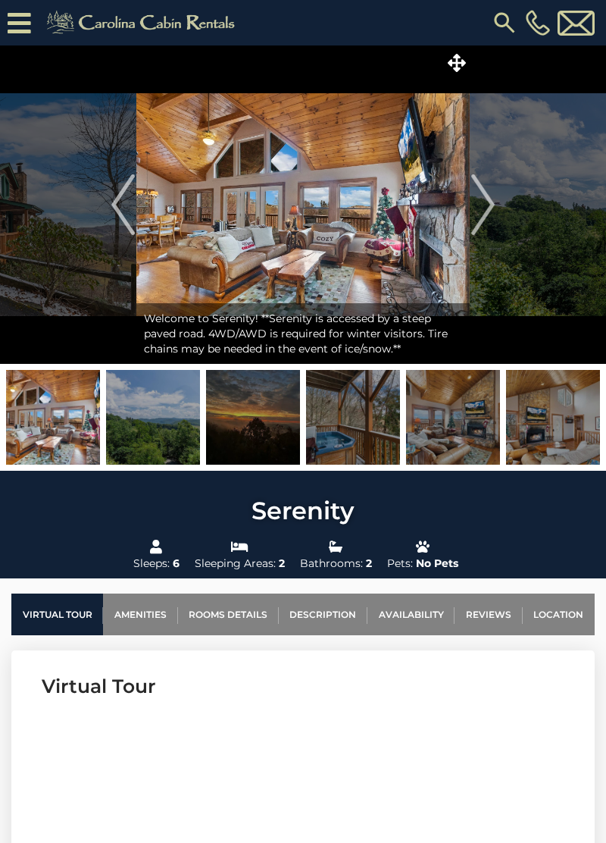
click at [457, 61] on icon at bounding box center [457, 63] width 18 height 18
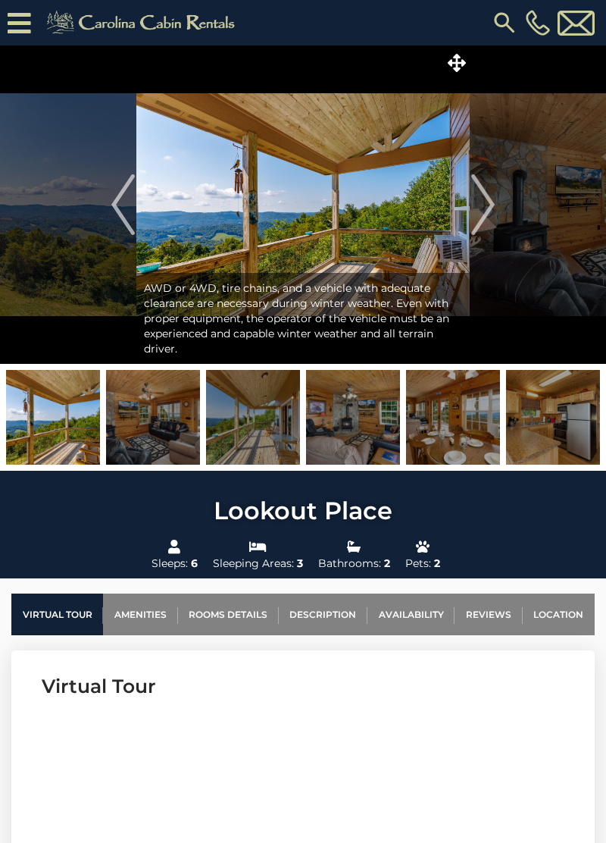
click at [481, 216] on img "Next" at bounding box center [482, 204] width 23 height 61
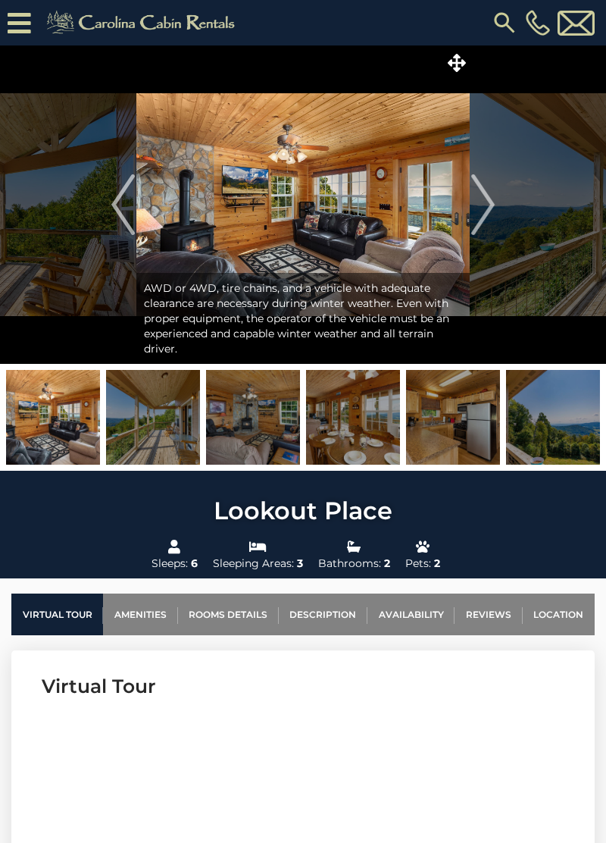
click at [462, 212] on img at bounding box center [302, 204] width 333 height 318
click at [468, 211] on img at bounding box center [302, 204] width 333 height 318
click at [479, 208] on img "Next" at bounding box center [482, 204] width 23 height 61
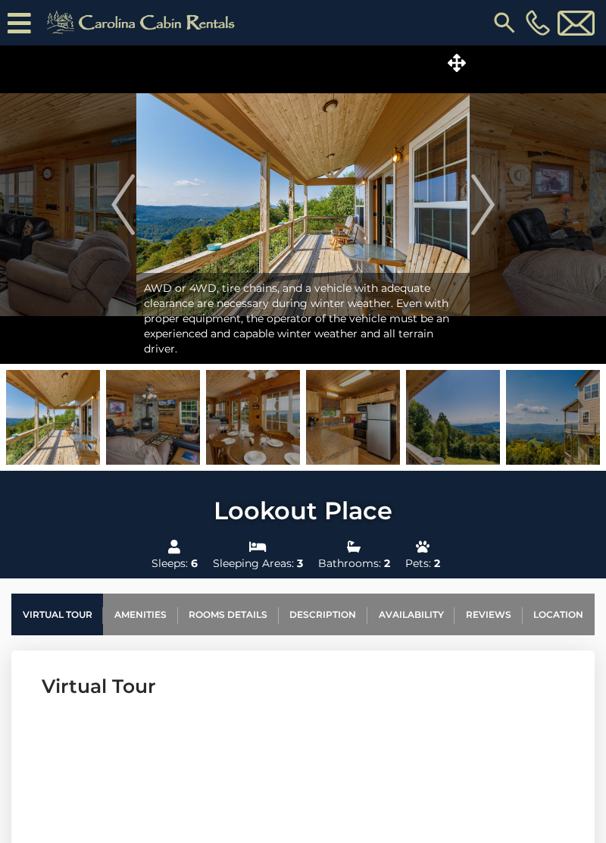
click at [477, 211] on img "Next" at bounding box center [482, 204] width 23 height 61
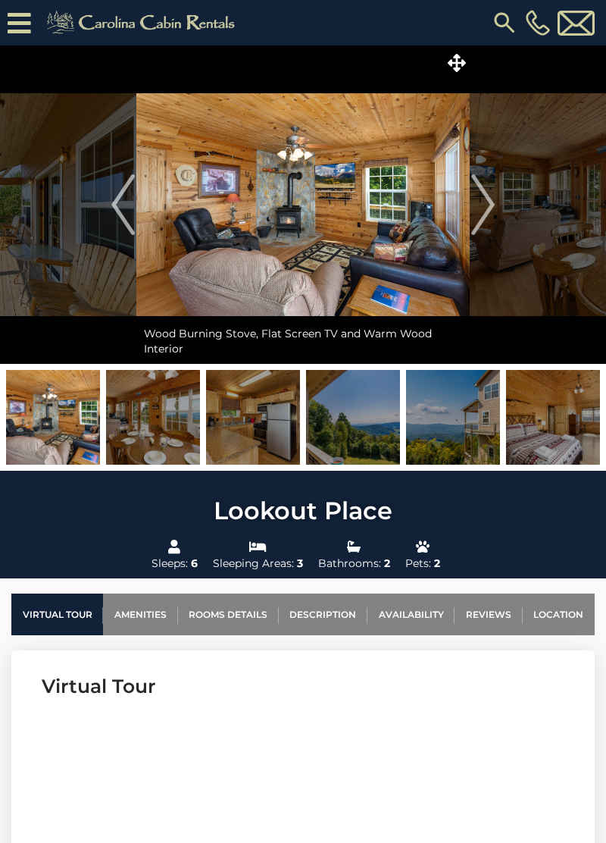
click at [479, 213] on img "Next" at bounding box center [482, 204] width 23 height 61
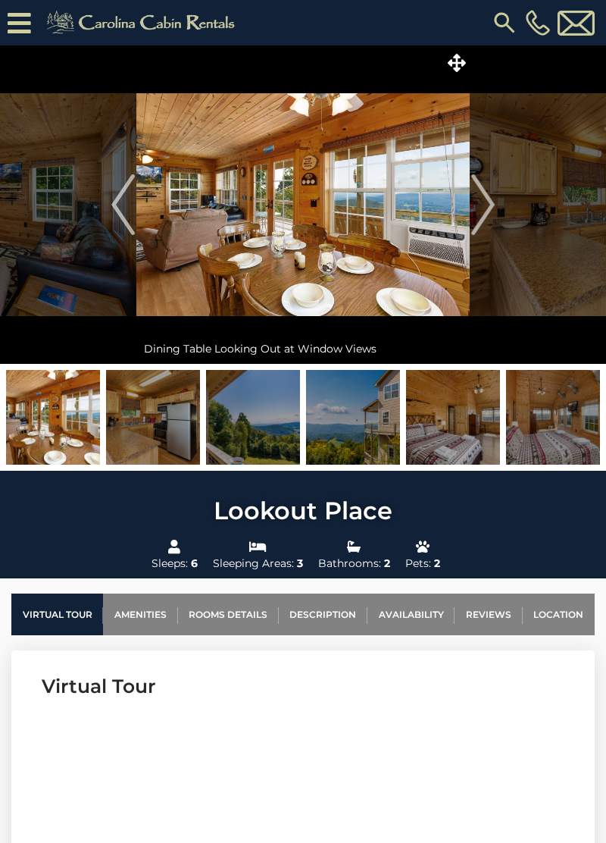
click at [474, 215] on img "Next" at bounding box center [482, 204] width 23 height 61
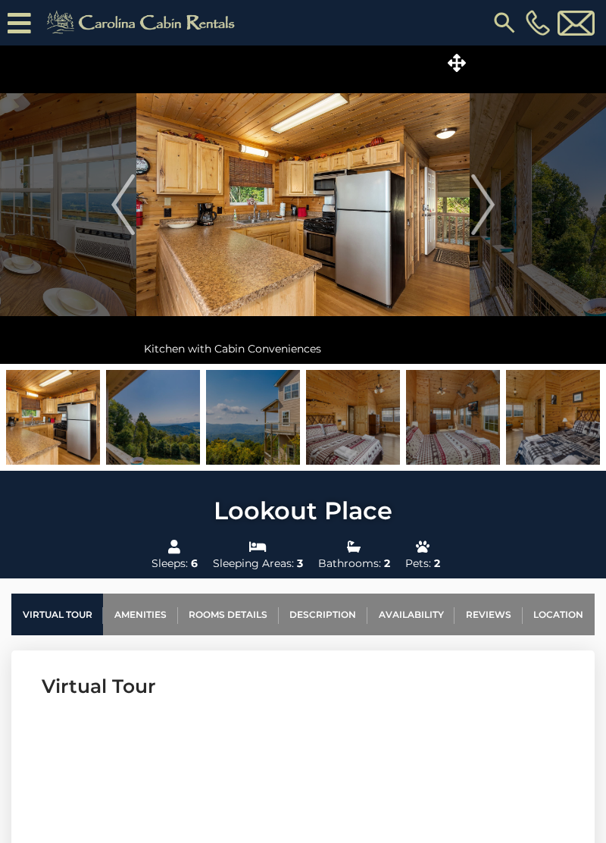
click at [468, 211] on img at bounding box center [302, 204] width 333 height 318
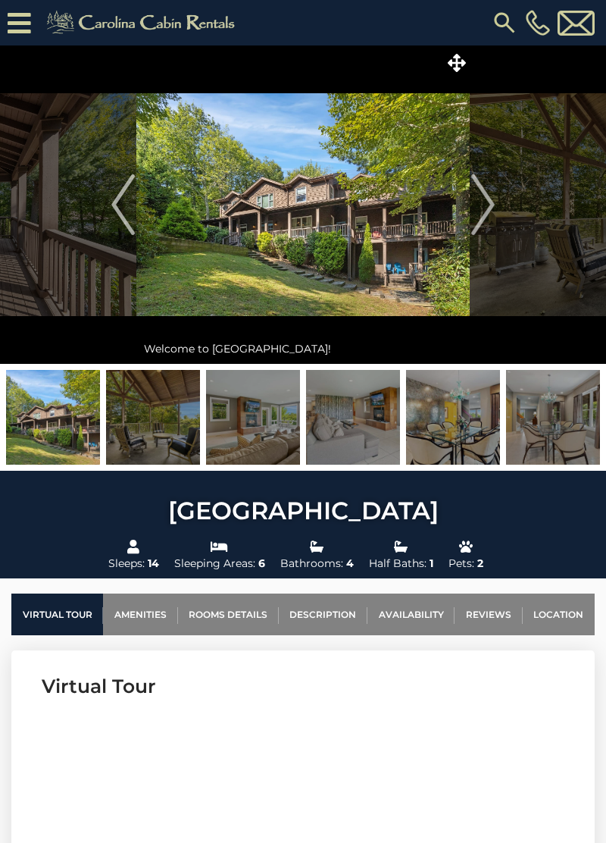
click at [478, 214] on img "Next" at bounding box center [482, 204] width 23 height 61
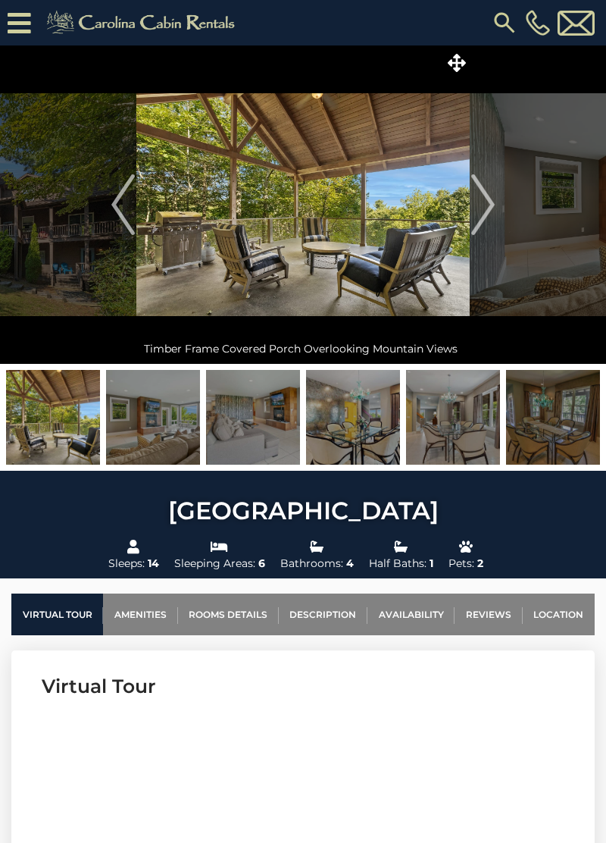
click at [464, 218] on img at bounding box center [302, 204] width 333 height 318
click at [475, 206] on img "Next" at bounding box center [482, 204] width 23 height 61
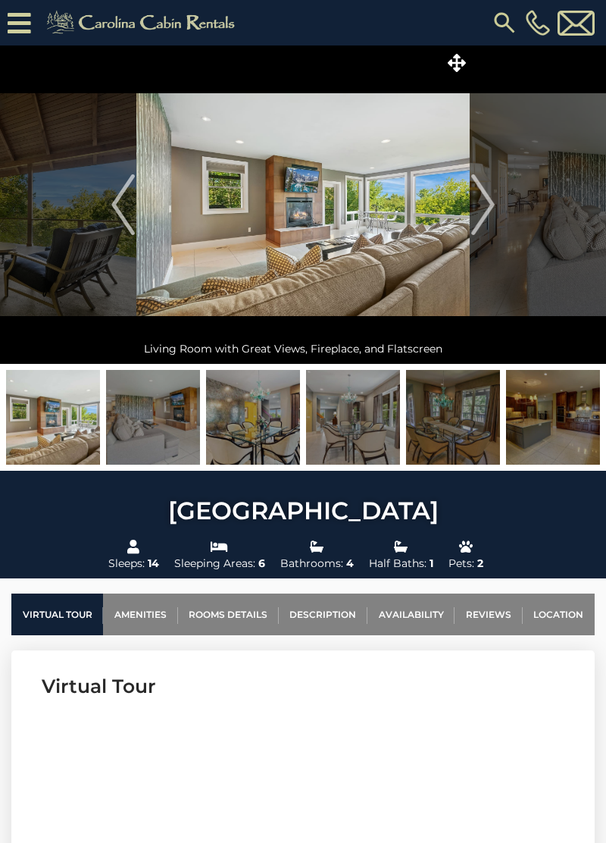
click at [468, 209] on img at bounding box center [302, 204] width 333 height 318
click at [471, 212] on button "Next" at bounding box center [483, 204] width 27 height 318
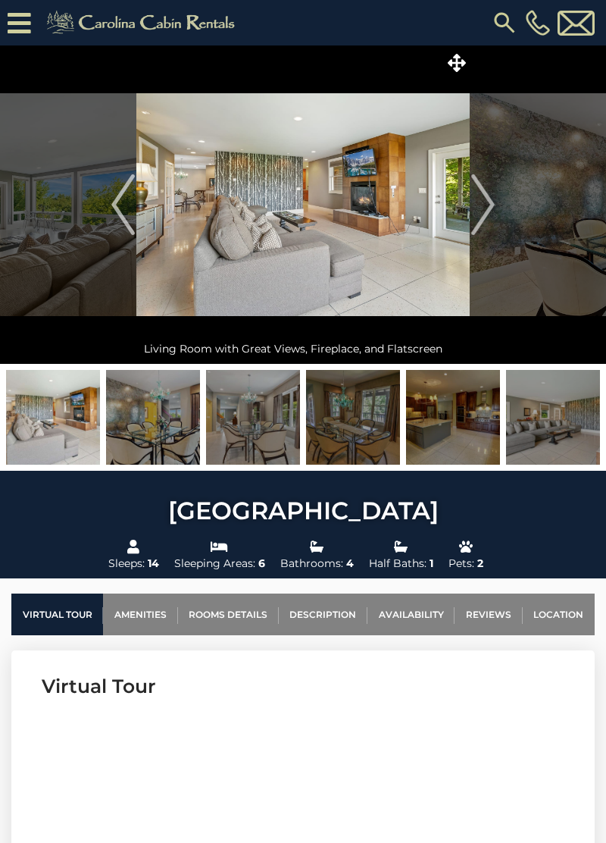
click at [455, 214] on img at bounding box center [302, 204] width 333 height 318
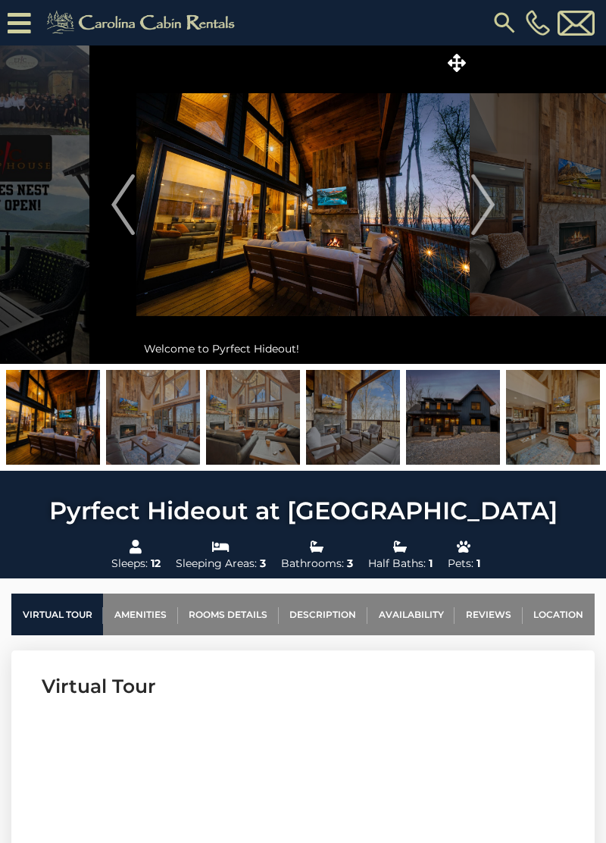
click at [486, 211] on img "Next" at bounding box center [482, 204] width 23 height 61
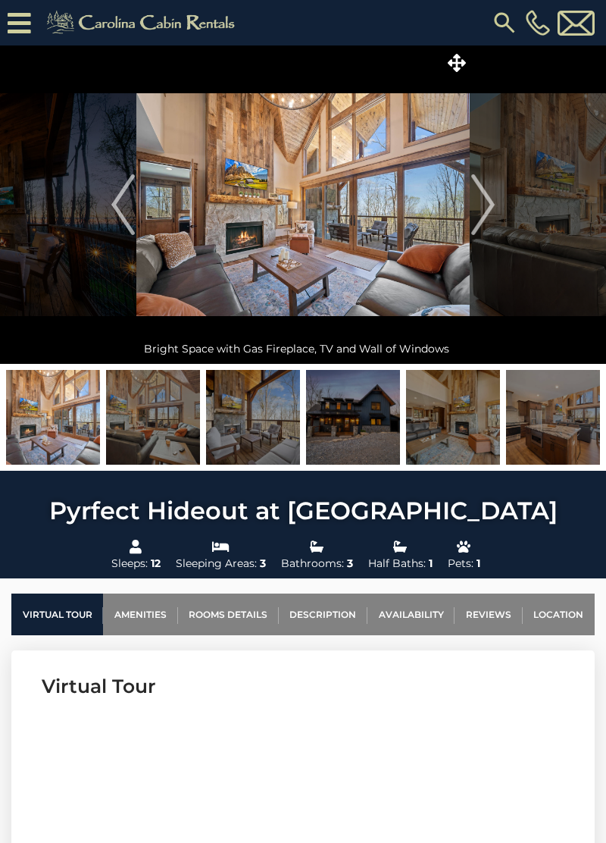
click at [478, 203] on img "Next" at bounding box center [482, 204] width 23 height 61
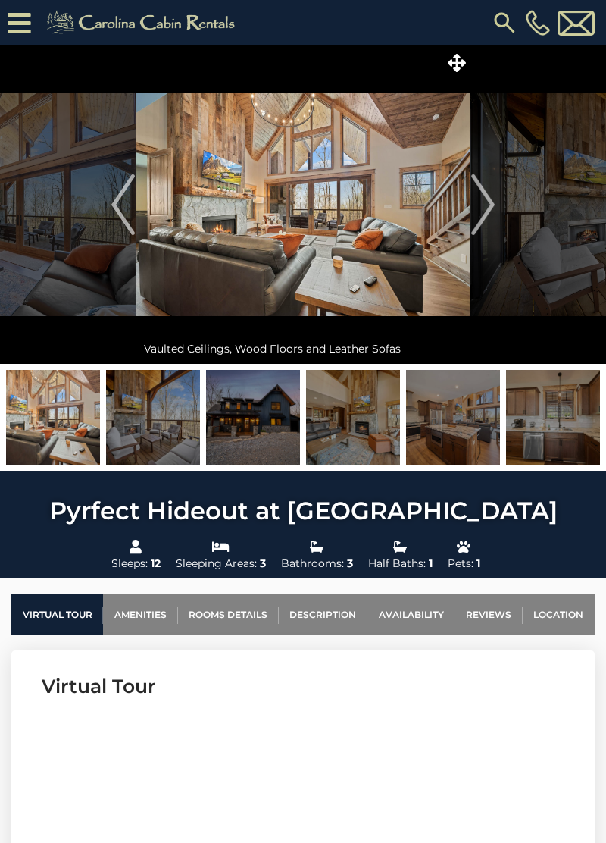
click at [473, 218] on img "Next" at bounding box center [482, 204] width 23 height 61
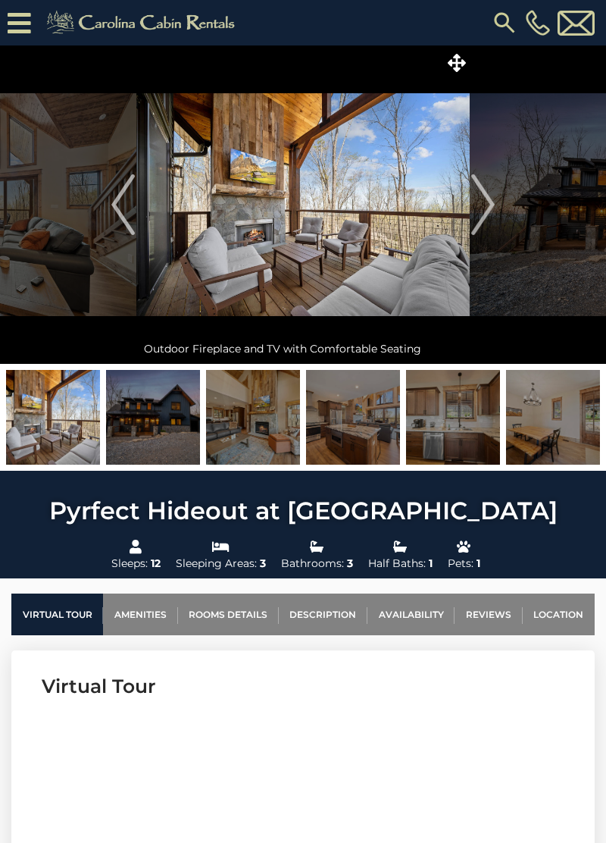
click at [476, 214] on img "Next" at bounding box center [482, 204] width 23 height 61
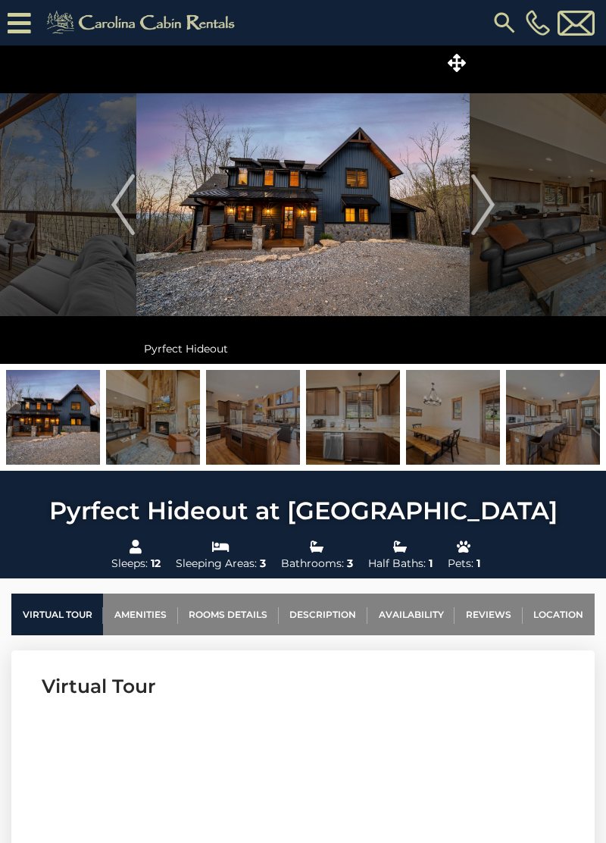
click at [470, 211] on button "Next" at bounding box center [483, 204] width 27 height 318
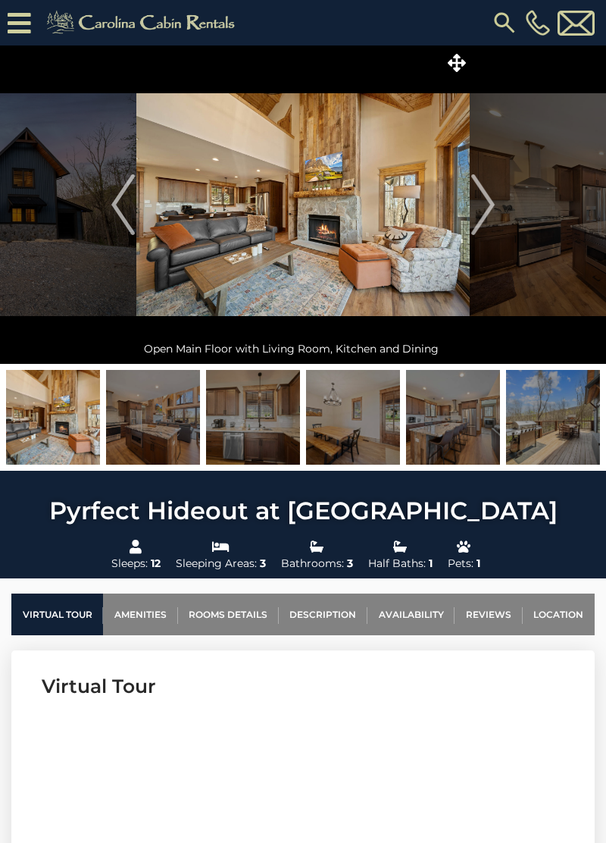
click at [468, 206] on img at bounding box center [302, 204] width 333 height 318
click at [482, 197] on img "Next" at bounding box center [482, 204] width 23 height 61
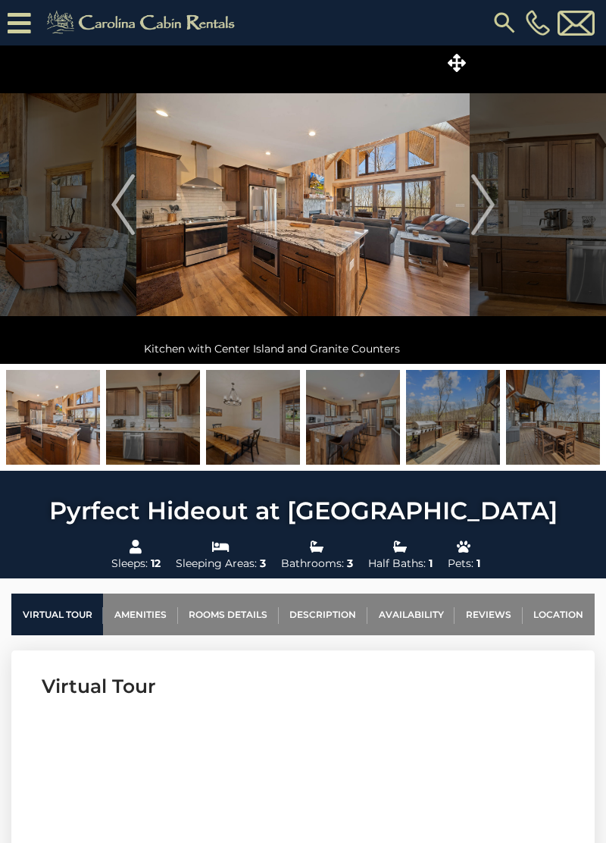
click at [468, 188] on img at bounding box center [302, 204] width 333 height 318
click at [481, 209] on img "Next" at bounding box center [482, 204] width 23 height 61
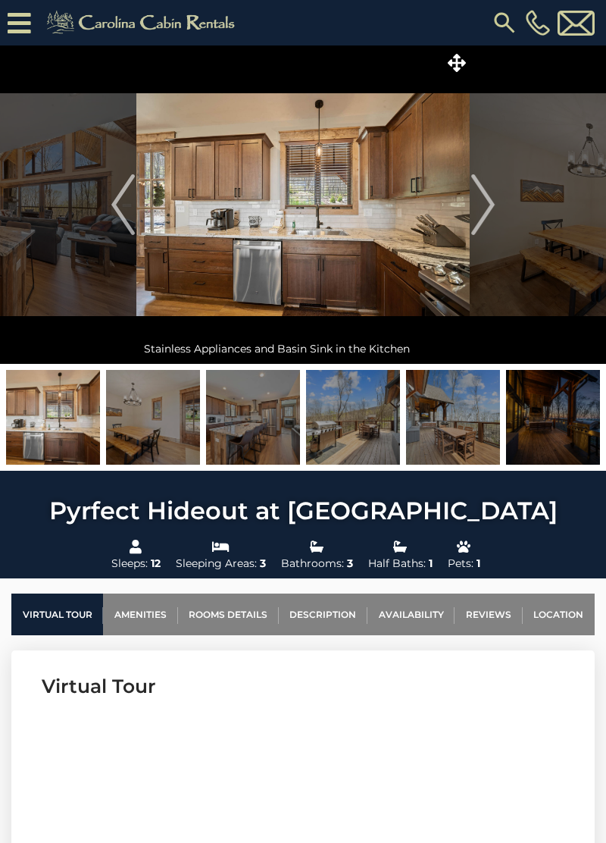
click at [464, 211] on img at bounding box center [302, 204] width 333 height 318
click at [468, 217] on img at bounding box center [302, 204] width 333 height 318
click at [468, 208] on img at bounding box center [302, 204] width 333 height 318
click at [475, 218] on img "Next" at bounding box center [482, 204] width 23 height 61
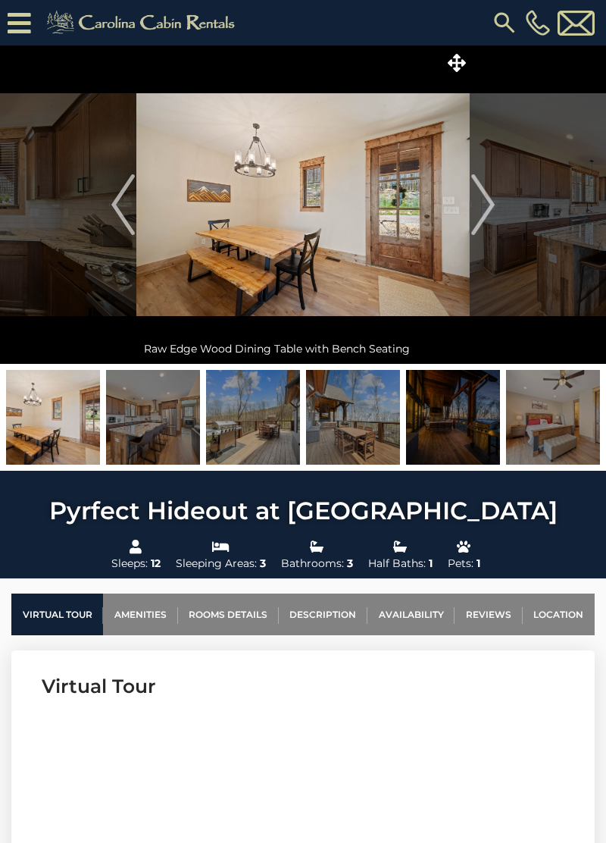
click at [465, 202] on img at bounding box center [302, 204] width 333 height 318
click at [484, 209] on img "Next" at bounding box center [482, 204] width 23 height 61
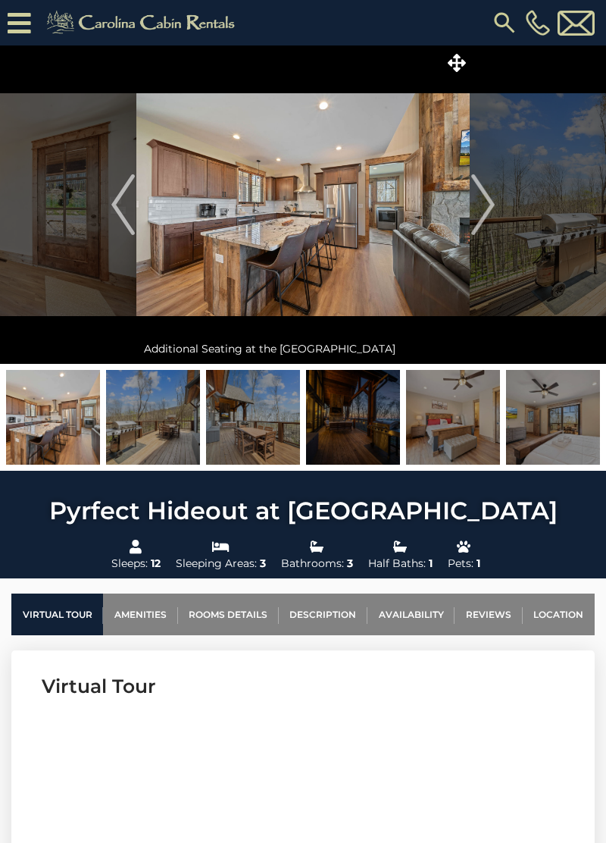
click at [471, 214] on img "Next" at bounding box center [482, 204] width 23 height 61
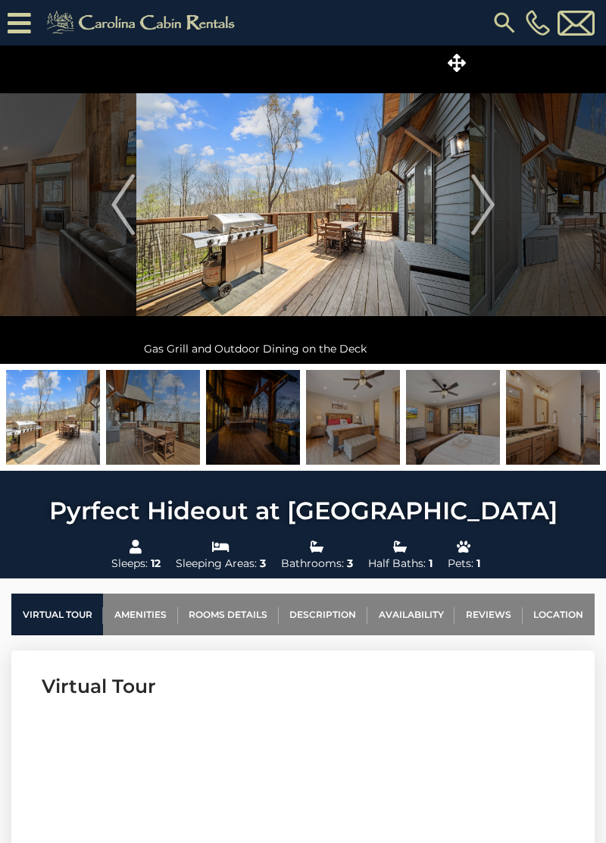
click at [472, 208] on img "Next" at bounding box center [482, 204] width 23 height 61
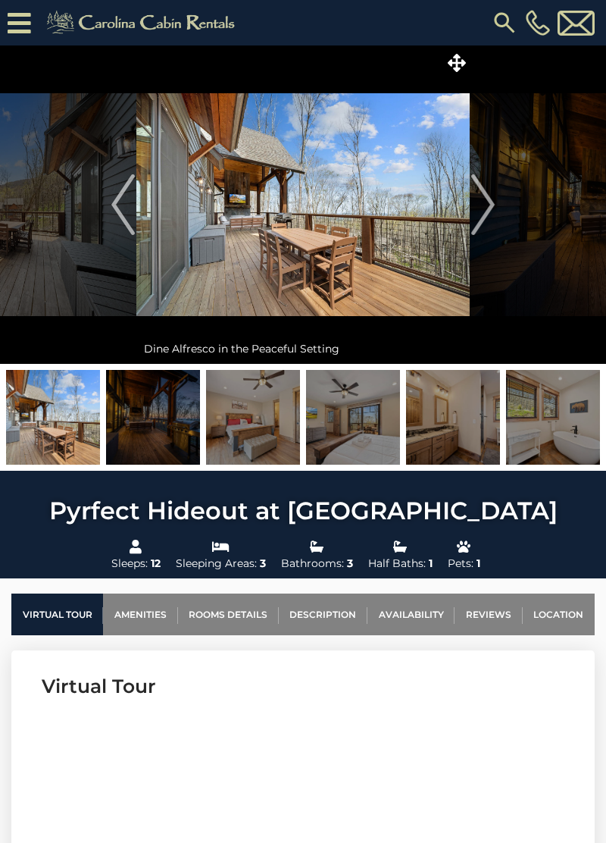
click at [471, 209] on button "Next" at bounding box center [483, 204] width 27 height 318
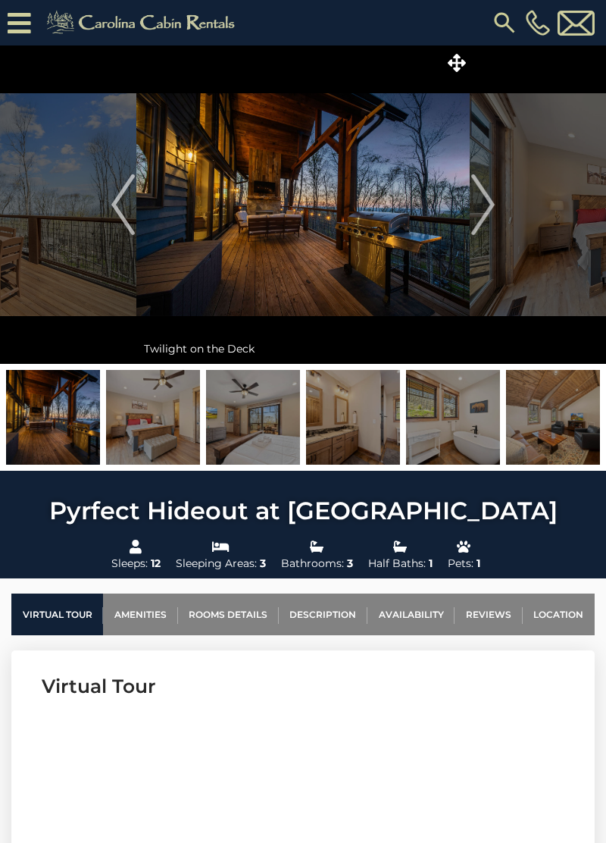
click at [469, 211] on img at bounding box center [302, 204] width 333 height 318
click at [484, 217] on img "Next" at bounding box center [482, 204] width 23 height 61
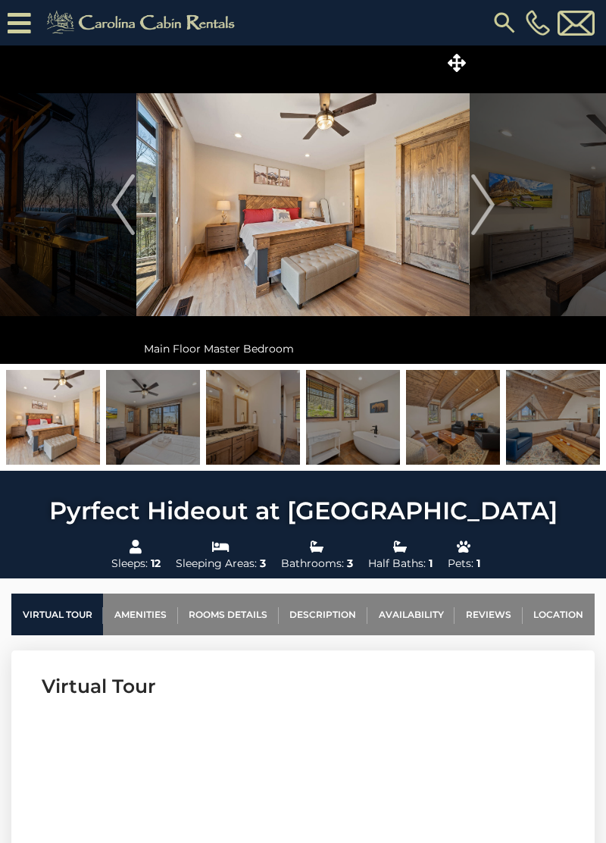
click at [470, 221] on button "Next" at bounding box center [483, 204] width 27 height 318
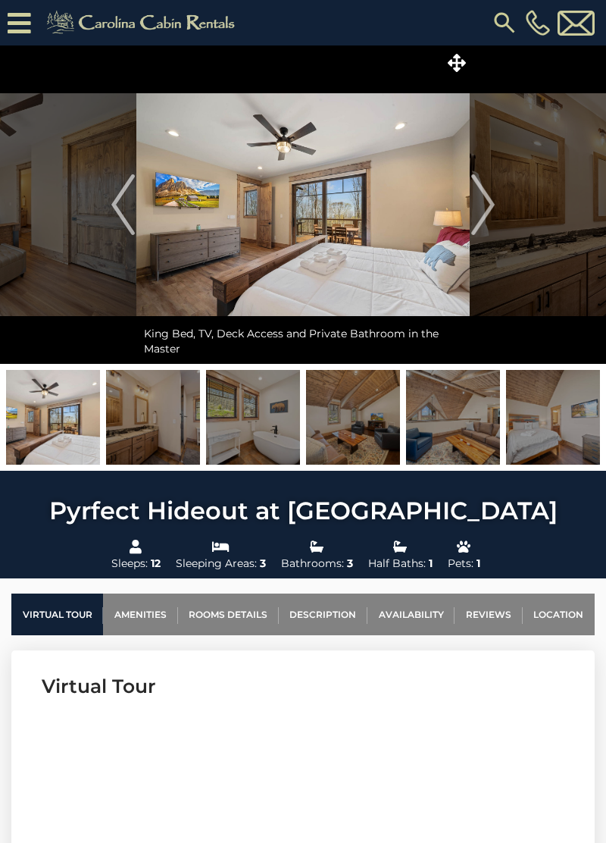
click at [467, 218] on img at bounding box center [302, 204] width 333 height 318
click at [479, 211] on img "Next" at bounding box center [482, 204] width 23 height 61
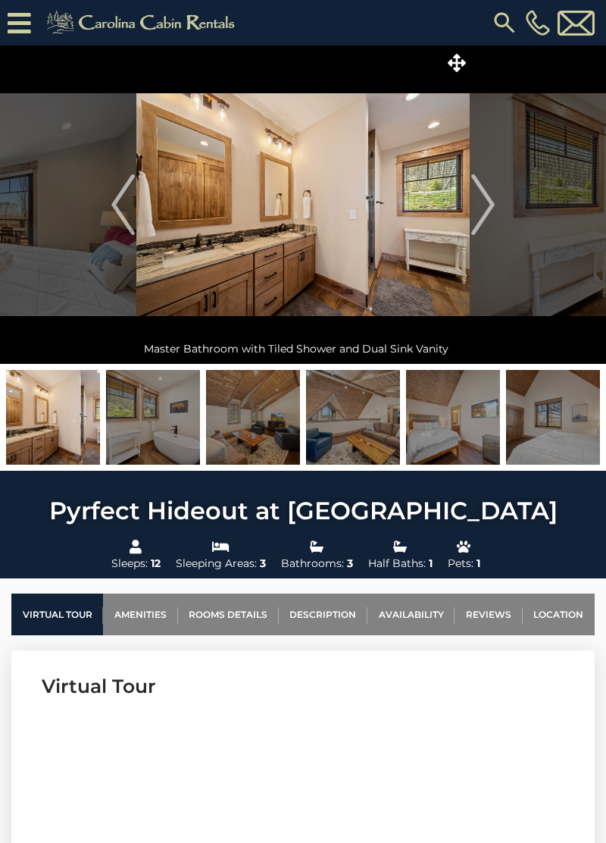
click at [475, 209] on img "Next" at bounding box center [482, 204] width 23 height 61
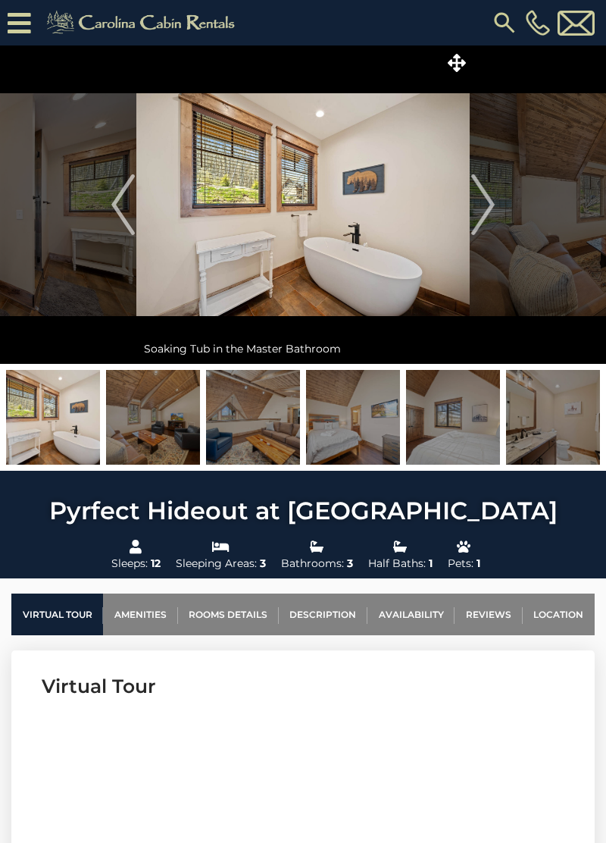
click at [473, 203] on img "Next" at bounding box center [482, 204] width 23 height 61
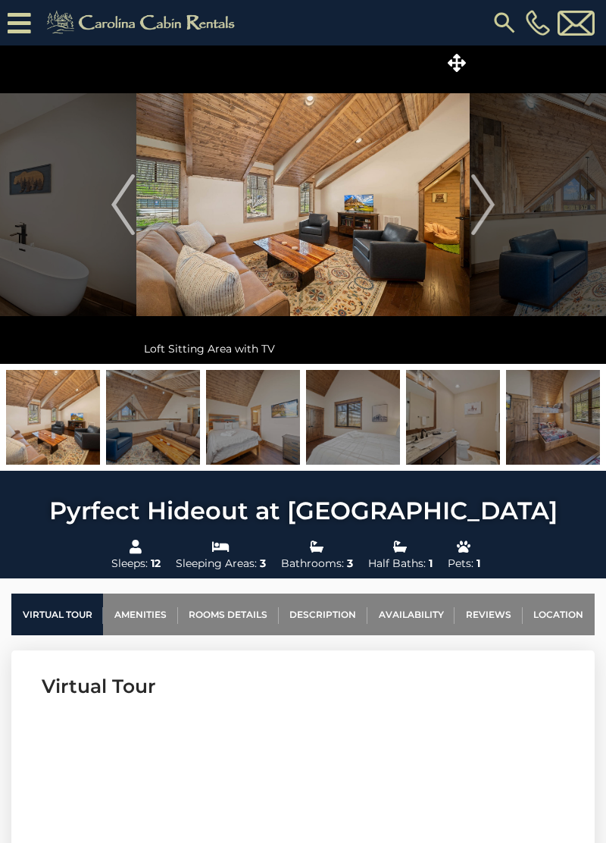
click at [472, 202] on img "Next" at bounding box center [482, 204] width 23 height 61
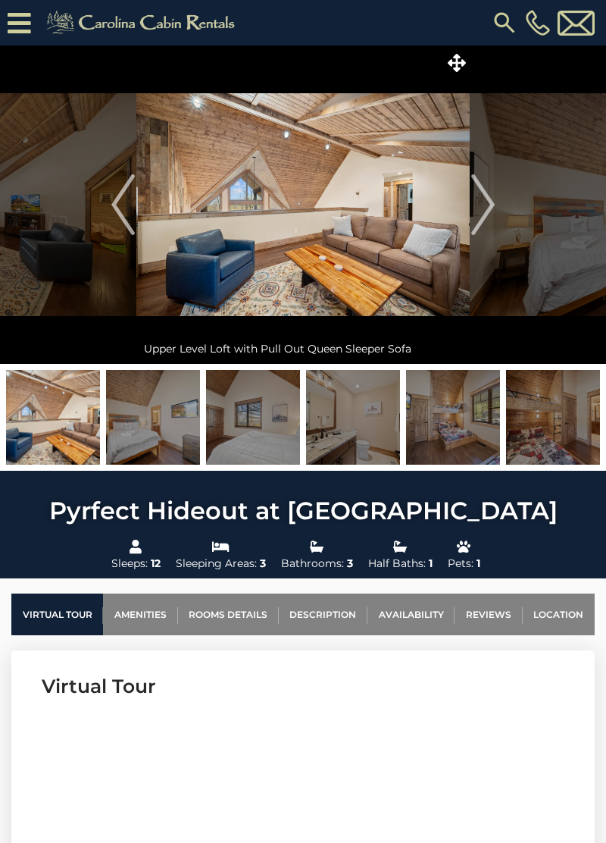
click at [467, 214] on img at bounding box center [302, 204] width 333 height 318
click at [133, 199] on img "Previous" at bounding box center [122, 204] width 23 height 61
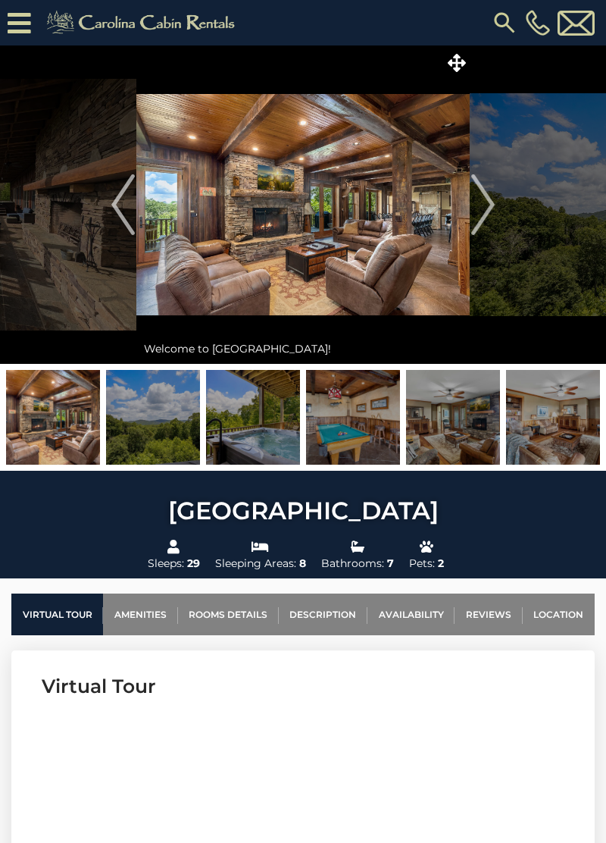
click at [462, 203] on img at bounding box center [302, 204] width 333 height 318
click at [473, 212] on img "Next" at bounding box center [482, 204] width 23 height 61
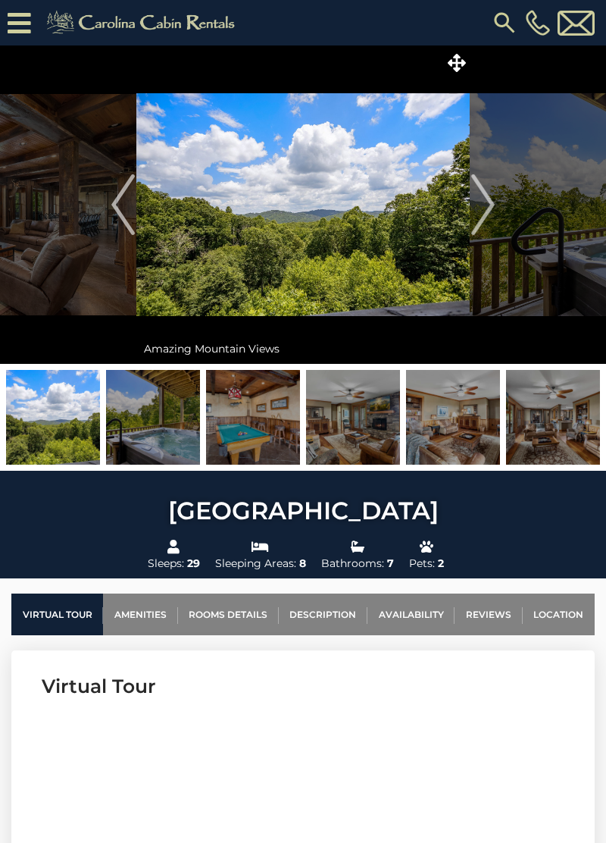
click at [477, 194] on img "Next" at bounding box center [482, 204] width 23 height 61
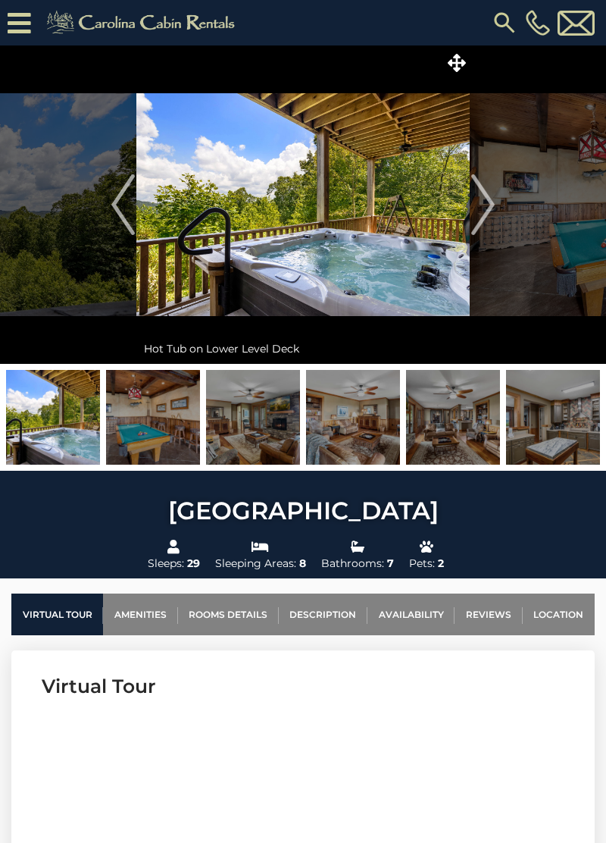
click at [482, 221] on img "Next" at bounding box center [482, 204] width 23 height 61
